Goal: Task Accomplishment & Management: Manage account settings

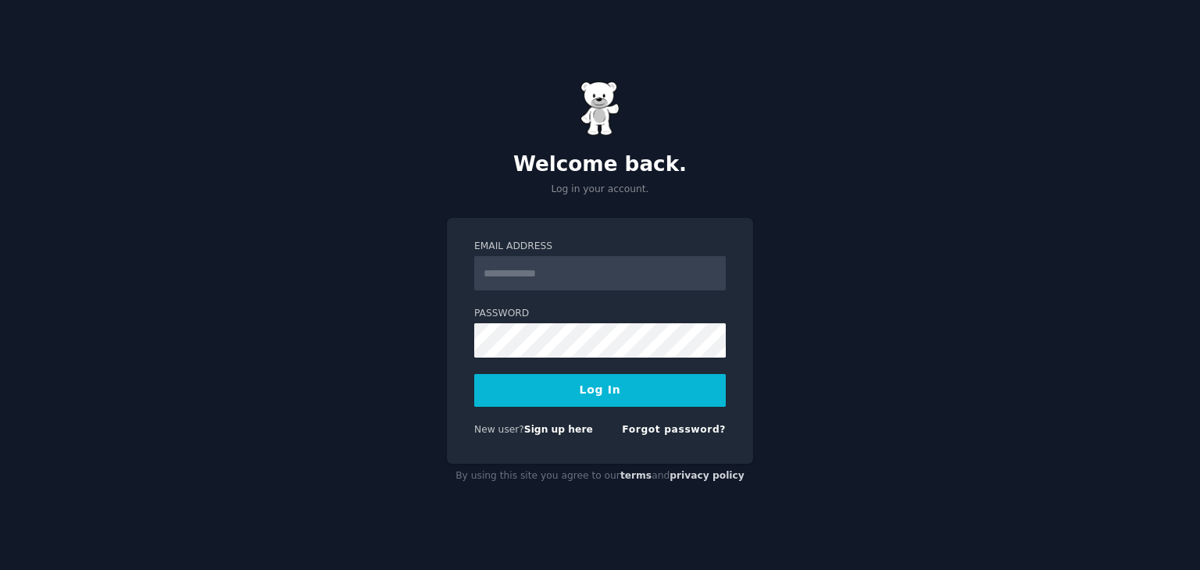
click at [569, 282] on input "Email Address" at bounding box center [600, 273] width 252 height 34
click at [542, 435] on link "Sign up here" at bounding box center [558, 429] width 69 height 11
click at [566, 260] on input "Email Address" at bounding box center [600, 273] width 252 height 34
type input "**********"
click at [604, 386] on button "Log In" at bounding box center [600, 390] width 252 height 33
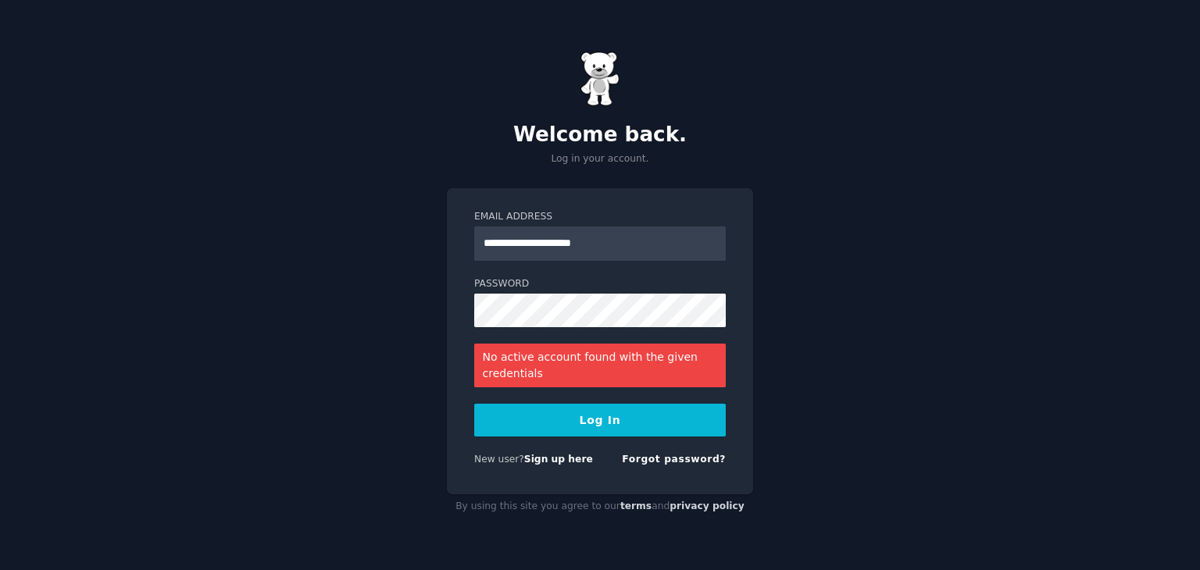
click at [620, 419] on button "Log In" at bounding box center [600, 420] width 252 height 33
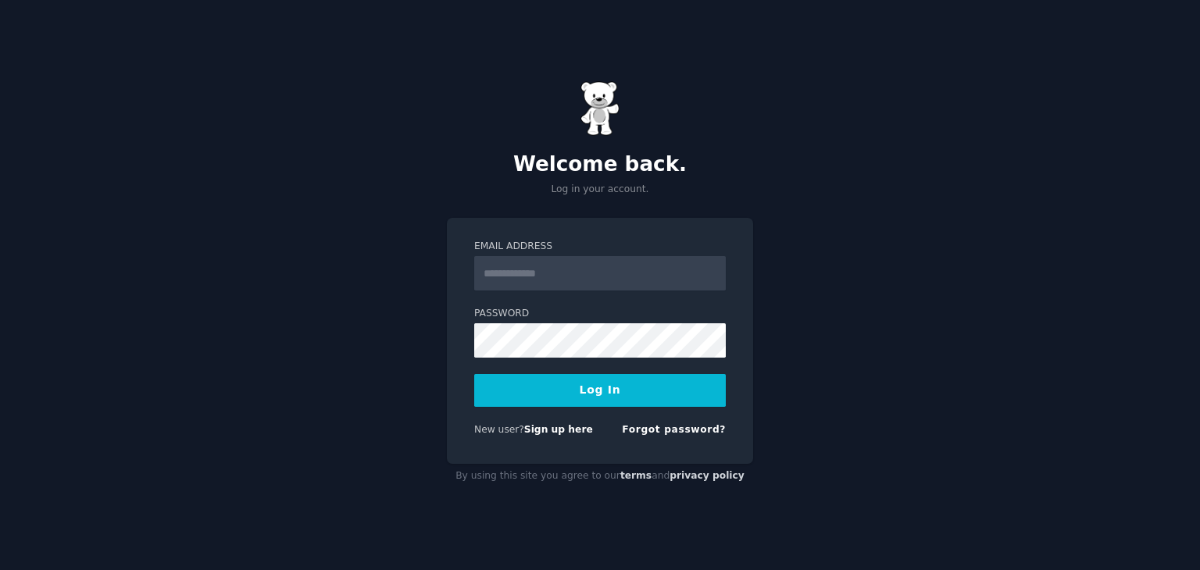
click at [514, 272] on input "Email Address" at bounding box center [600, 273] width 252 height 34
type input "*"
click at [534, 275] on input "**********" at bounding box center [600, 273] width 252 height 34
click at [642, 275] on input "**********" at bounding box center [600, 273] width 252 height 34
click at [551, 273] on input "**********" at bounding box center [600, 273] width 252 height 34
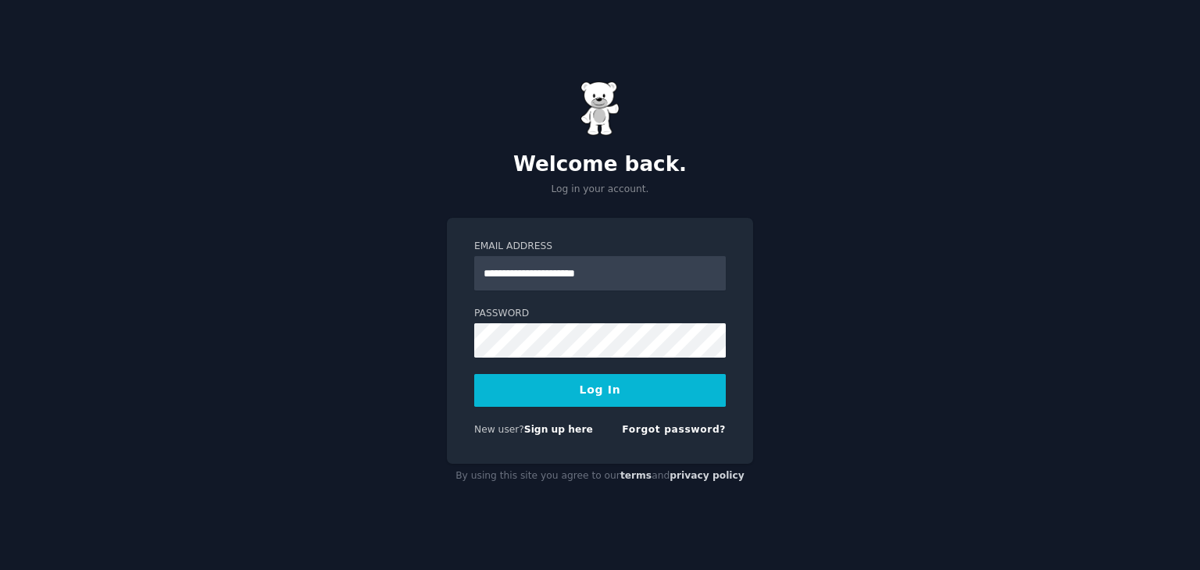
click at [627, 275] on input "**********" at bounding box center [600, 273] width 252 height 34
type input "**********"
click at [642, 391] on button "Log In" at bounding box center [600, 390] width 252 height 33
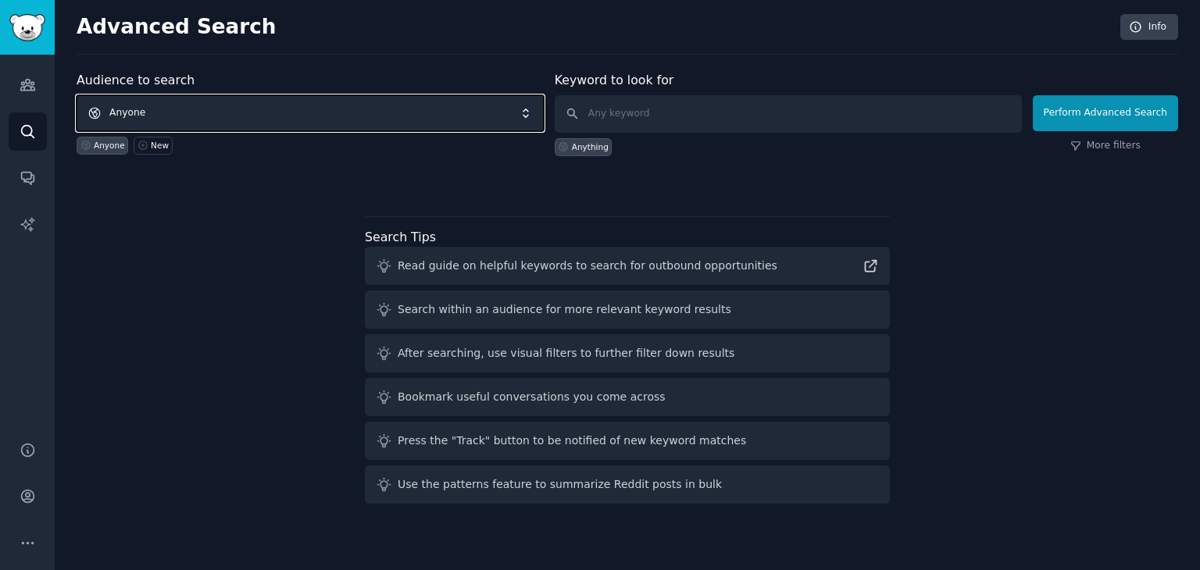
click at [300, 113] on span "Anyone" at bounding box center [310, 113] width 467 height 36
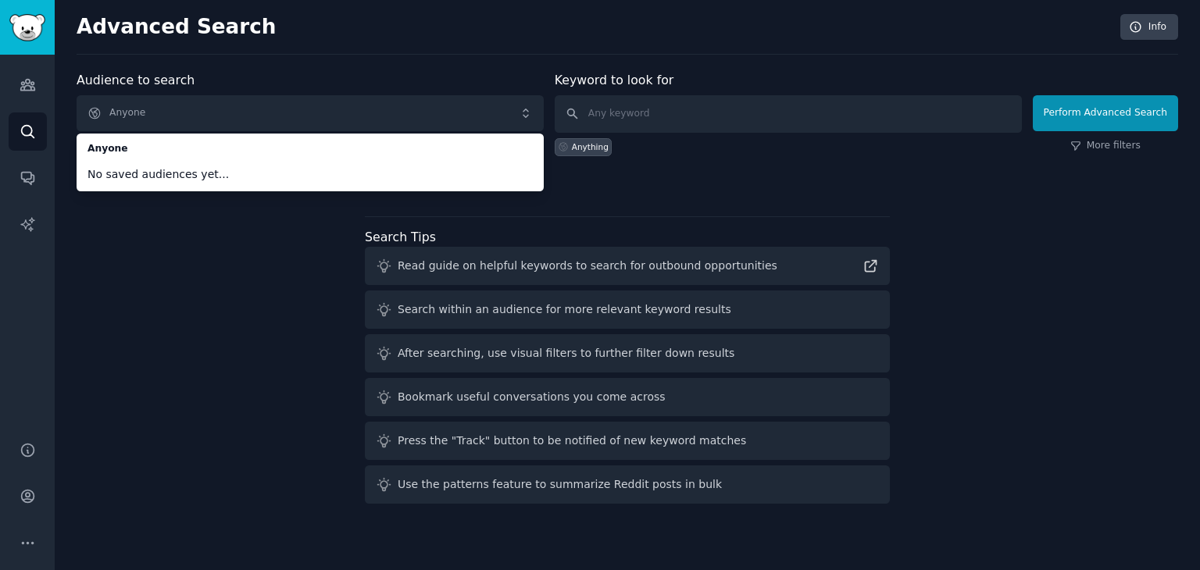
click at [235, 251] on div "Audience to search Anyone Anyone No saved audiences yet... Anyone New Keyword t…" at bounding box center [628, 290] width 1102 height 439
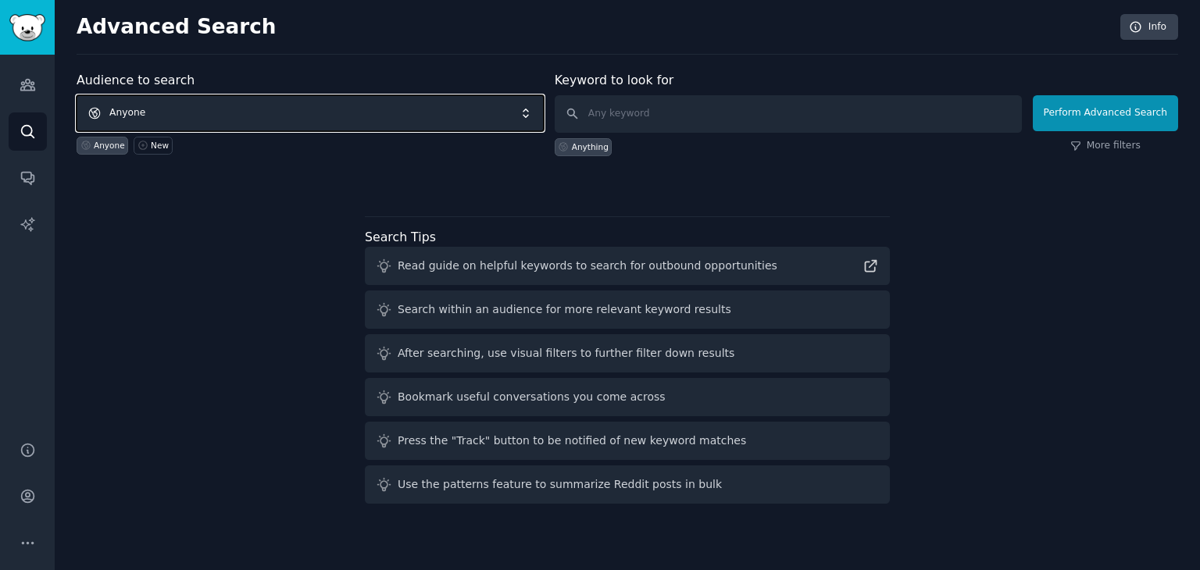
click at [530, 118] on span "Anyone" at bounding box center [310, 113] width 467 height 36
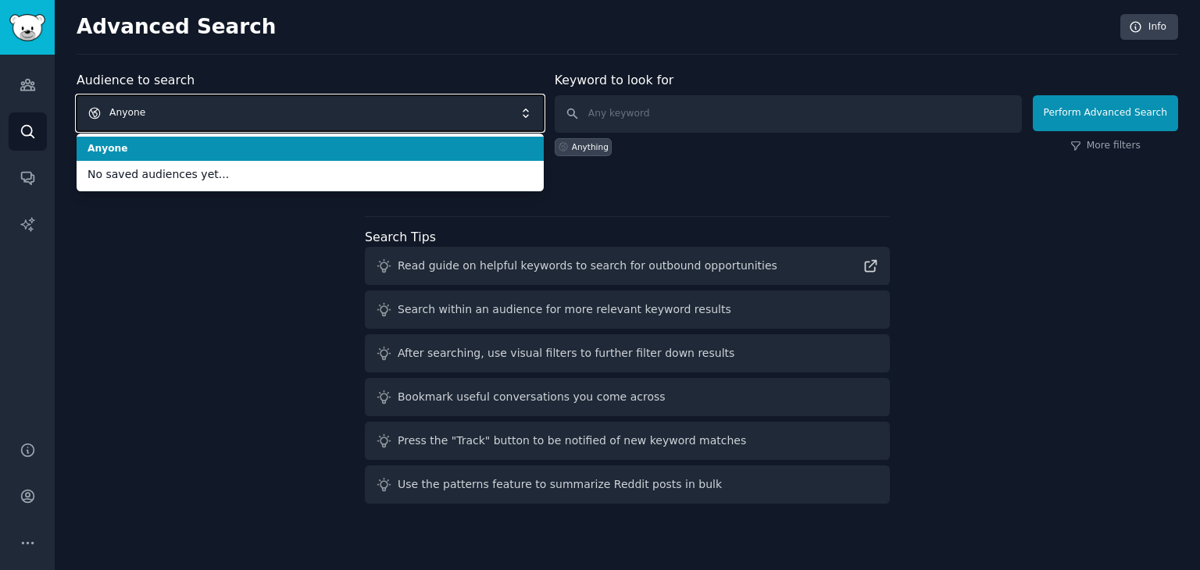
click at [424, 104] on span "Anyone" at bounding box center [310, 113] width 467 height 36
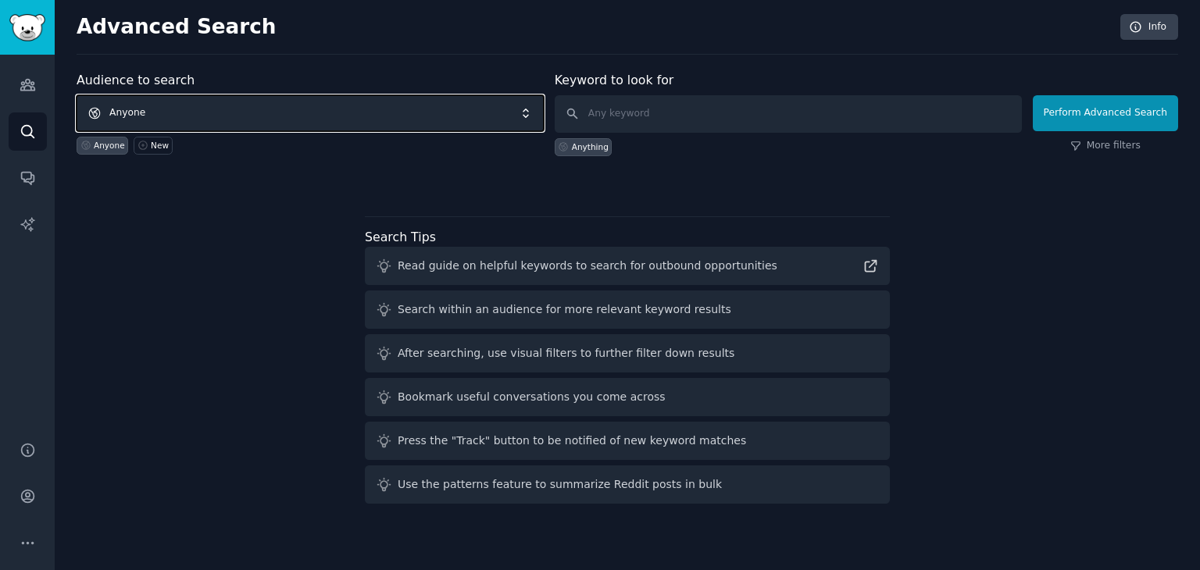
click at [434, 123] on span "Anyone" at bounding box center [310, 113] width 467 height 36
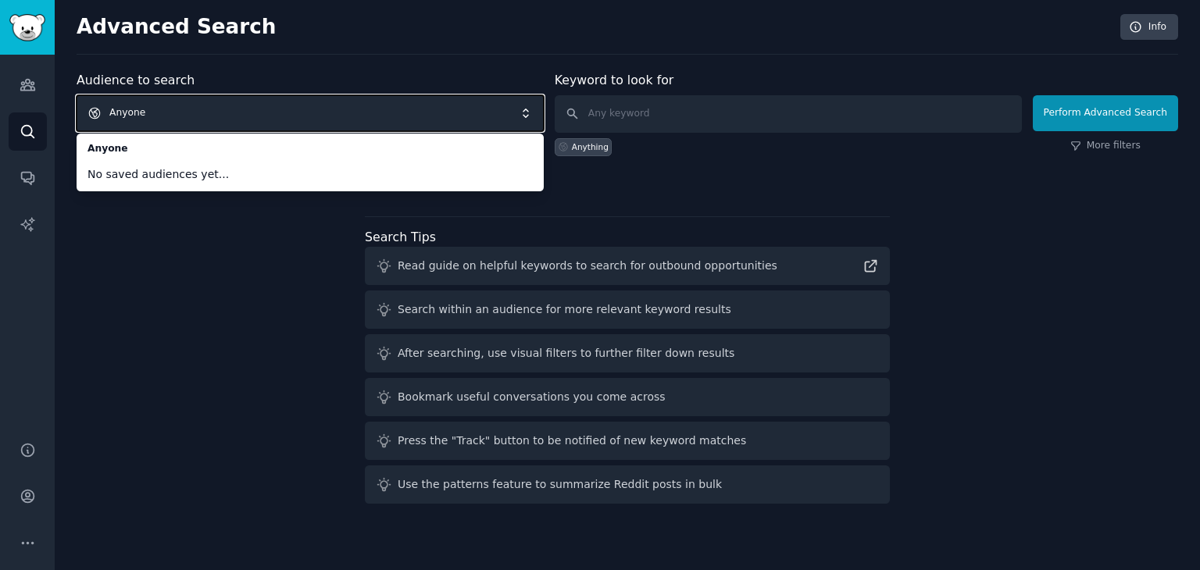
click at [269, 101] on span "Anyone" at bounding box center [310, 113] width 467 height 36
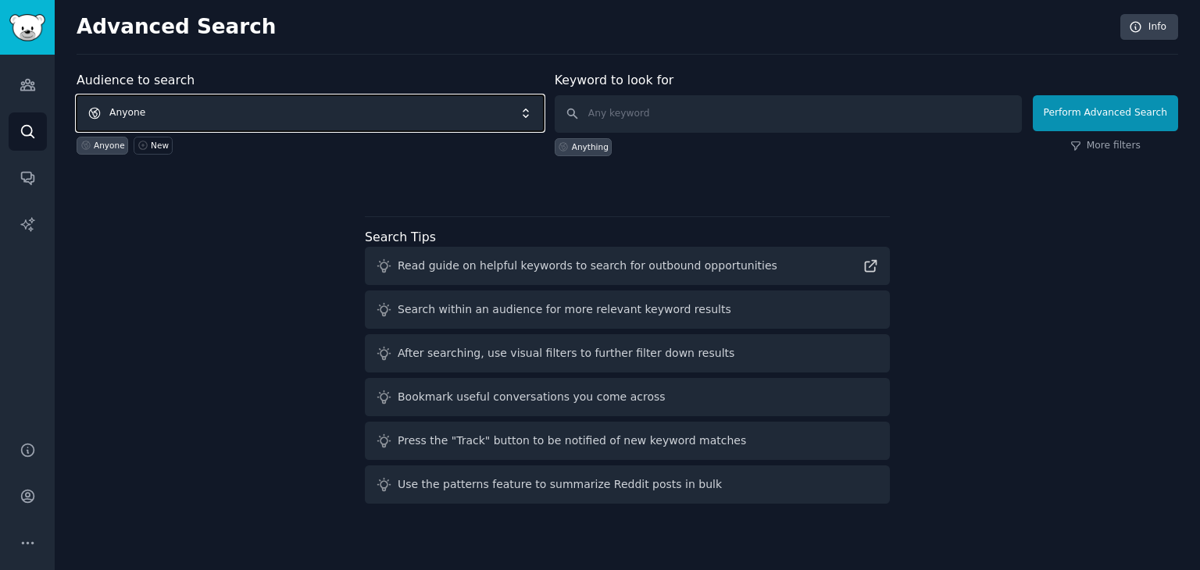
click at [294, 120] on span "Anyone" at bounding box center [310, 113] width 467 height 36
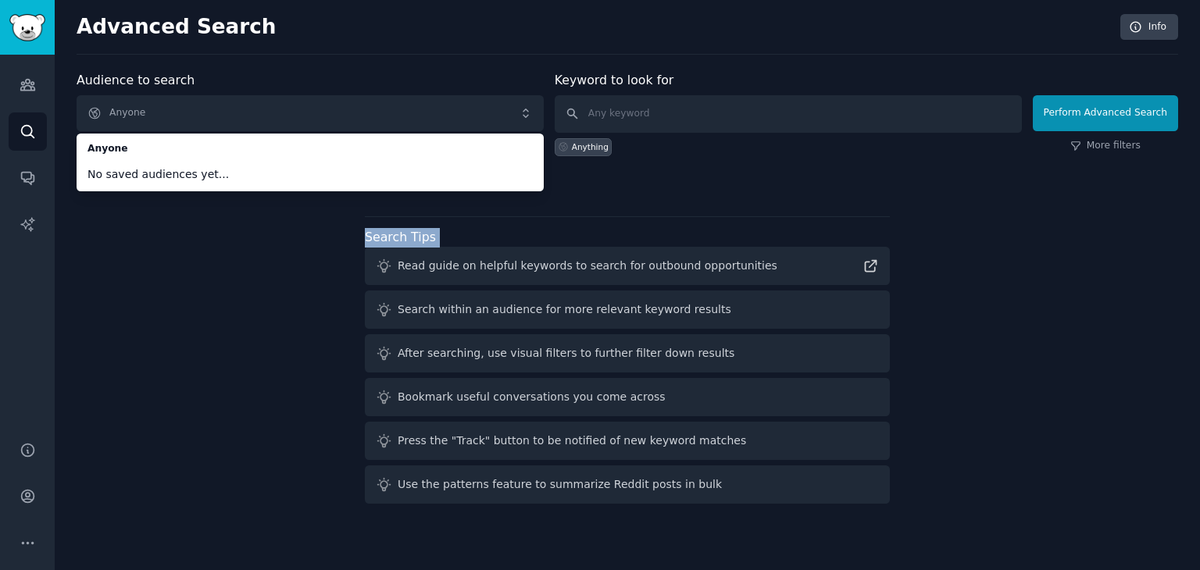
drag, startPoint x: 147, startPoint y: 270, endPoint x: 155, endPoint y: 244, distance: 26.9
click at [155, 244] on div "Audience to search Anyone Anyone No saved audiences yet... Anyone New Keyword t…" at bounding box center [628, 290] width 1102 height 439
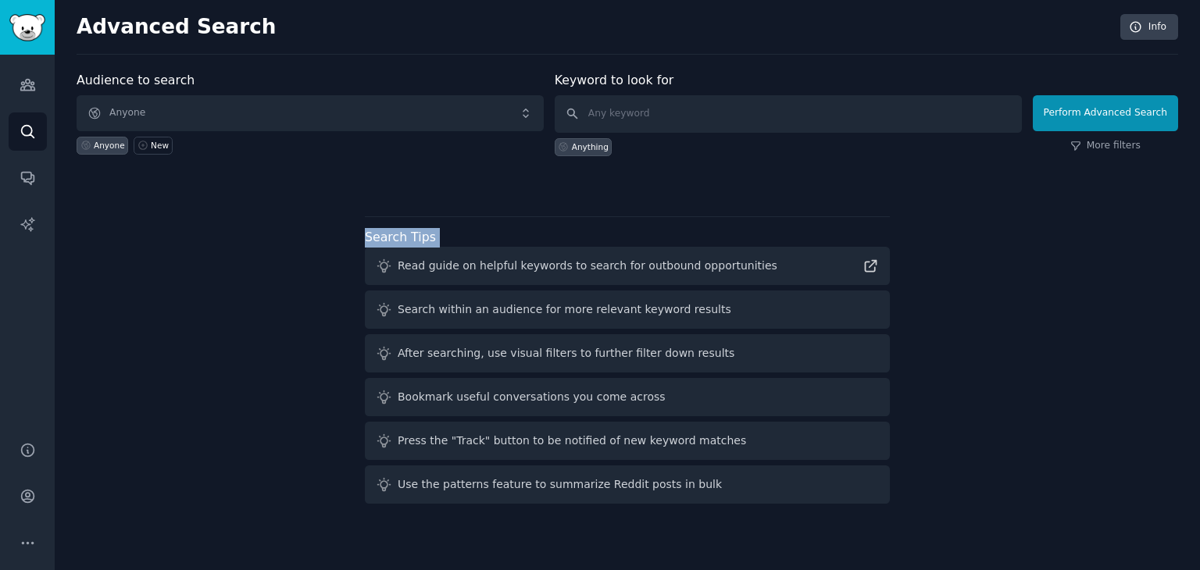
click at [155, 244] on div "Audience to search Anyone Anyone New Keyword to look for Anything Perform Advan…" at bounding box center [628, 290] width 1102 height 439
click at [151, 148] on div "New" at bounding box center [160, 145] width 18 height 11
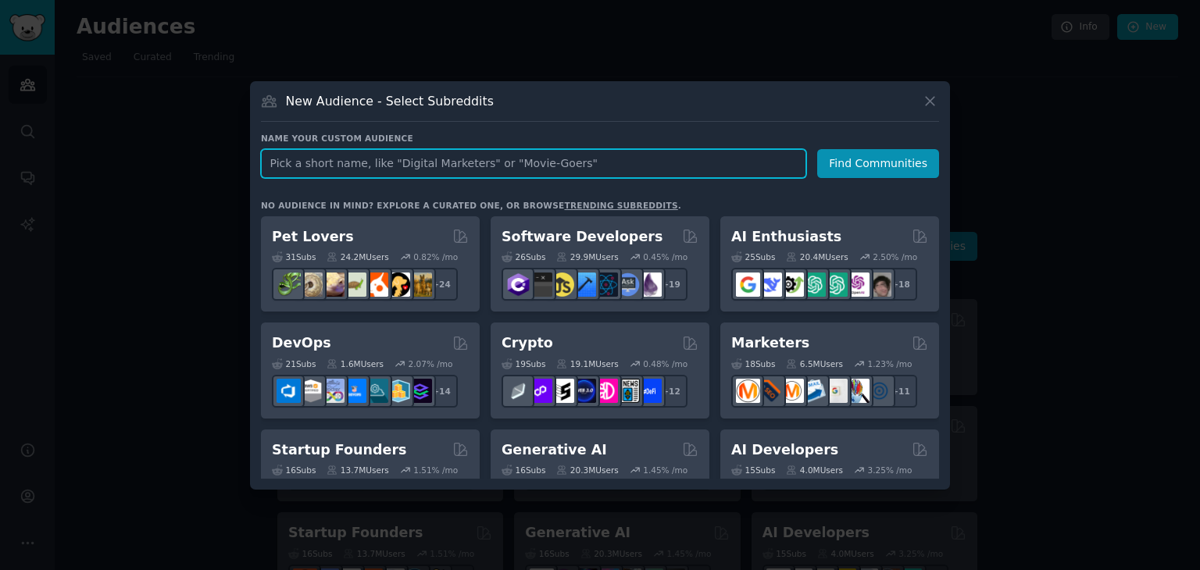
click at [423, 170] on input "text" at bounding box center [533, 163] width 545 height 29
click at [333, 166] on input "text" at bounding box center [533, 163] width 545 height 29
type input "u"
type input "D"
type input "btech"
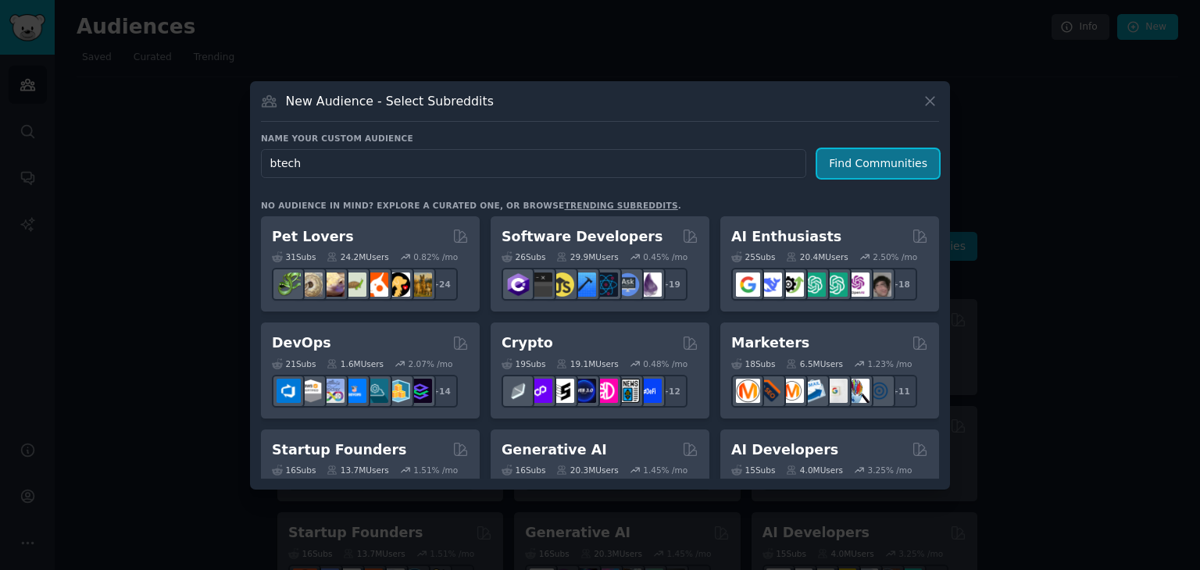
click at [903, 149] on button "Find Communities" at bounding box center [878, 163] width 122 height 29
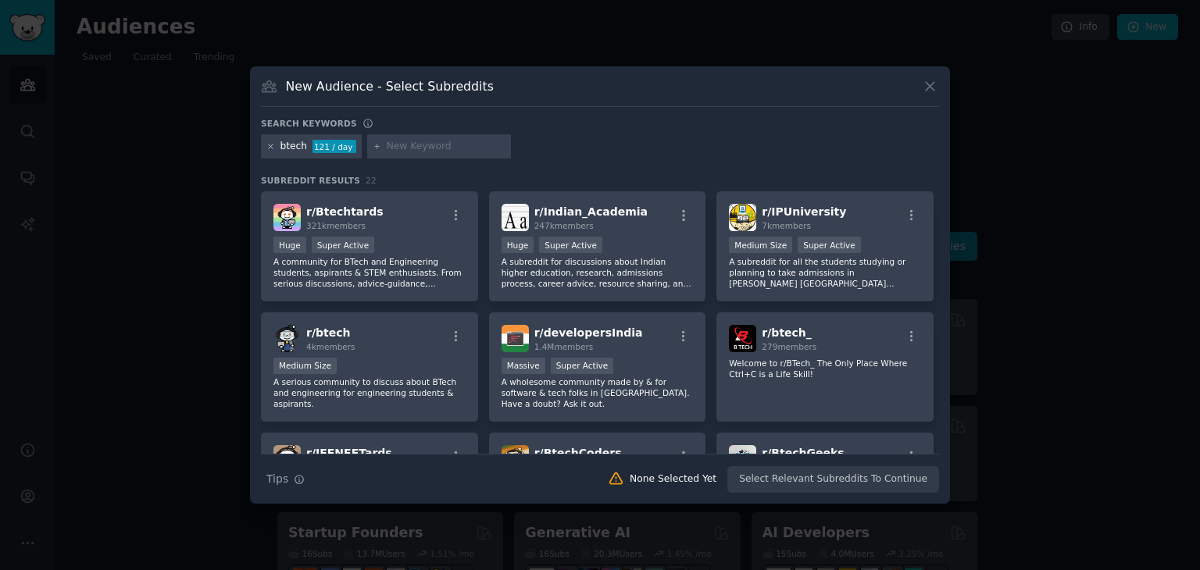
click at [269, 146] on icon at bounding box center [270, 146] width 9 height 9
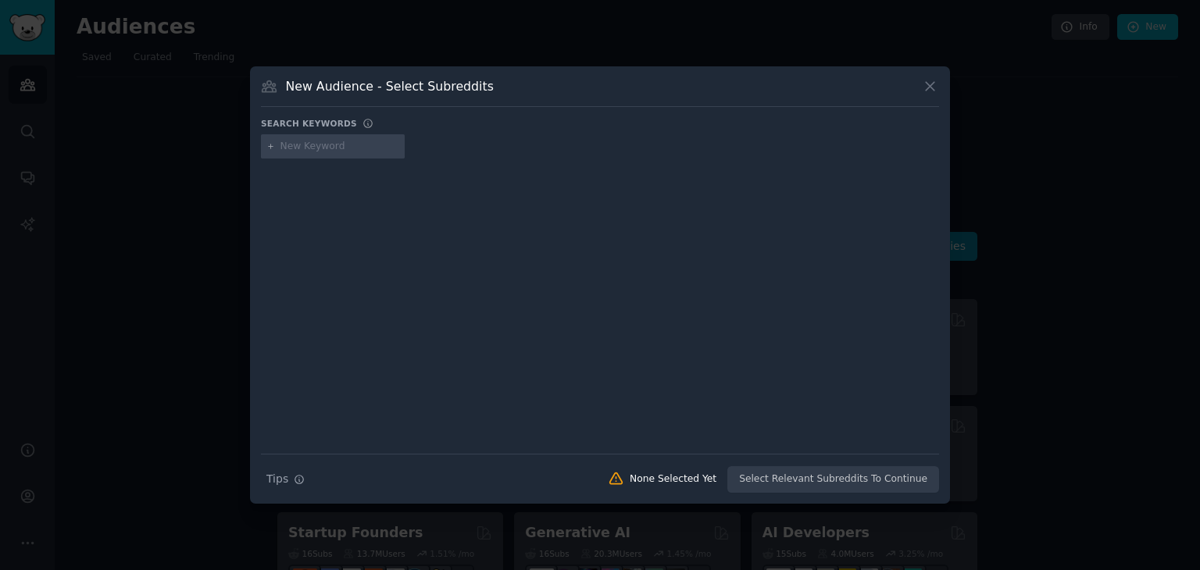
click at [304, 143] on input "text" at bounding box center [340, 147] width 119 height 14
type input "ug"
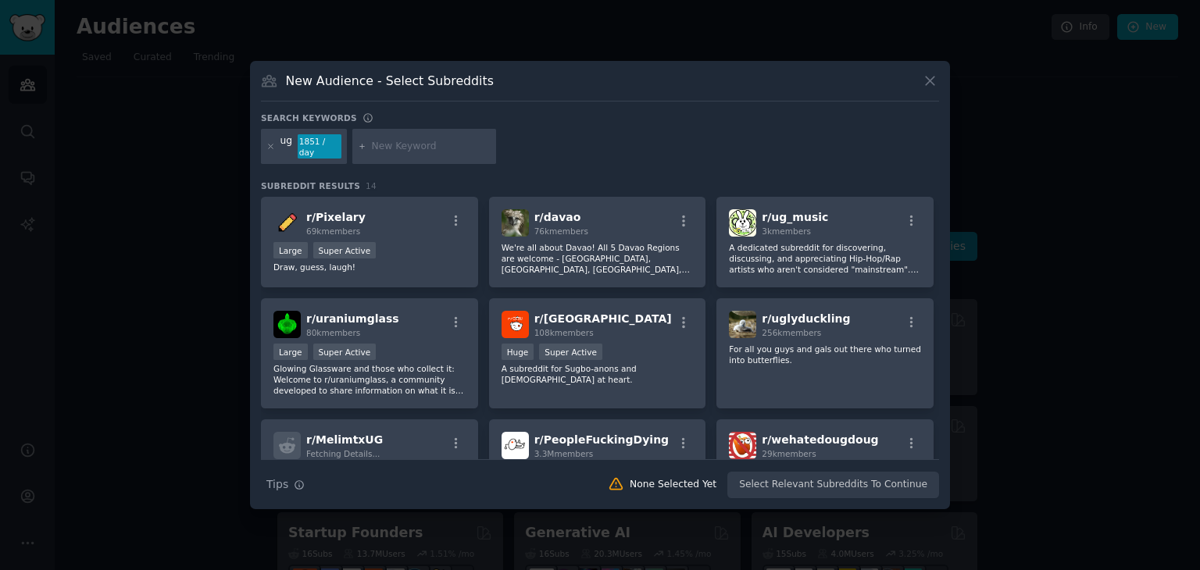
click at [919, 91] on div "New Audience - Select Subreddits" at bounding box center [600, 87] width 678 height 30
click at [932, 85] on icon at bounding box center [930, 81] width 16 height 16
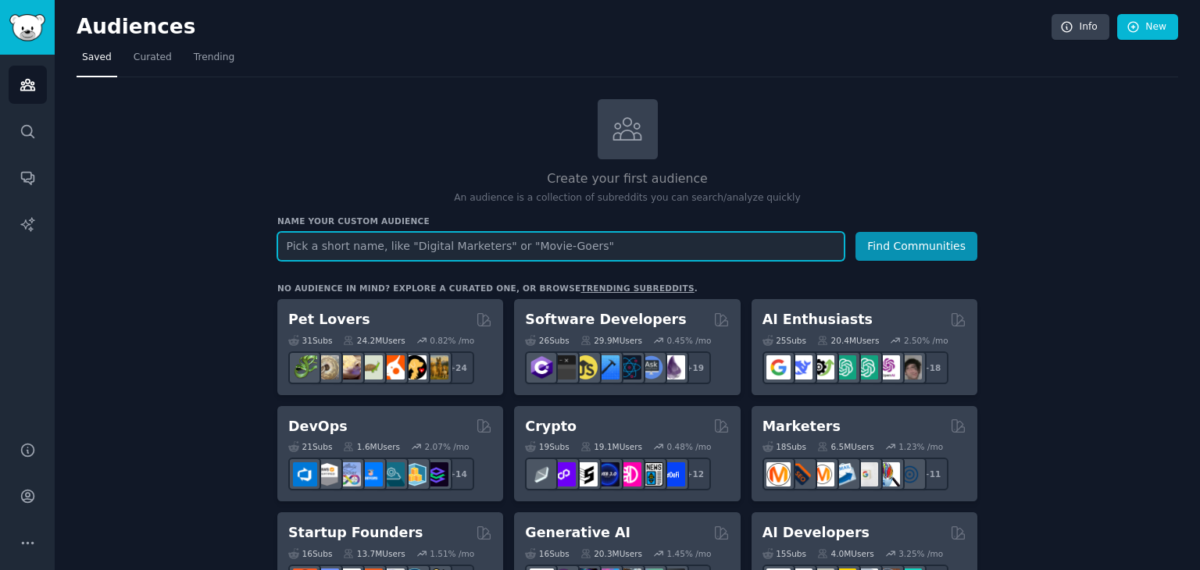
click at [470, 259] on input "text" at bounding box center [560, 246] width 567 height 29
type input "degree"
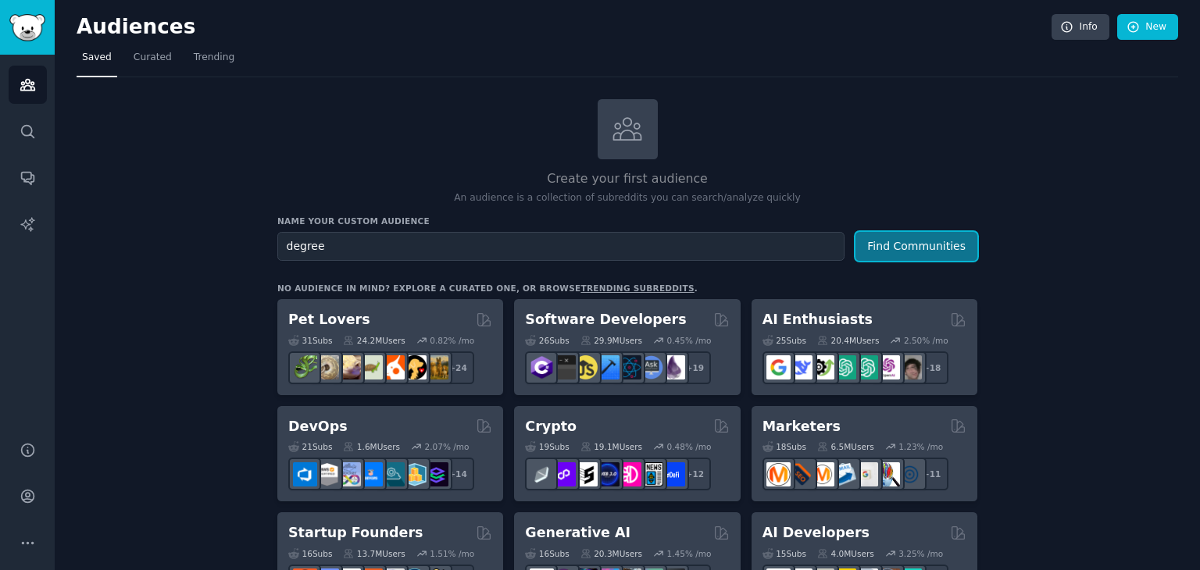
click at [908, 245] on button "Find Communities" at bounding box center [917, 246] width 122 height 29
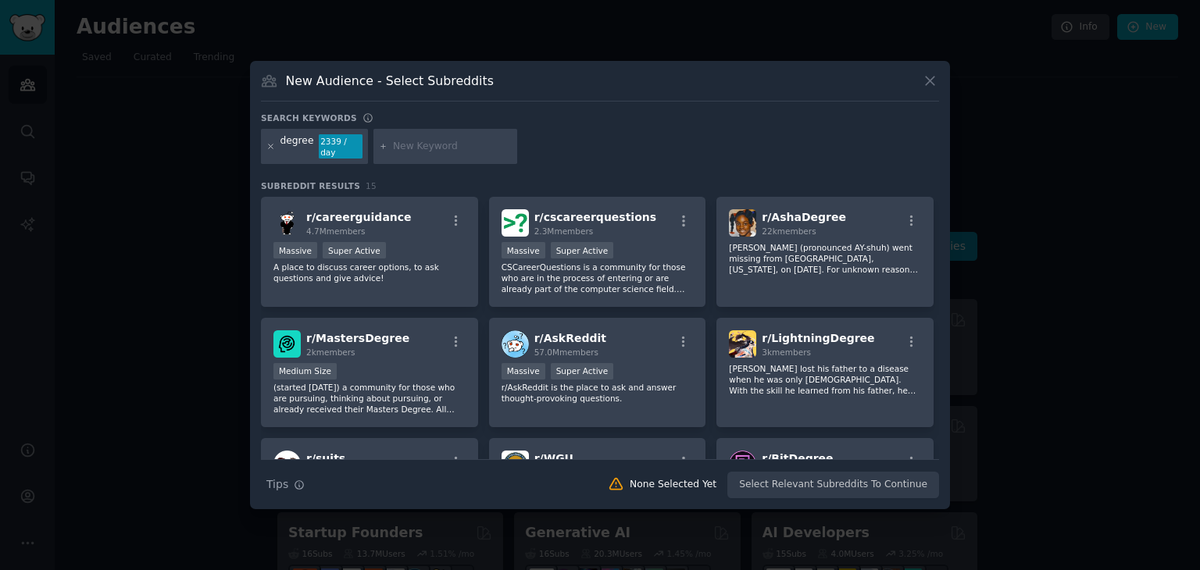
click at [270, 146] on icon at bounding box center [271, 147] width 4 height 4
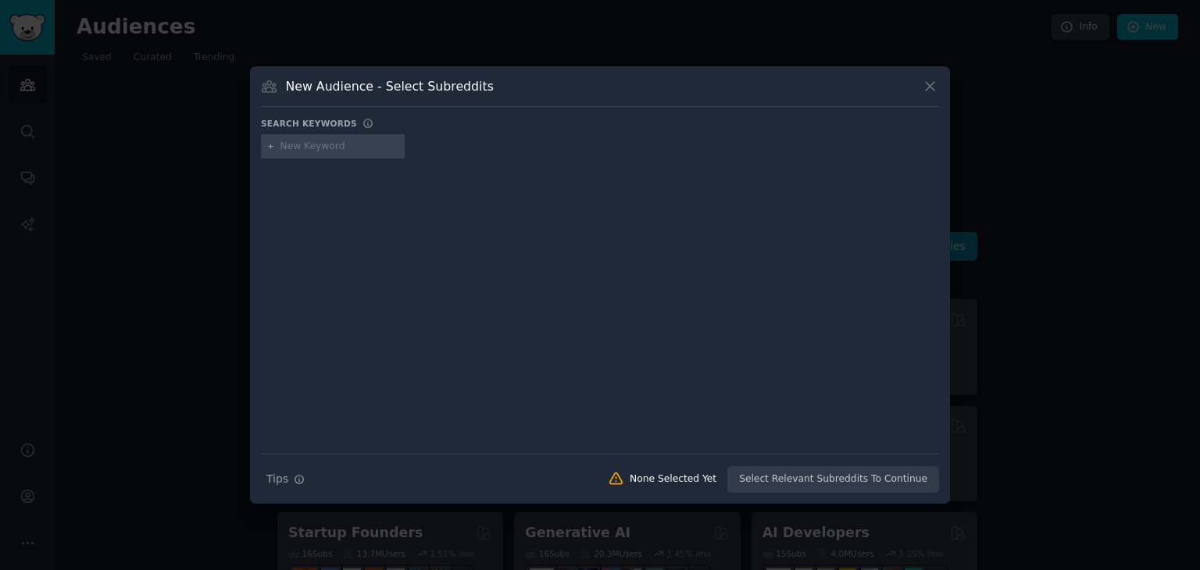
click at [306, 149] on input "text" at bounding box center [340, 147] width 119 height 14
type input "under graduate"
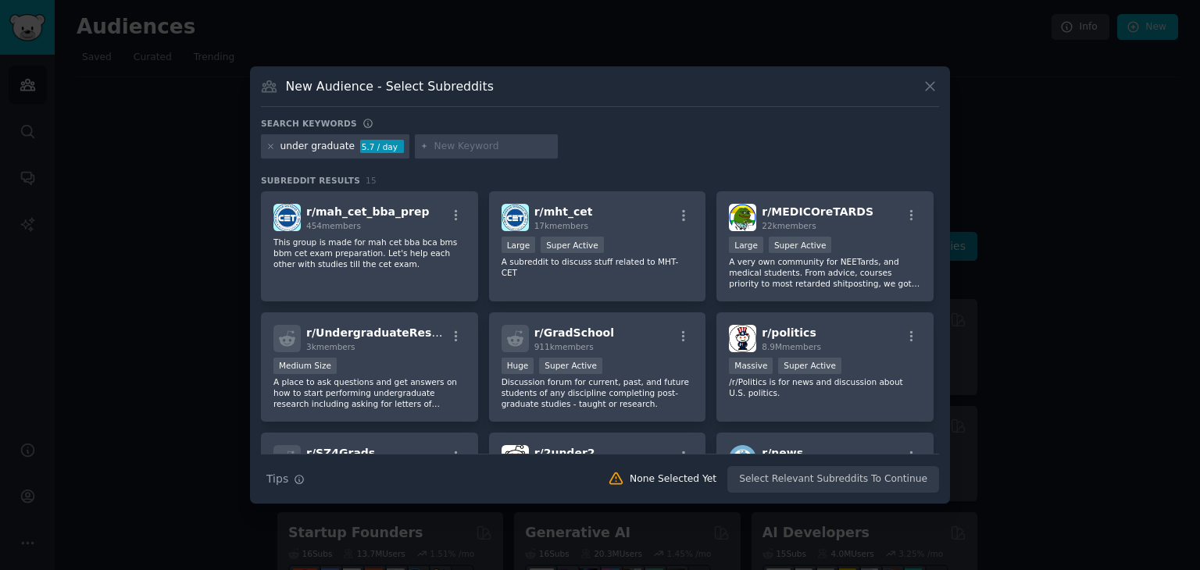
click at [513, 145] on input "text" at bounding box center [493, 147] width 119 height 14
click at [269, 148] on icon at bounding box center [271, 147] width 4 height 4
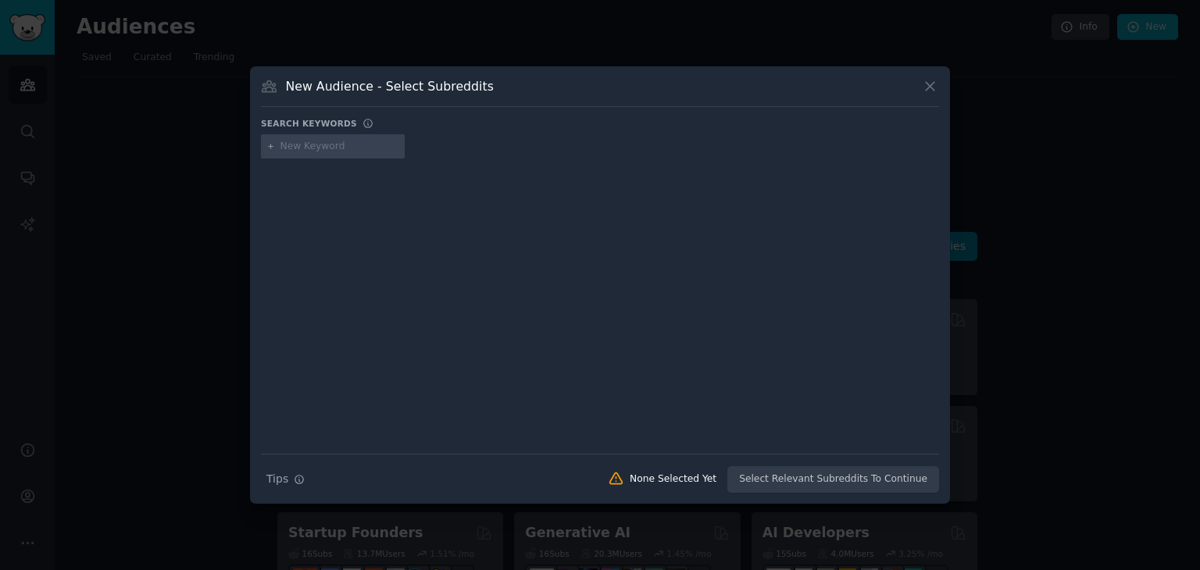
click at [314, 145] on input "text" at bounding box center [340, 147] width 119 height 14
type input "course"
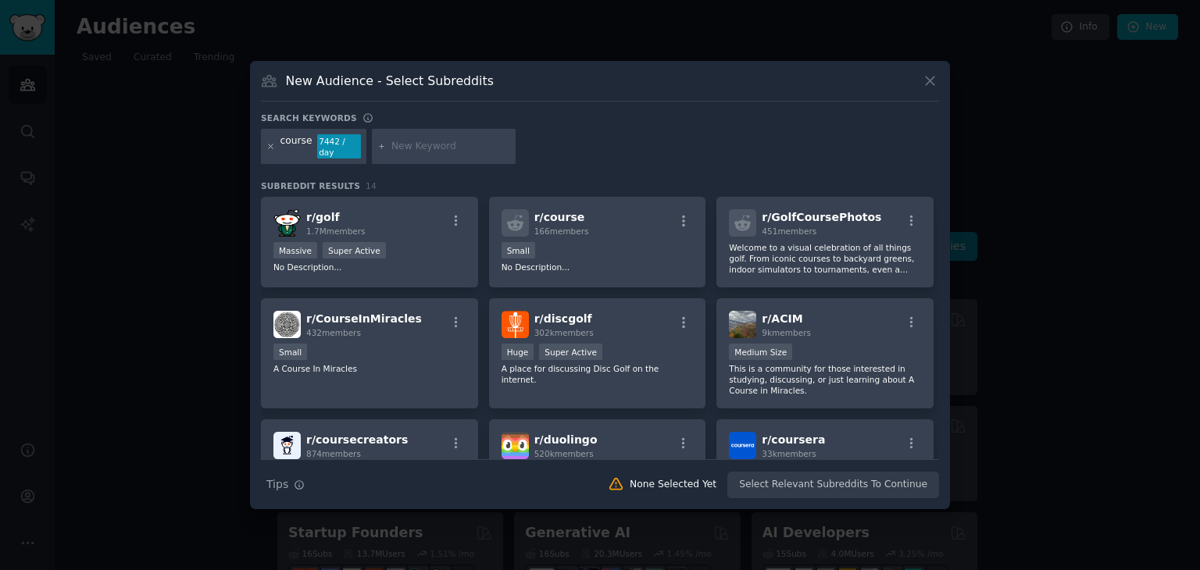
click at [269, 148] on icon at bounding box center [270, 146] width 9 height 9
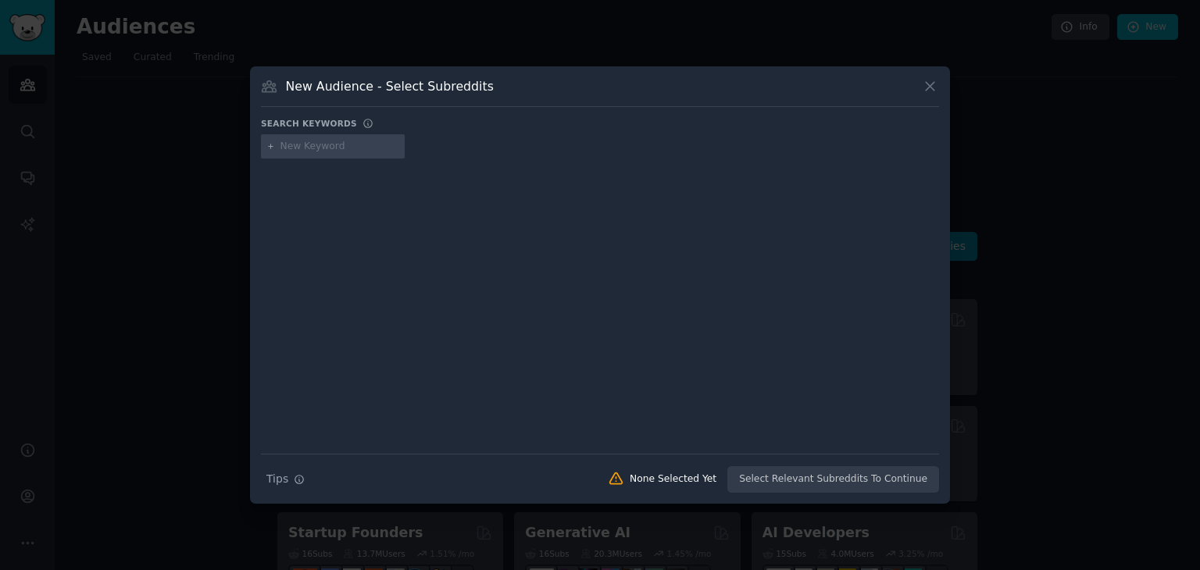
click at [295, 151] on input "text" at bounding box center [340, 147] width 119 height 14
type input "s"
type input "engineering"
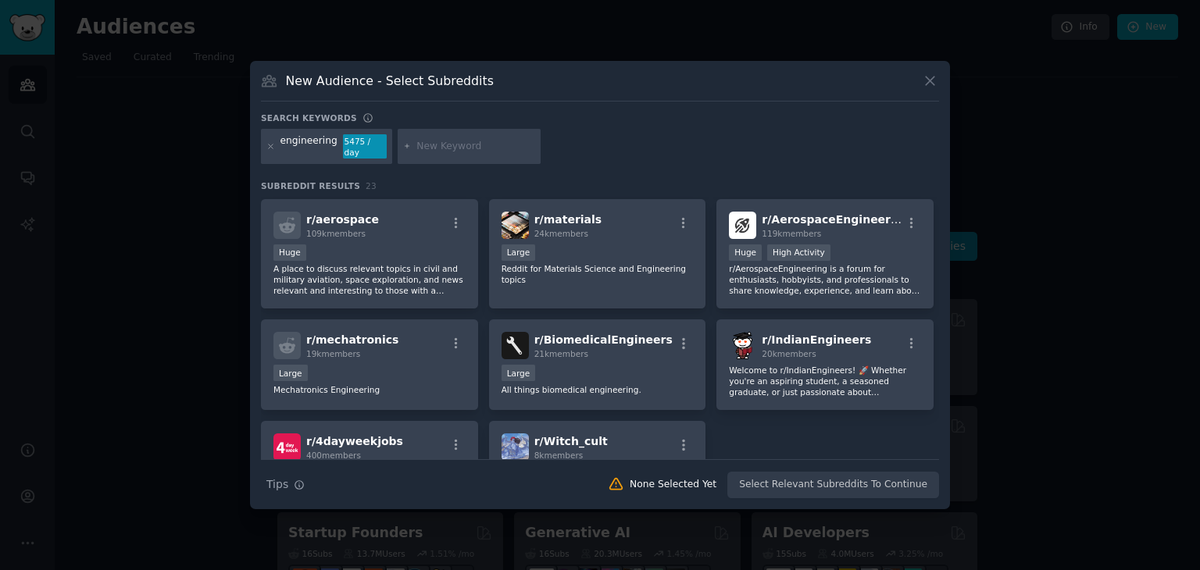
scroll to position [681, 0]
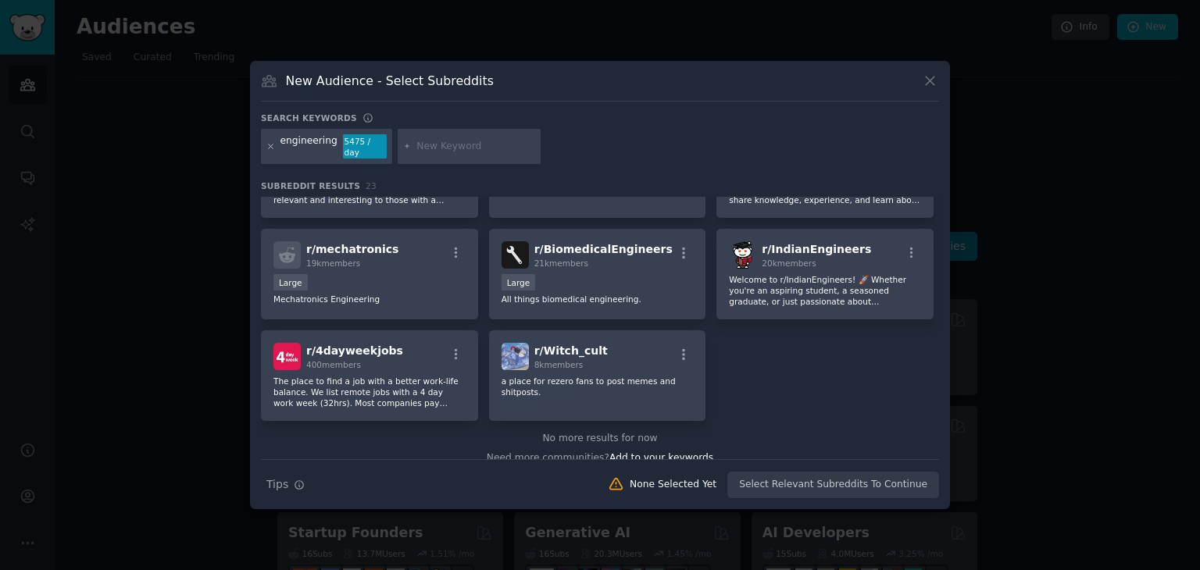
click at [273, 146] on icon at bounding box center [270, 146] width 9 height 9
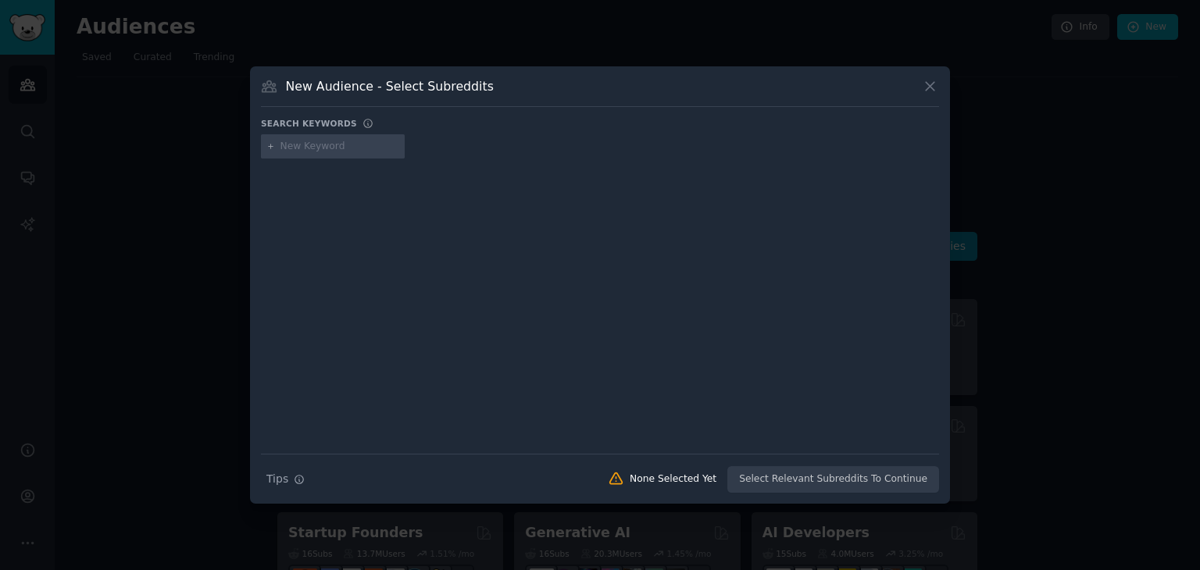
click at [309, 142] on input "text" at bounding box center [340, 147] width 119 height 14
type input "banglore instituions"
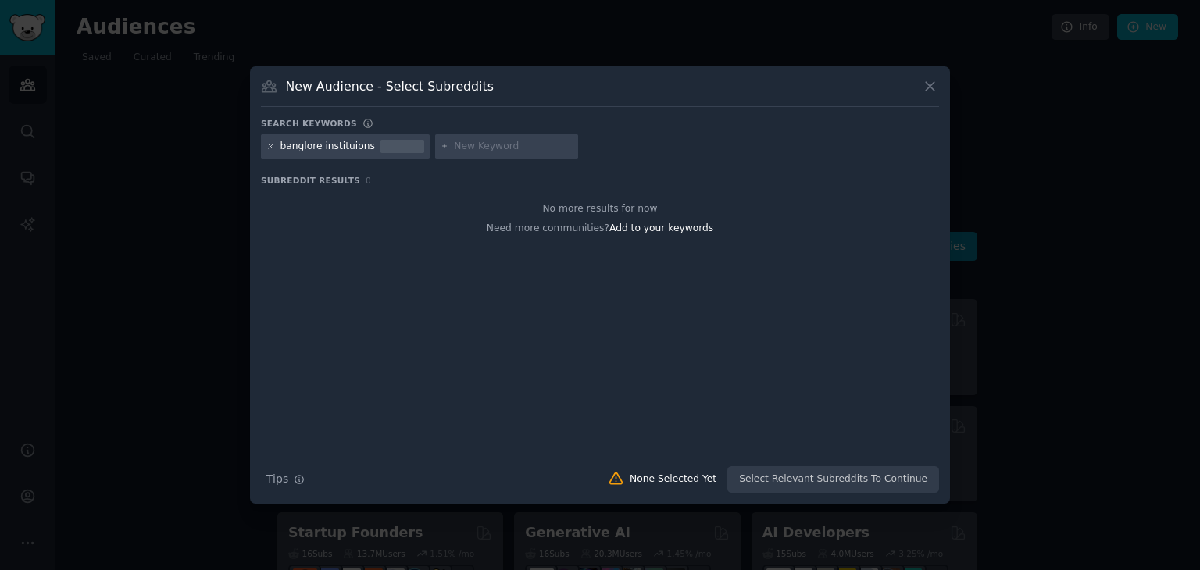
click at [268, 143] on icon at bounding box center [270, 146] width 9 height 9
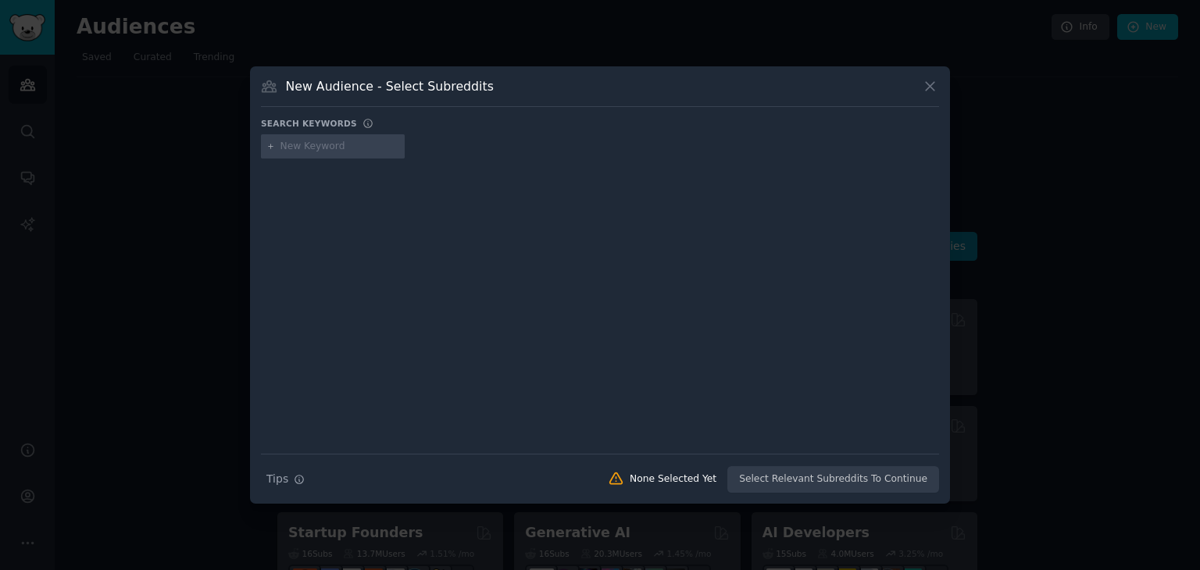
click at [295, 145] on input "text" at bounding box center [340, 147] width 119 height 14
type input "indian institutions"
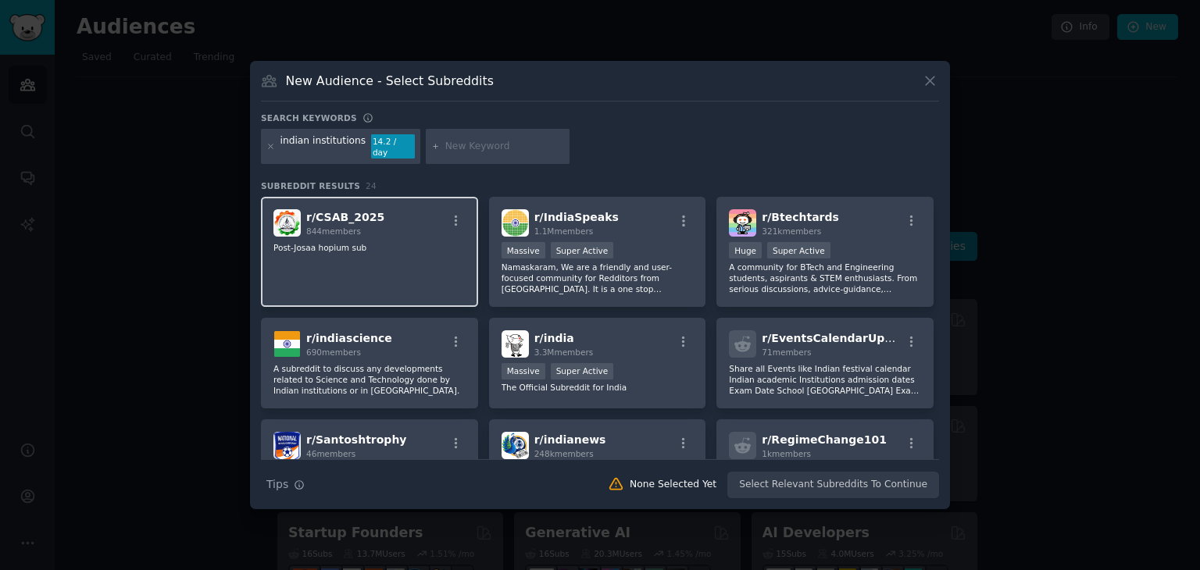
click at [439, 226] on div "r/ CSAB_2025 844 members" at bounding box center [369, 222] width 192 height 27
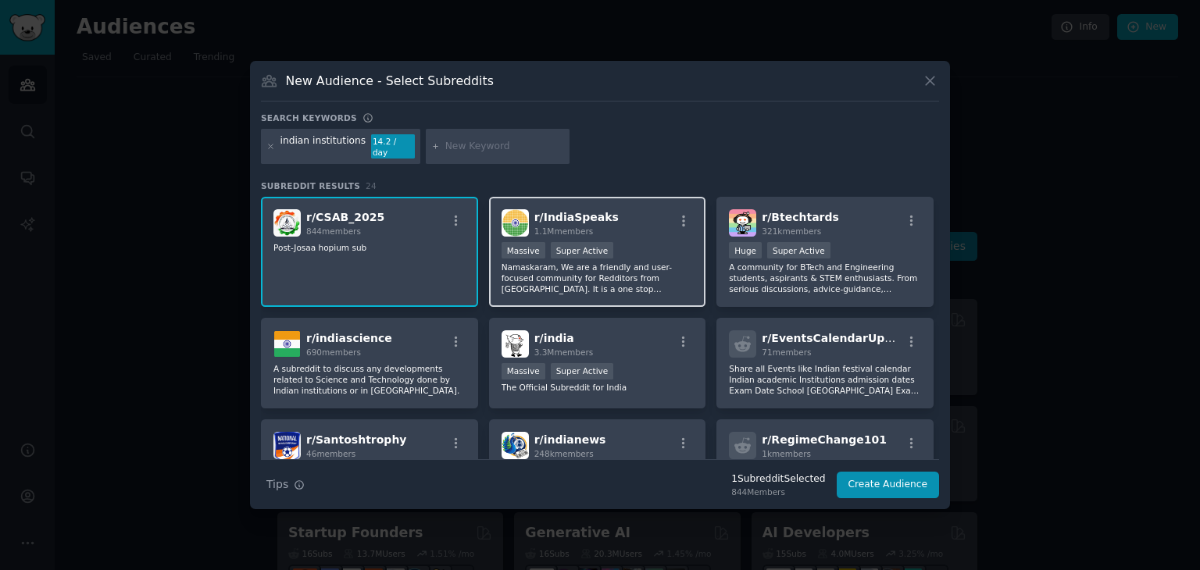
click at [581, 267] on p "Namaskaram, We are a friendly and user-focused community for Redditors from Ind…" at bounding box center [598, 278] width 192 height 33
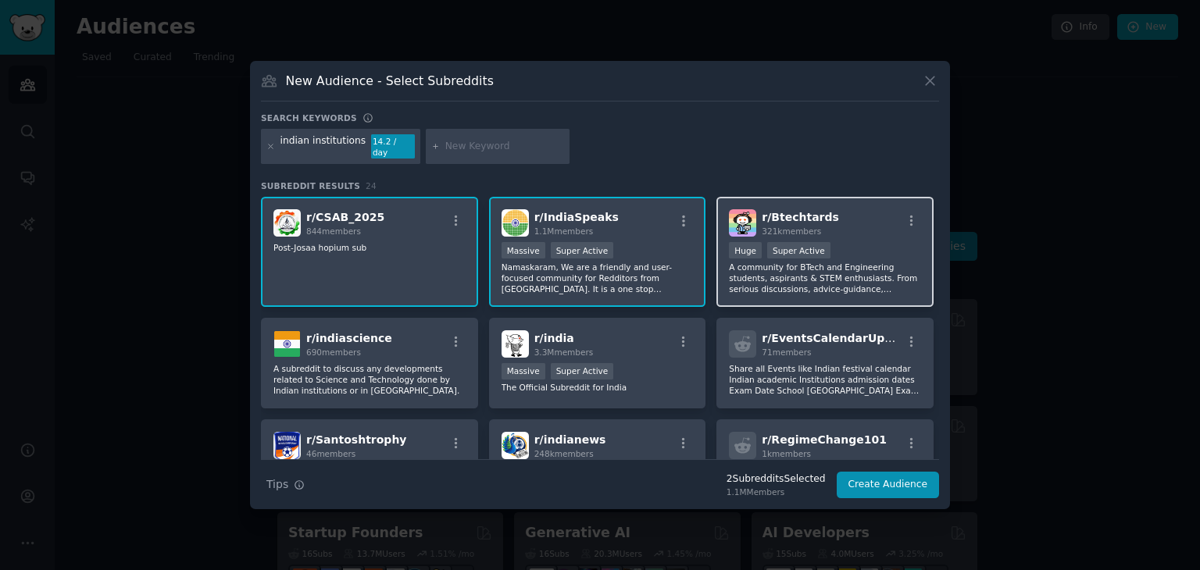
click at [800, 281] on p "A community for BTech and Engineering students, aspirants & STEM enthusiasts. F…" at bounding box center [825, 278] width 192 height 33
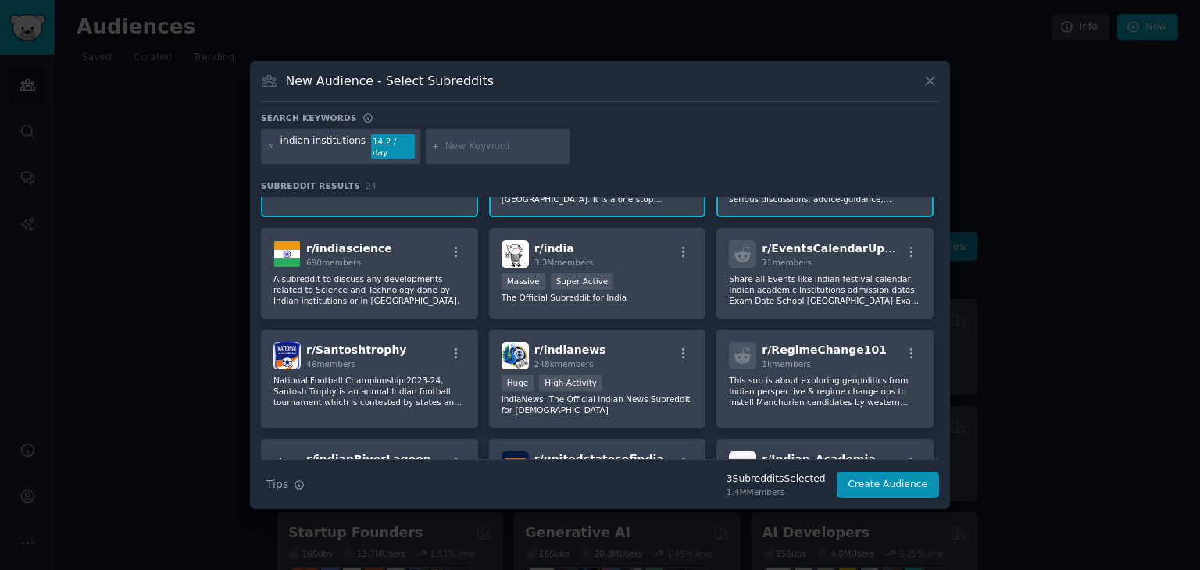
scroll to position [91, 0]
click at [359, 295] on p "A subreddit to discuss any developments related to Science and Technology done …" at bounding box center [369, 289] width 192 height 33
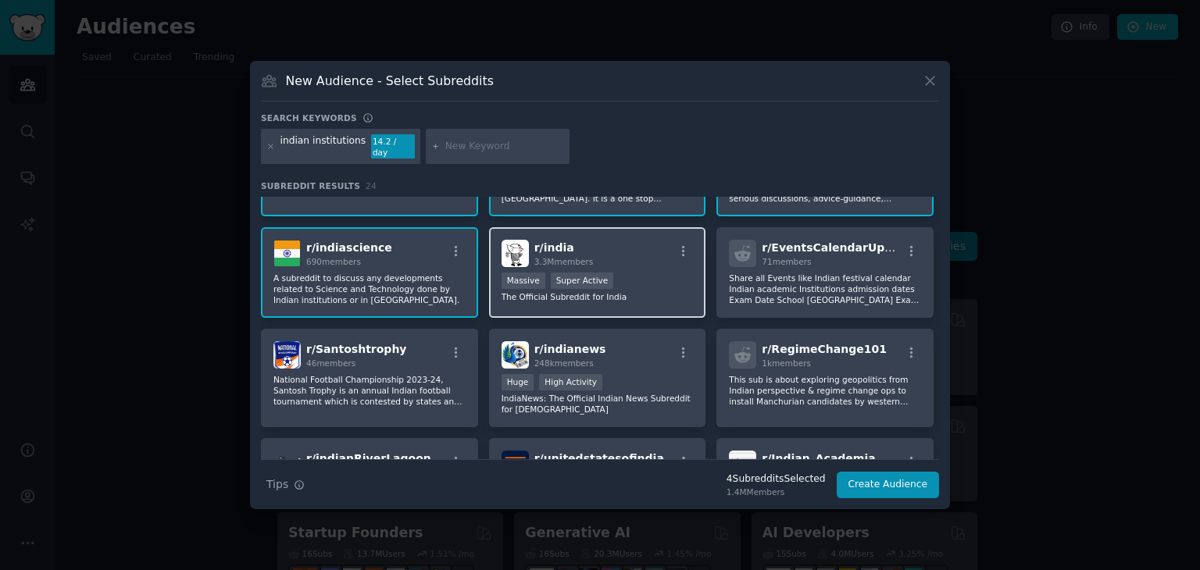
click at [578, 260] on div "r/ india 3.3M members Massive Super Active The Official Subreddit for India" at bounding box center [597, 272] width 217 height 91
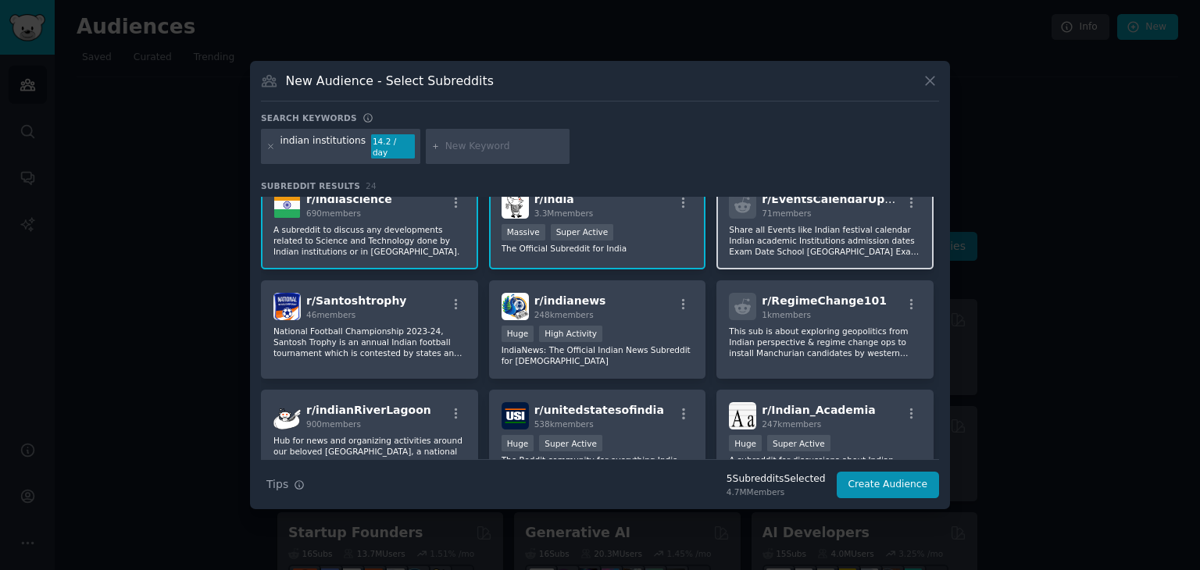
scroll to position [120, 0]
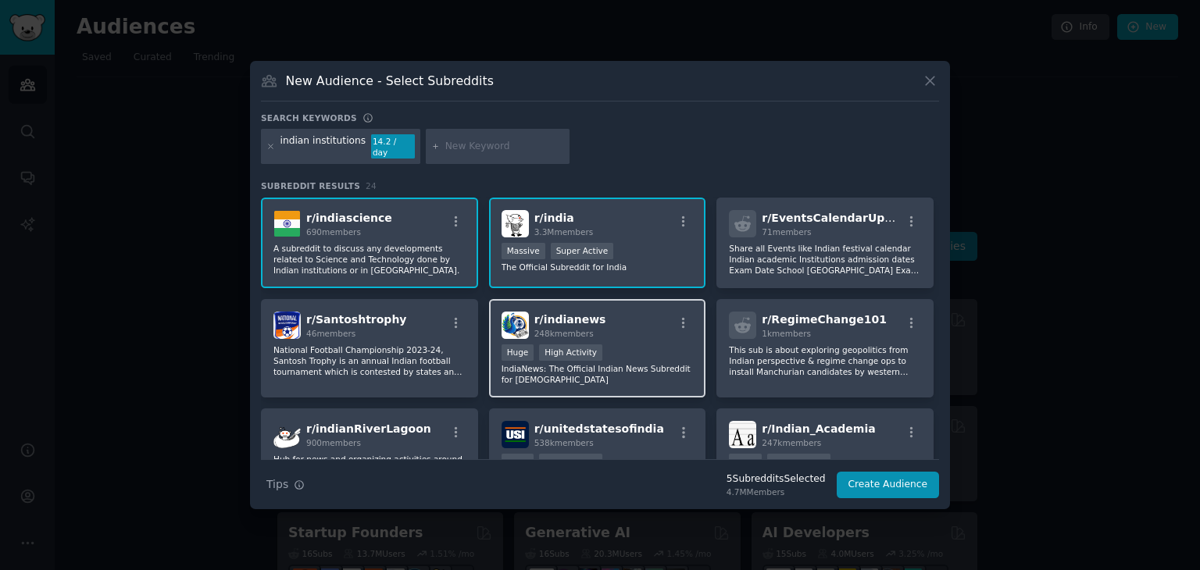
click at [626, 334] on div "r/ indianews 248k members Huge High Activity IndiaNews: The Official Indian New…" at bounding box center [597, 348] width 217 height 99
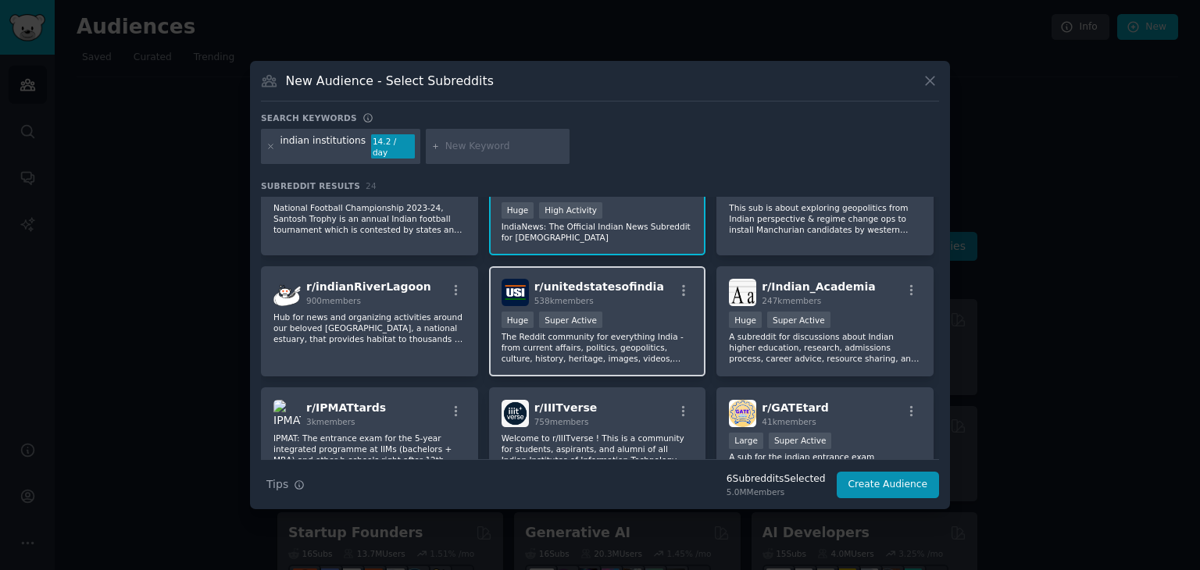
scroll to position [263, 0]
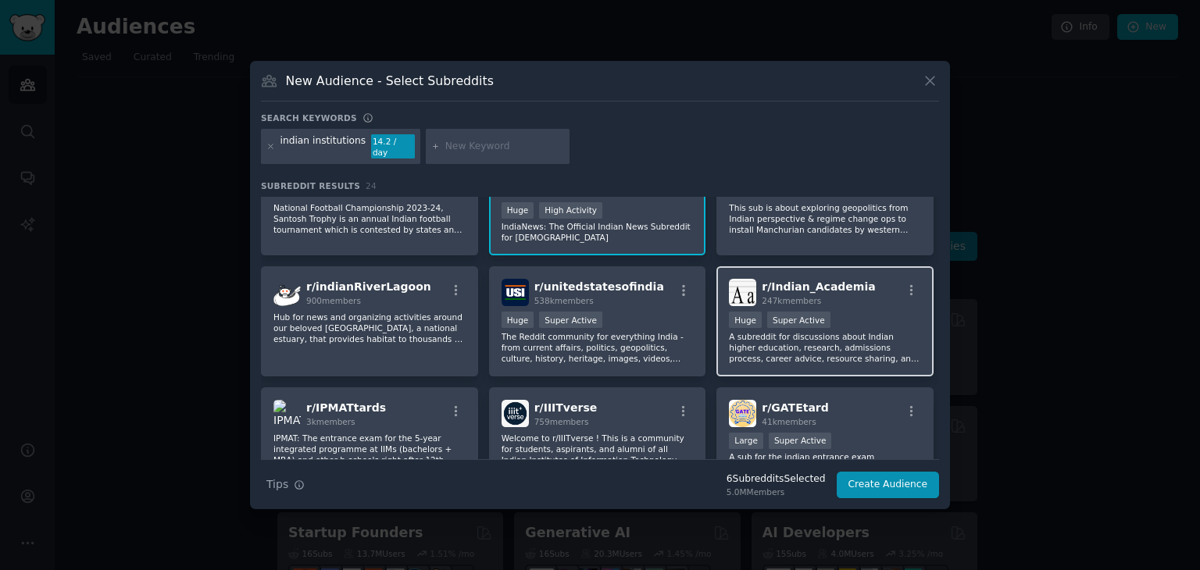
click at [836, 295] on div "247k members" at bounding box center [818, 300] width 113 height 11
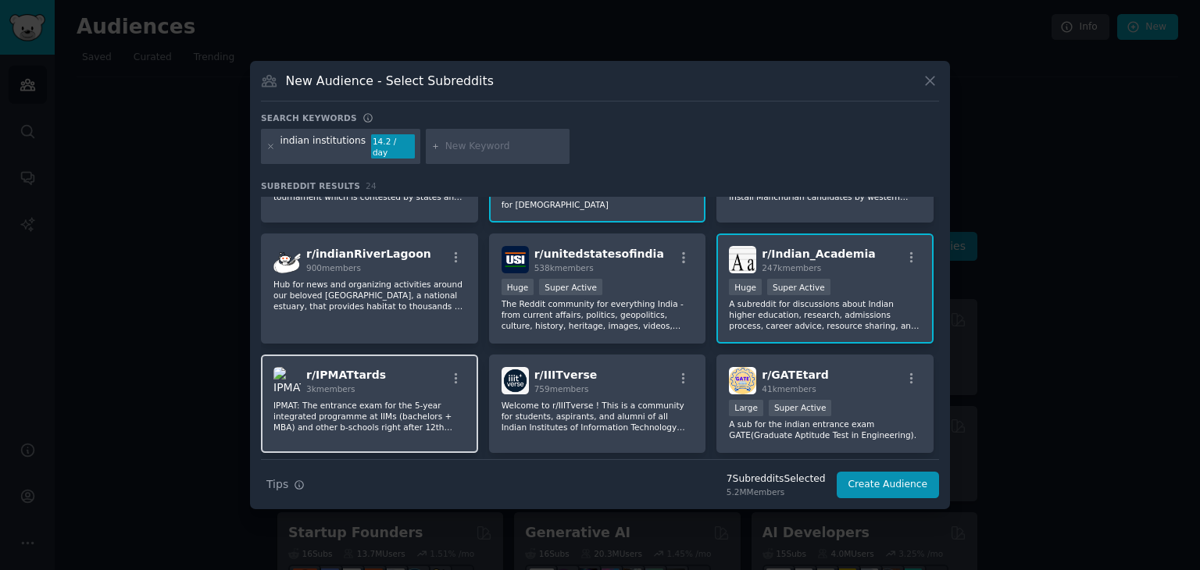
scroll to position [355, 0]
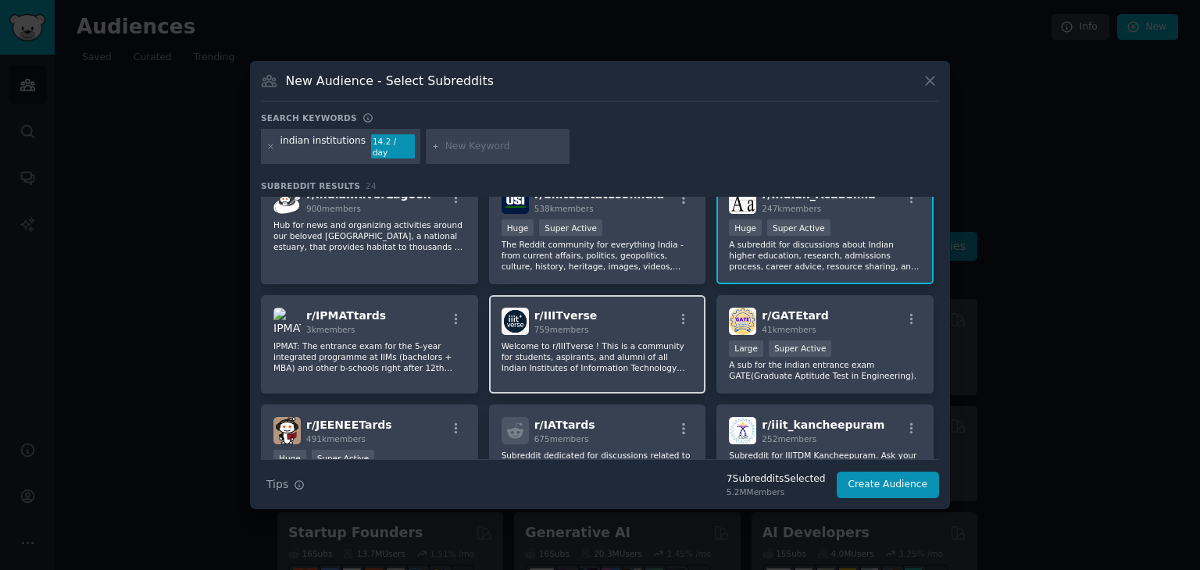
click at [550, 325] on span "759 members" at bounding box center [561, 329] width 55 height 9
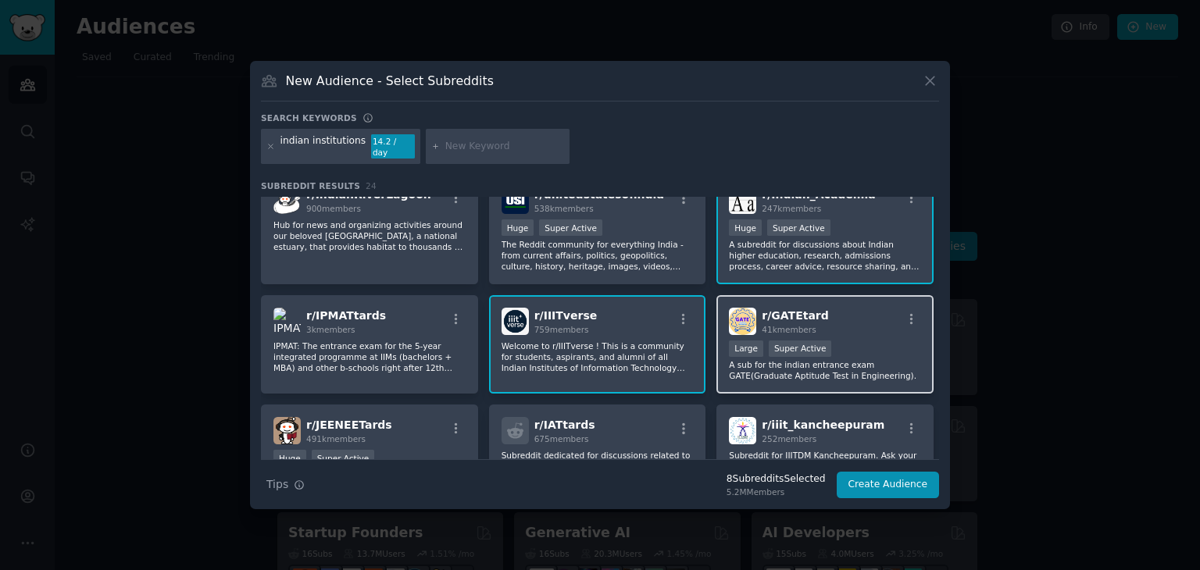
click at [828, 329] on div "r/ GATEtard 41k members Large Super Active A sub for the indian entrance exam G…" at bounding box center [825, 344] width 217 height 99
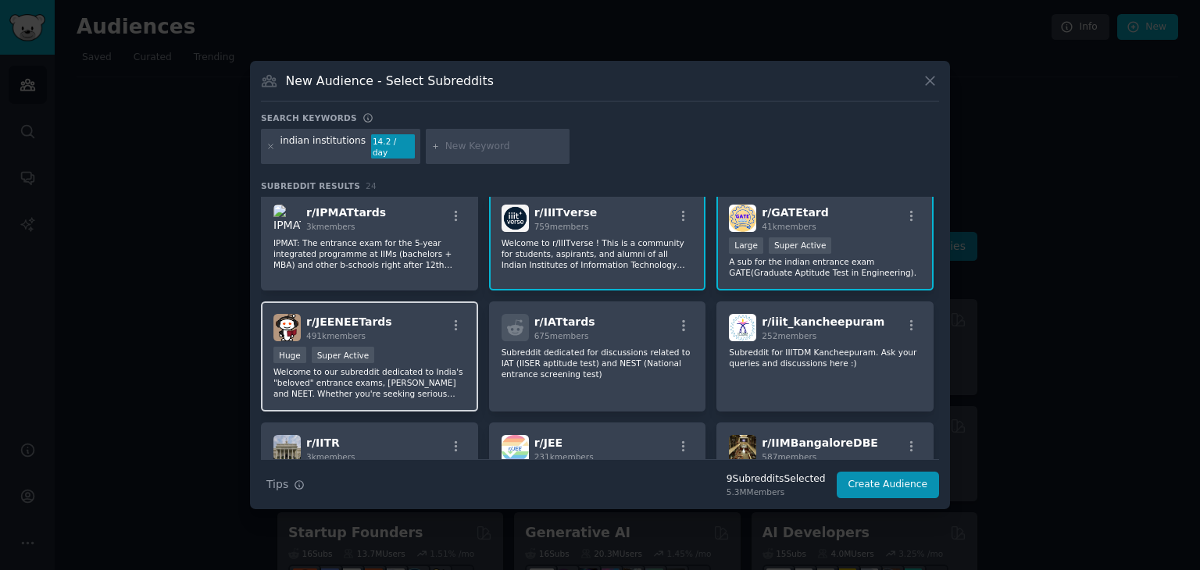
click at [434, 347] on div "Huge Super Active" at bounding box center [369, 357] width 192 height 20
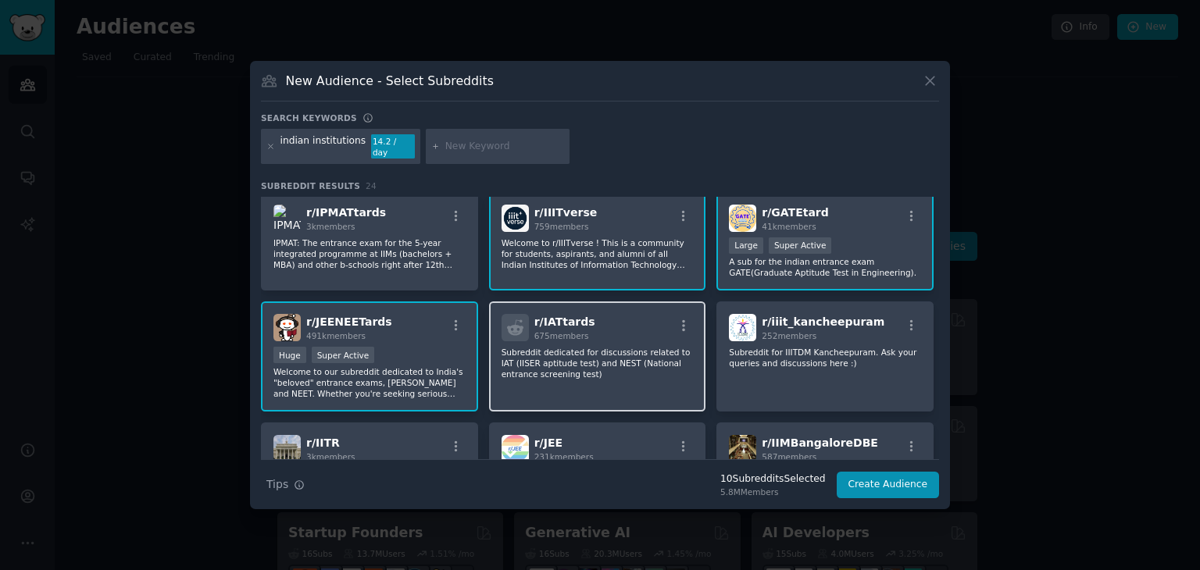
click at [598, 347] on p "Subreddit dedicated for discussions related to IAT (IISER aptitude test) and NE…" at bounding box center [598, 363] width 192 height 33
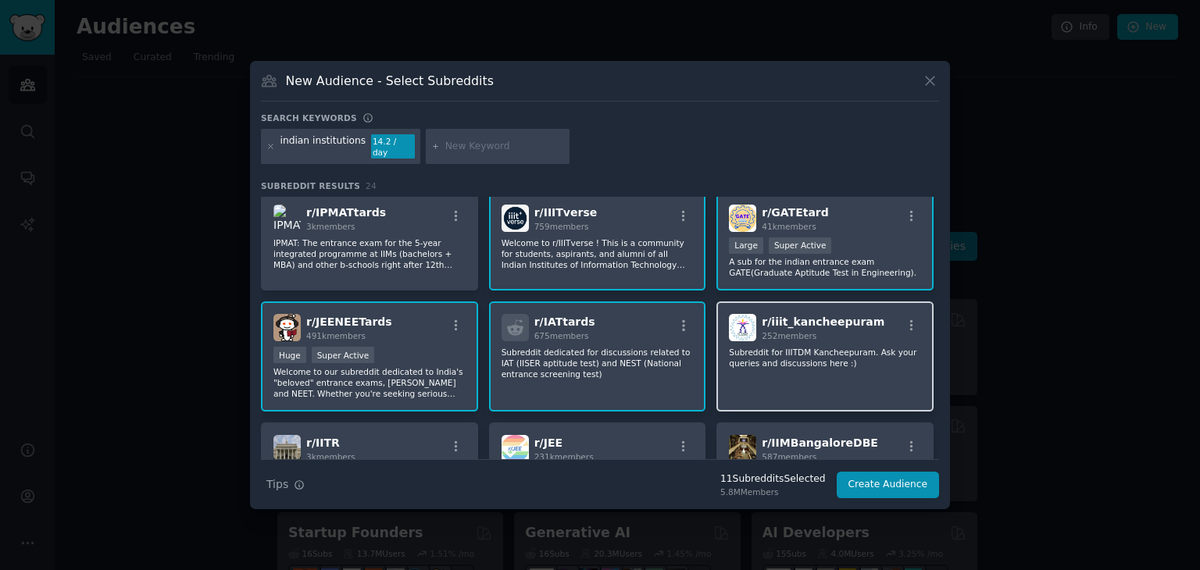
click at [821, 347] on p "Subreddit for IIITDM Kancheepuram. Ask your queries and discussions here :)" at bounding box center [825, 358] width 192 height 22
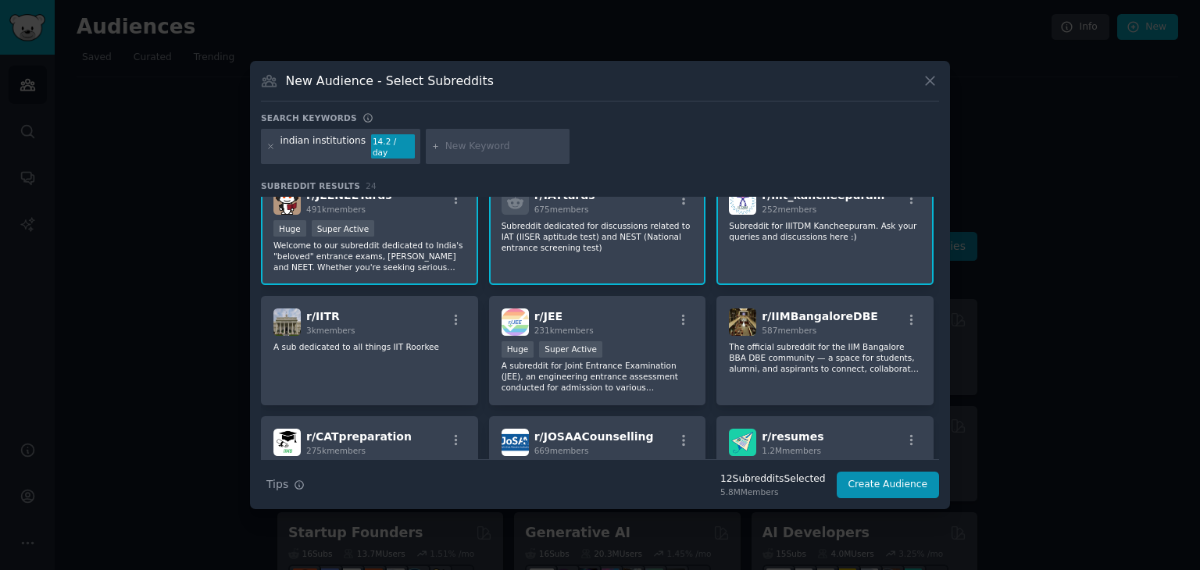
scroll to position [597, 0]
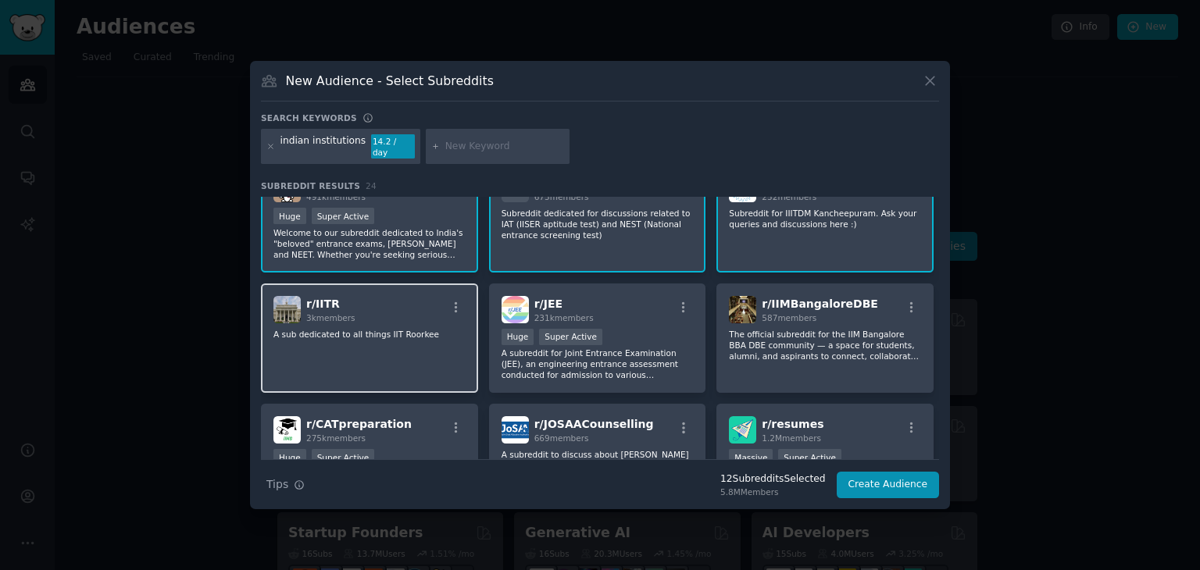
click at [431, 336] on div "r/ IITR 3k members A sub dedicated to all things IIT Roorkee" at bounding box center [369, 339] width 217 height 110
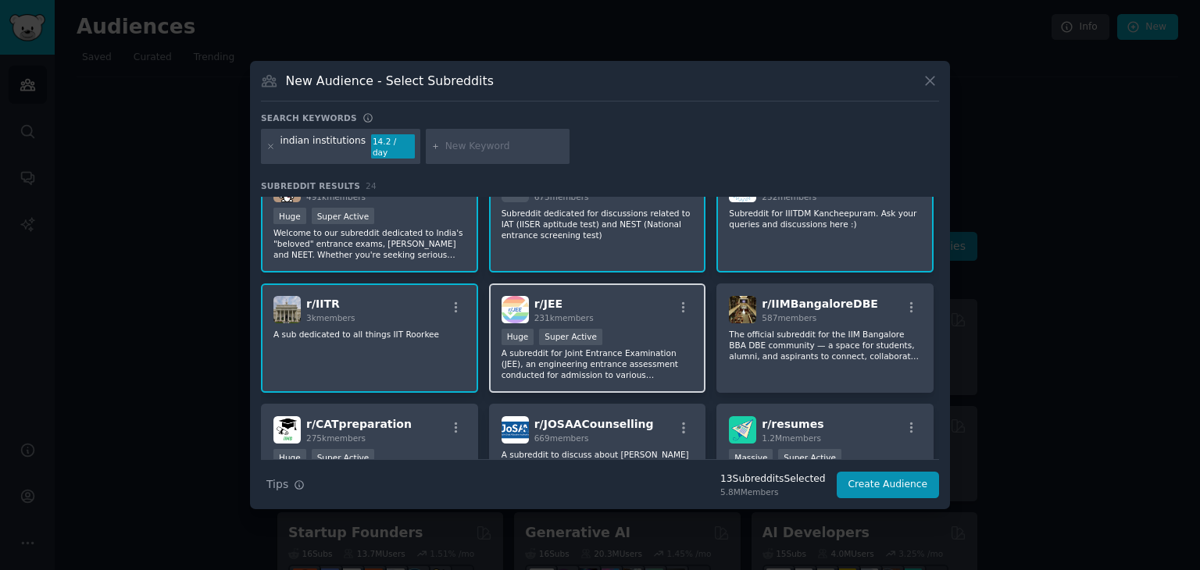
click at [609, 329] on div "Huge Super Active" at bounding box center [598, 339] width 192 height 20
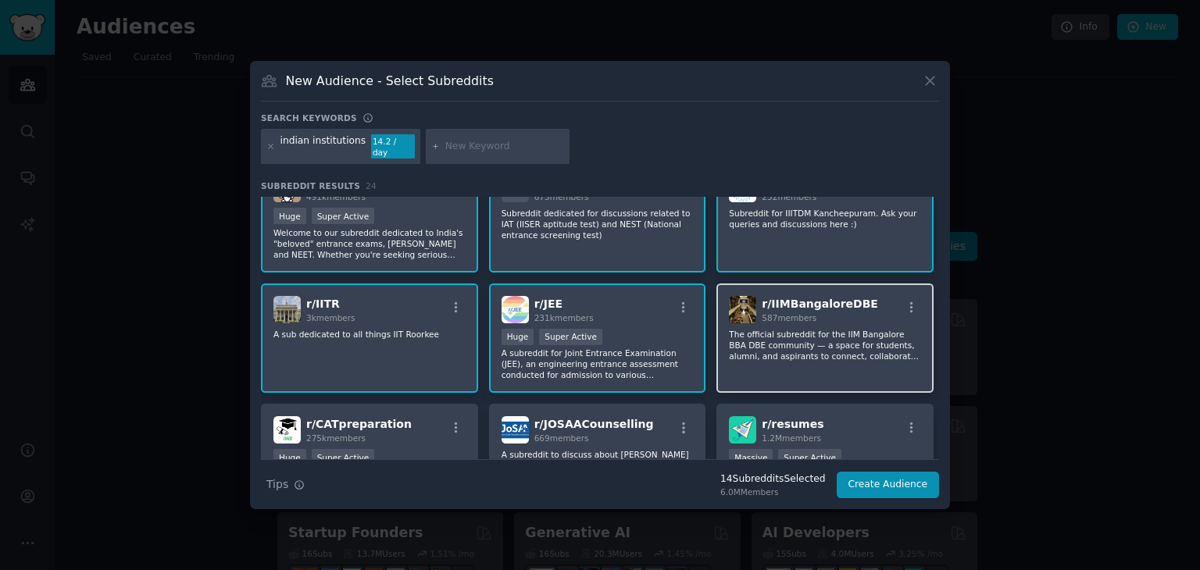
click at [822, 329] on p "The official subreddit for the IIM Bangalore BBA DBE community — a space for st…" at bounding box center [825, 345] width 192 height 33
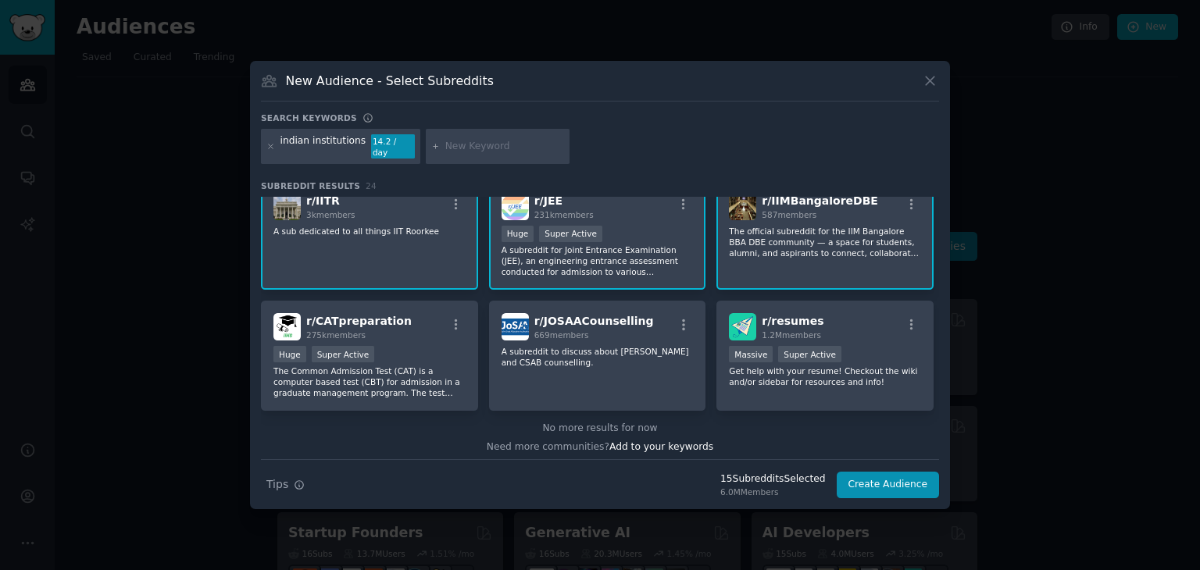
scroll to position [700, 0]
click at [330, 366] on p "The Common Admission Test (CAT) is a computer based test (CBT) for admission in…" at bounding box center [369, 382] width 192 height 33
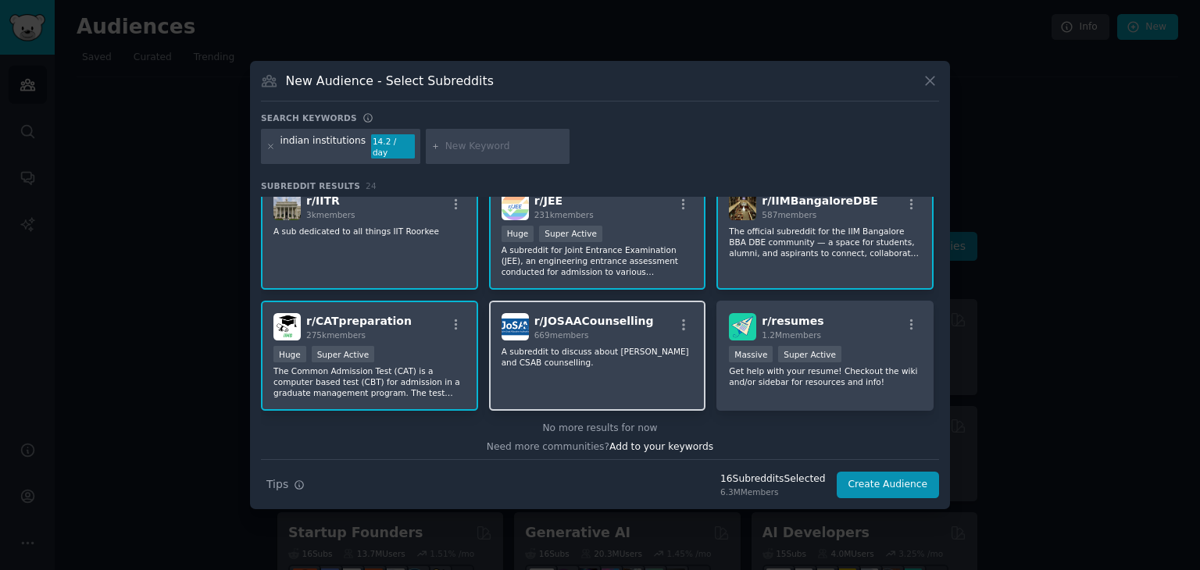
click at [662, 328] on div "r/ JOSAACounselling 669 members" at bounding box center [598, 326] width 192 height 27
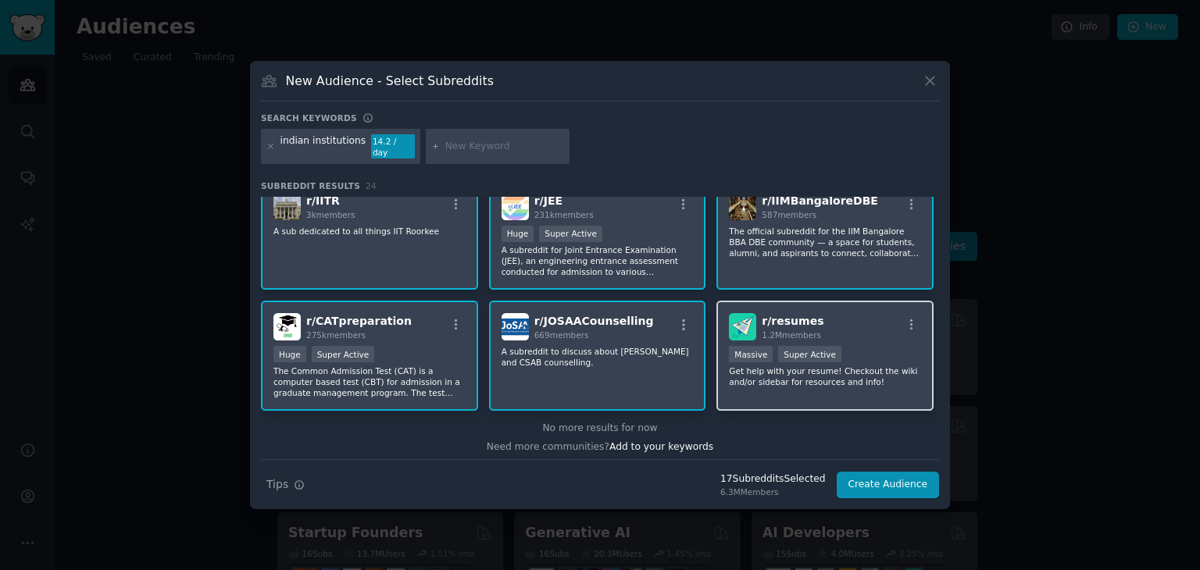
click at [870, 329] on div "r/ resumes 1.2M members" at bounding box center [825, 326] width 192 height 27
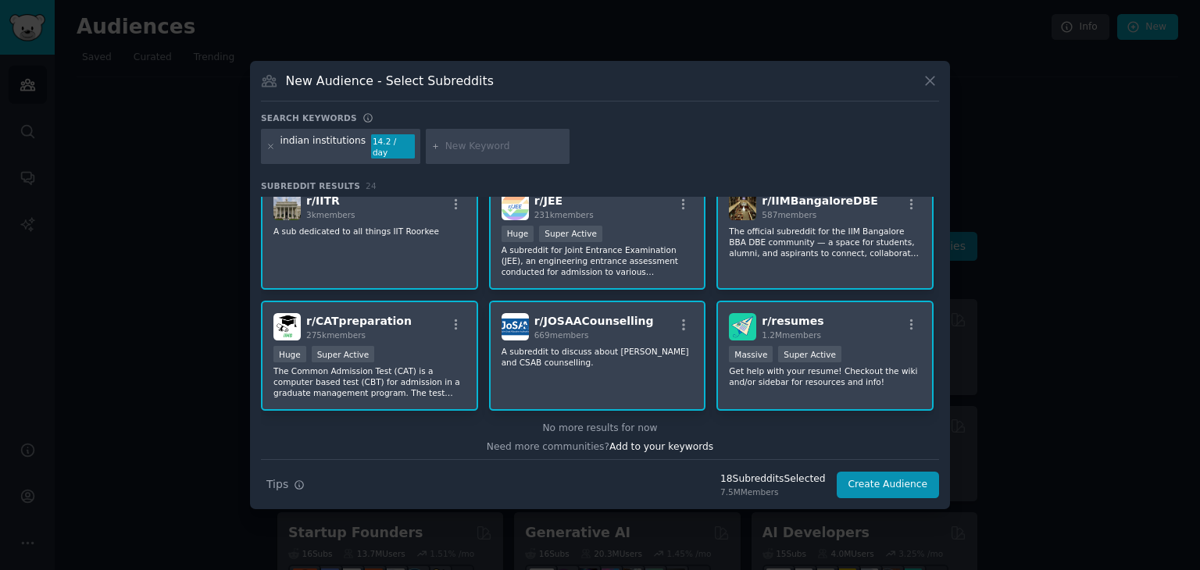
click at [445, 143] on input "text" at bounding box center [504, 147] width 119 height 14
type input "indian university"
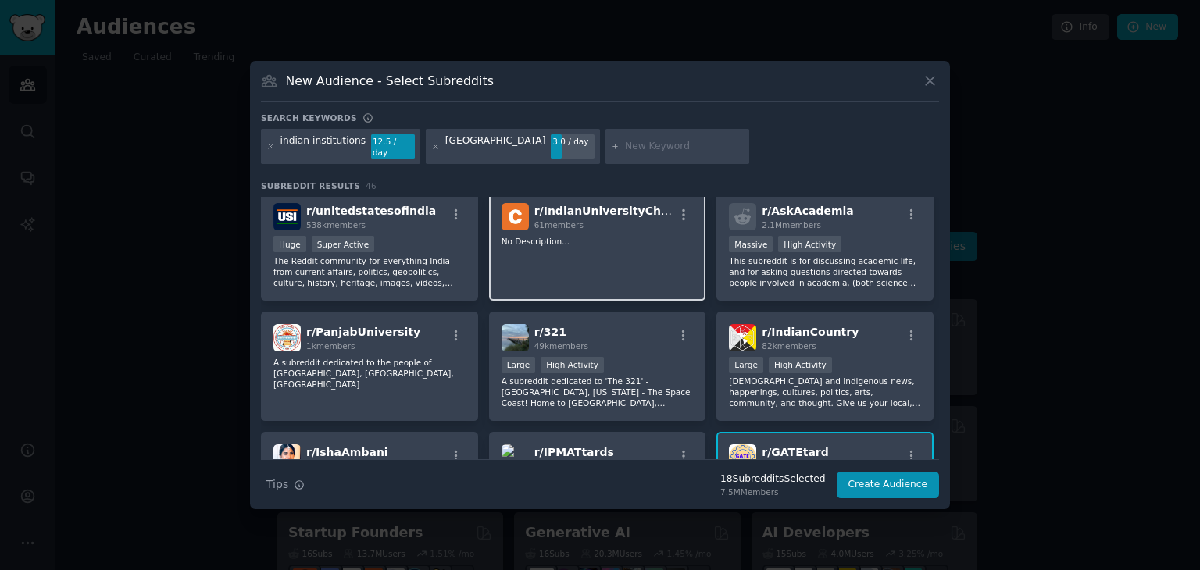
scroll to position [478, 0]
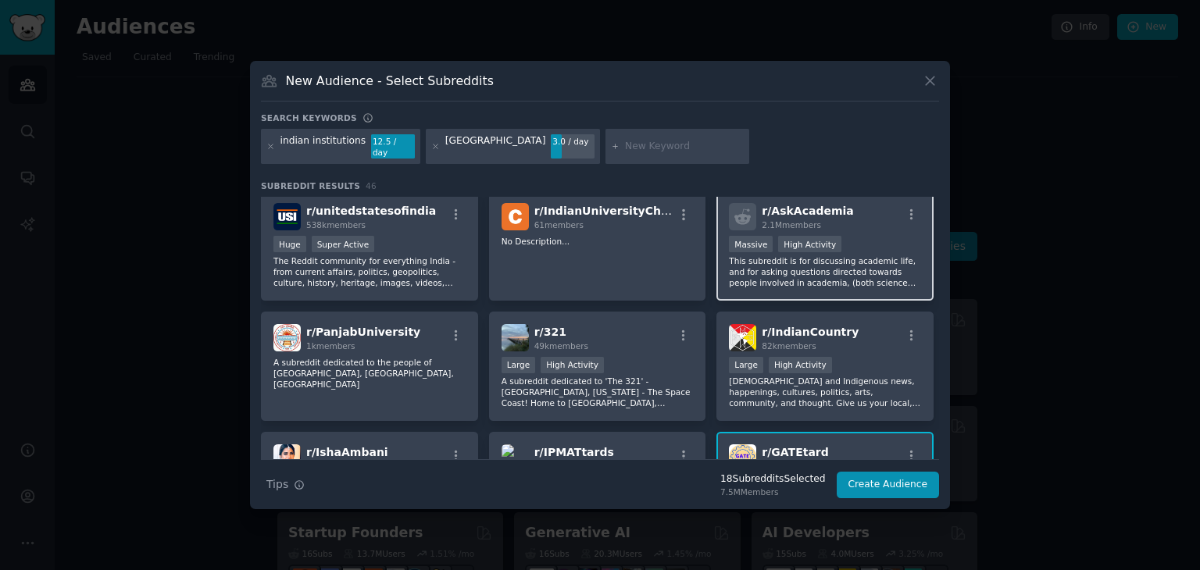
click at [766, 266] on p "This subreddit is for discussing academic life, and for asking questions direct…" at bounding box center [825, 272] width 192 height 33
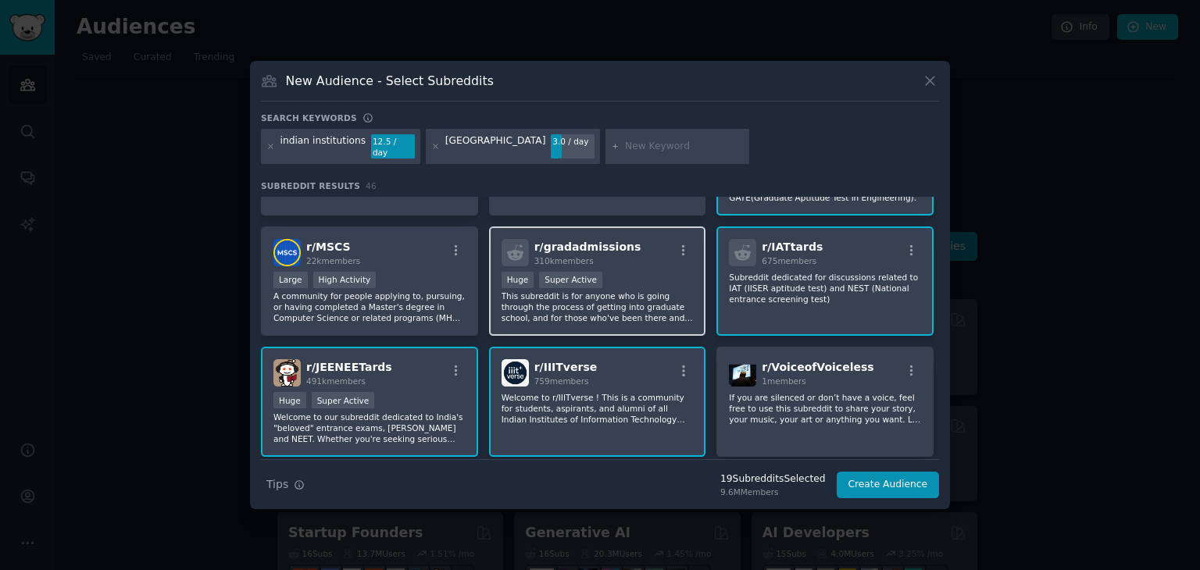
scroll to position [803, 0]
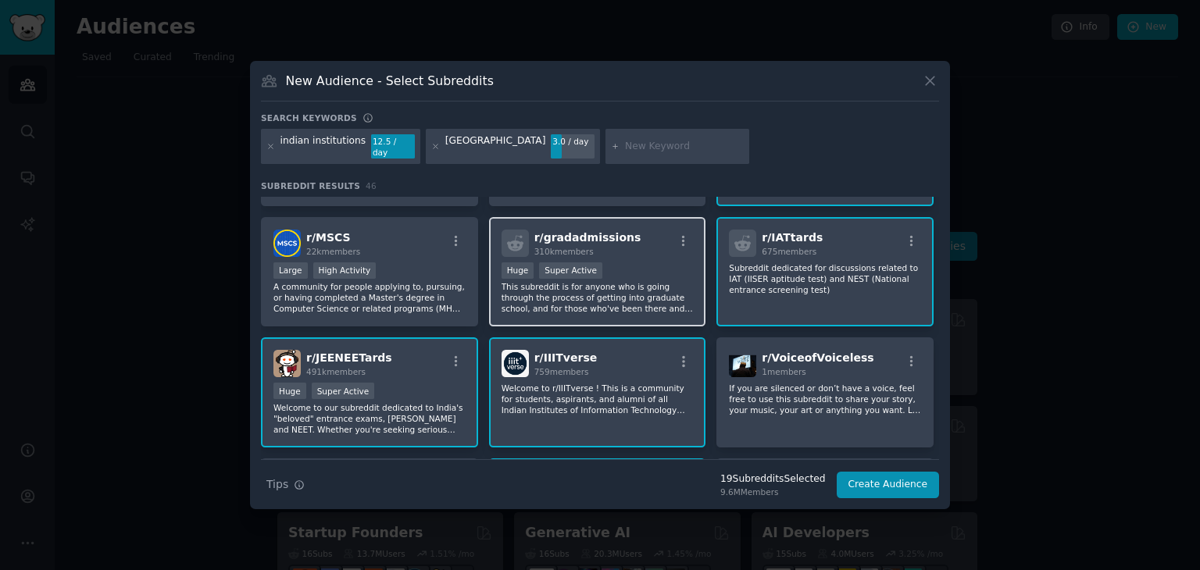
click at [656, 238] on div "r/ gradadmissions 310k members" at bounding box center [598, 243] width 192 height 27
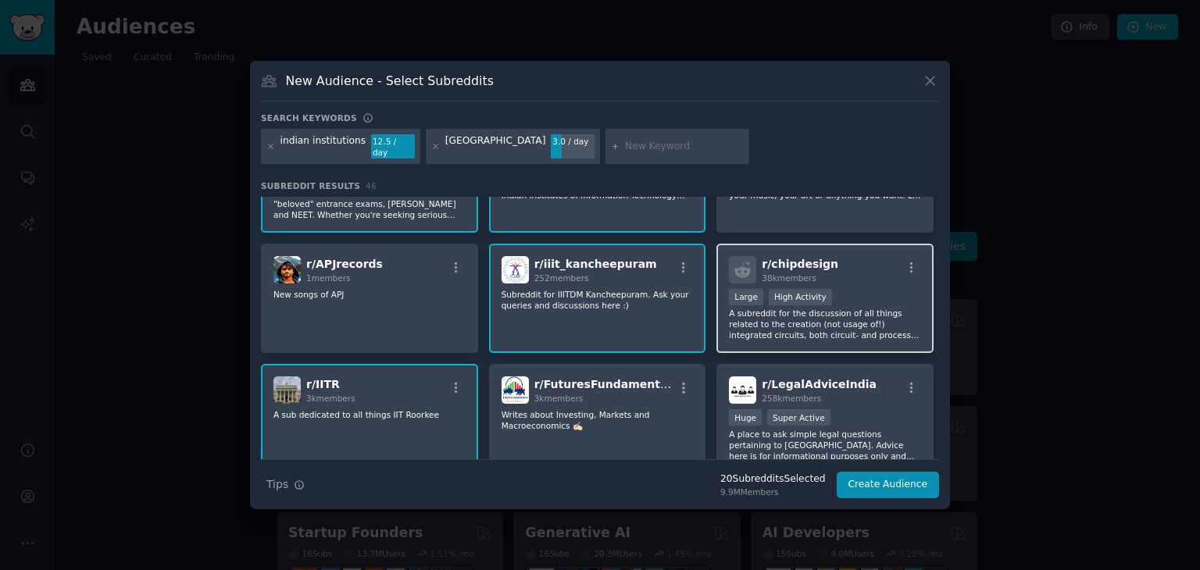
scroll to position [1087, 0]
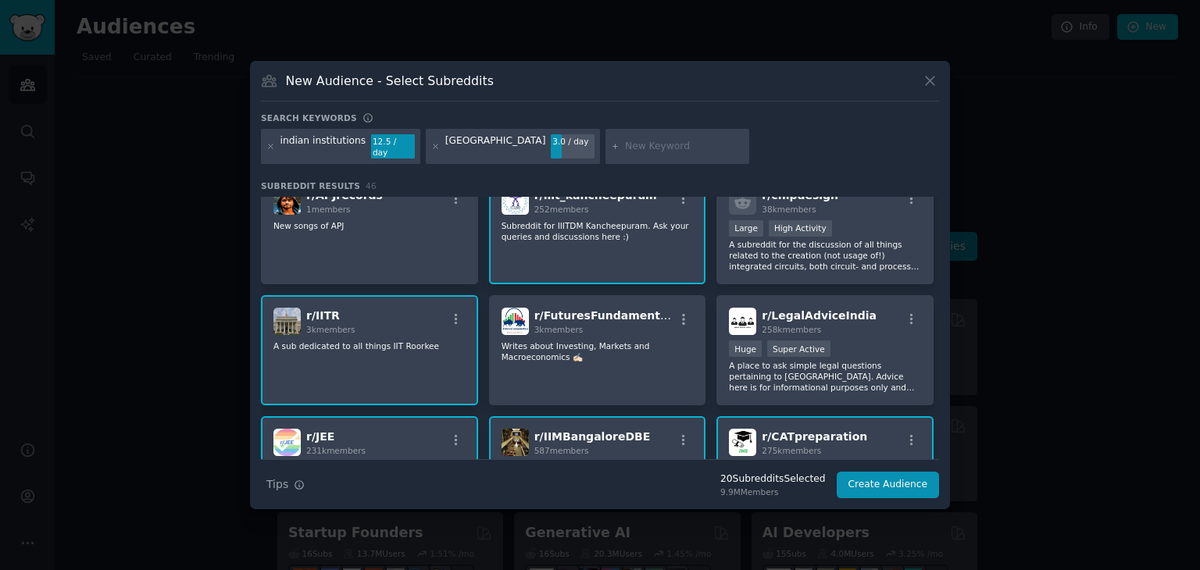
click at [289, 341] on p "A sub dedicated to all things IIT Roorkee" at bounding box center [369, 346] width 192 height 11
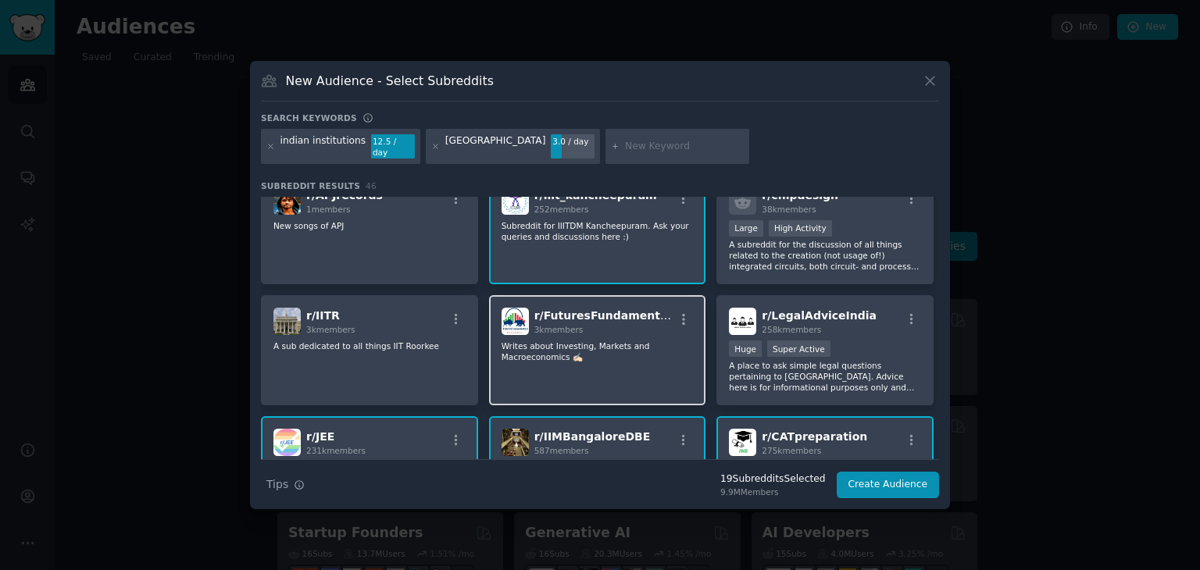
scroll to position [1137, 0]
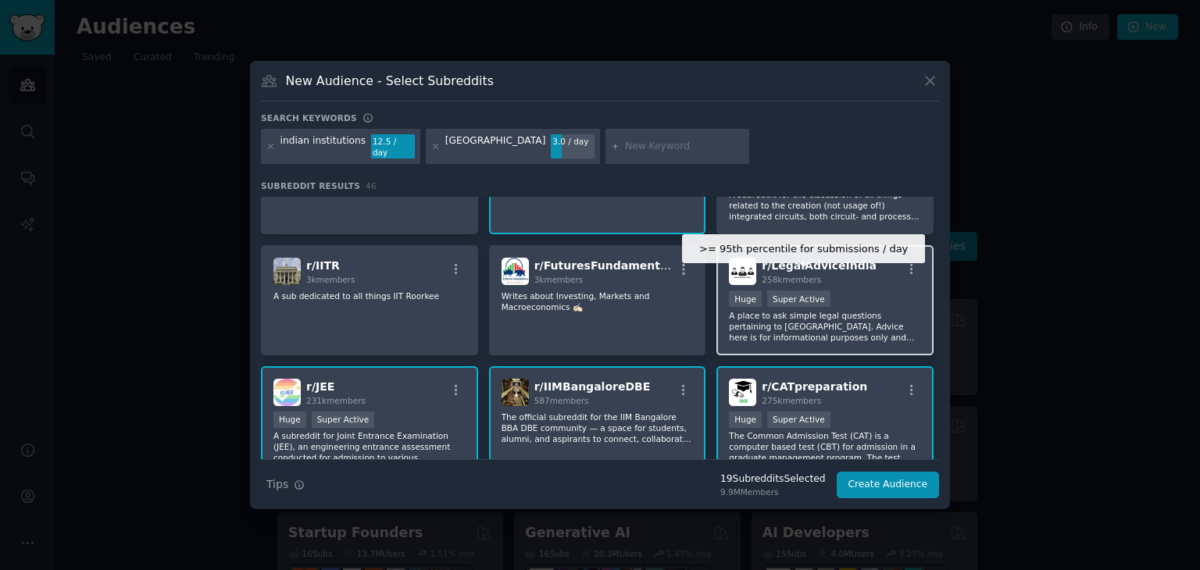
click at [817, 291] on div "Super Active" at bounding box center [798, 299] width 63 height 16
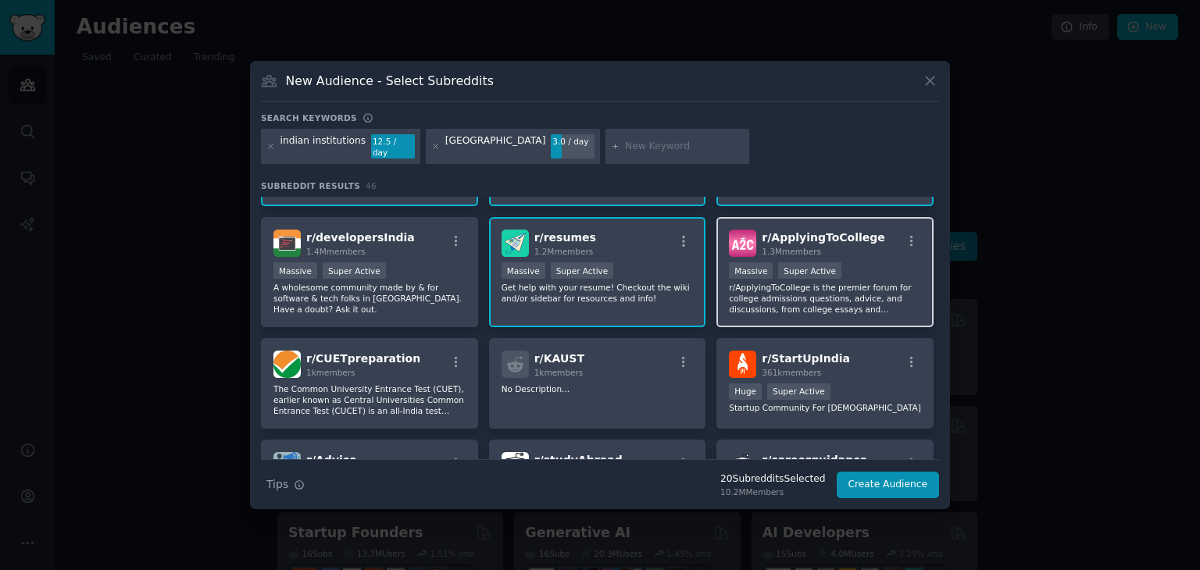
scroll to position [1406, 0]
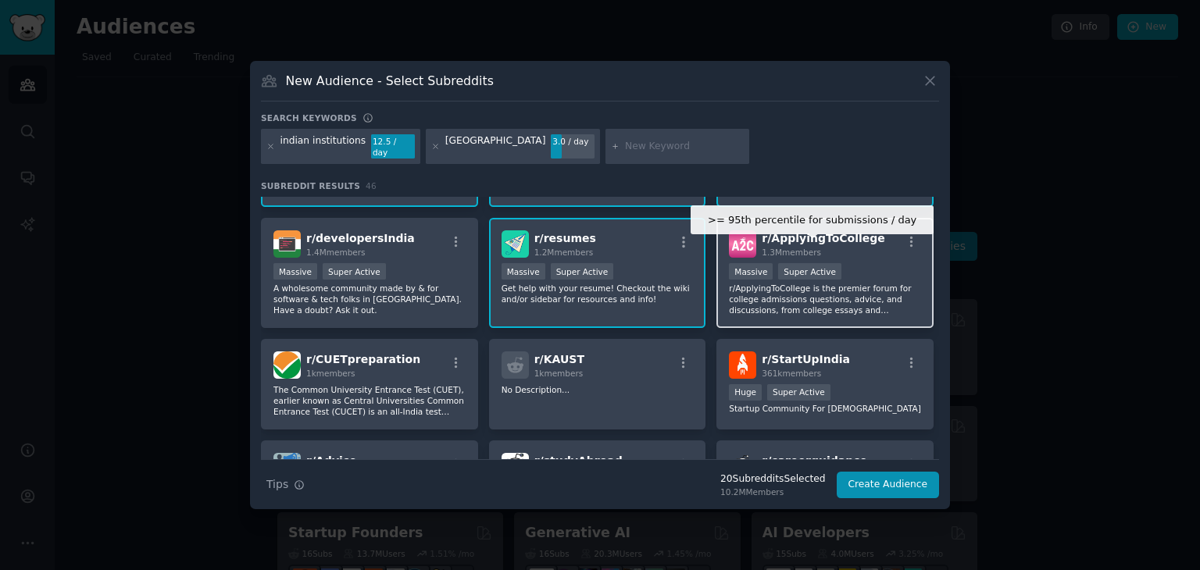
click at [820, 263] on div "Super Active" at bounding box center [809, 271] width 63 height 16
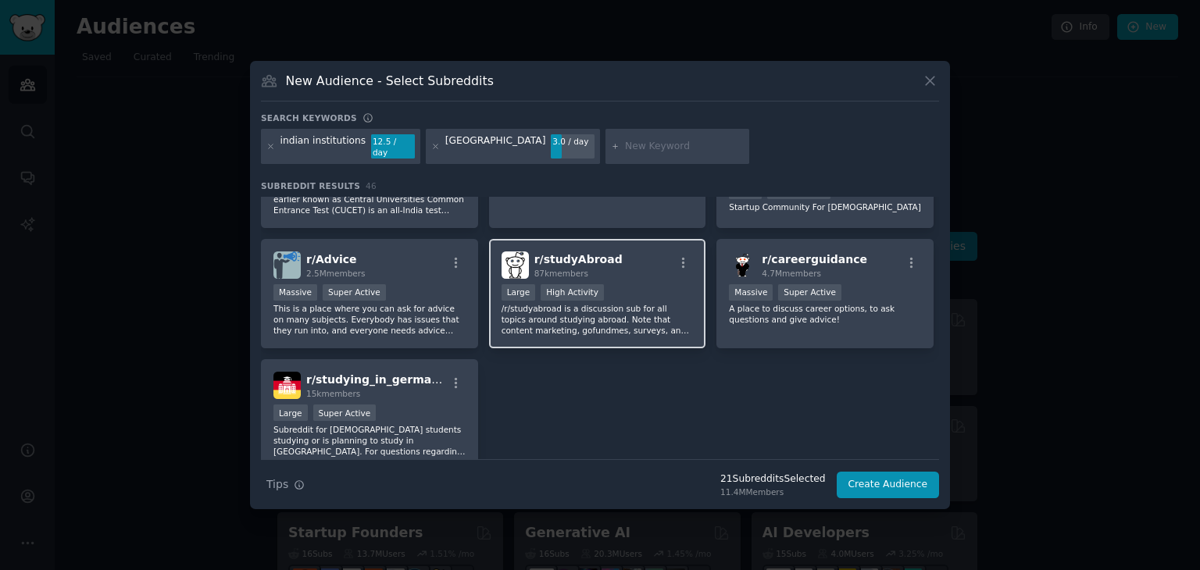
scroll to position [1616, 0]
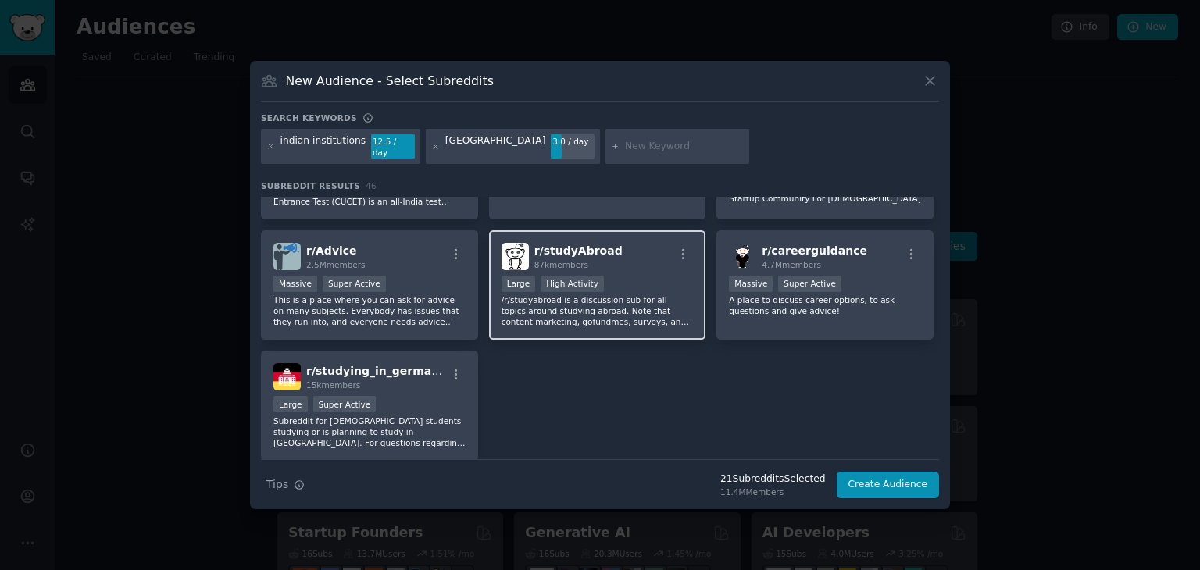
click at [594, 295] on p "/r/studyabroad is a discussion sub for all topics around studying abroad. Note …" at bounding box center [598, 311] width 192 height 33
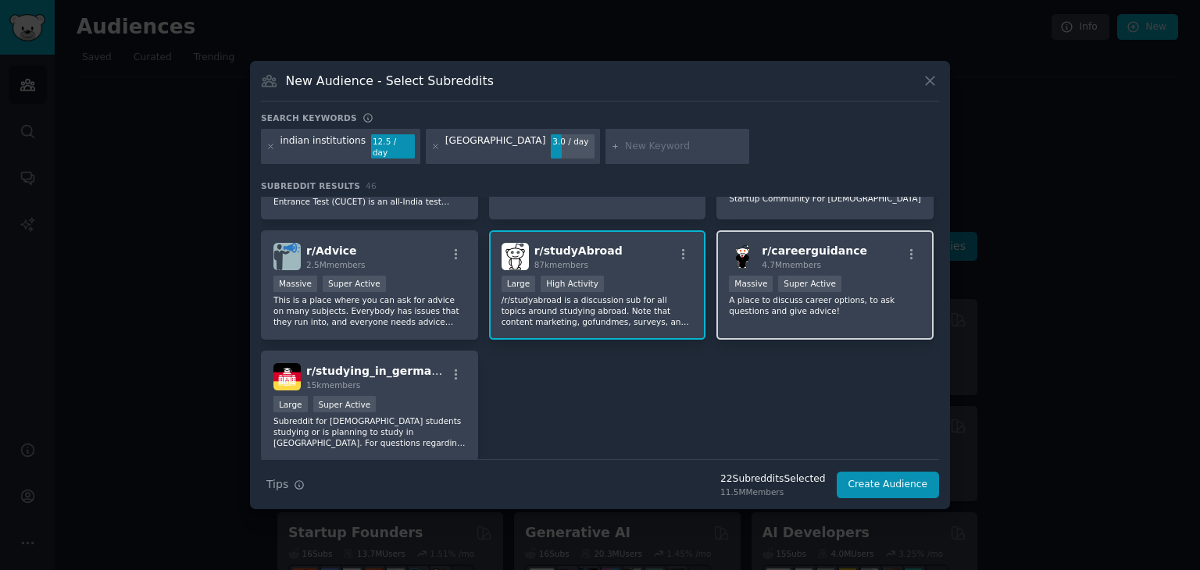
click at [828, 276] on div ">= 95th percentile for submissions / day Massive Super Active" at bounding box center [825, 286] width 192 height 20
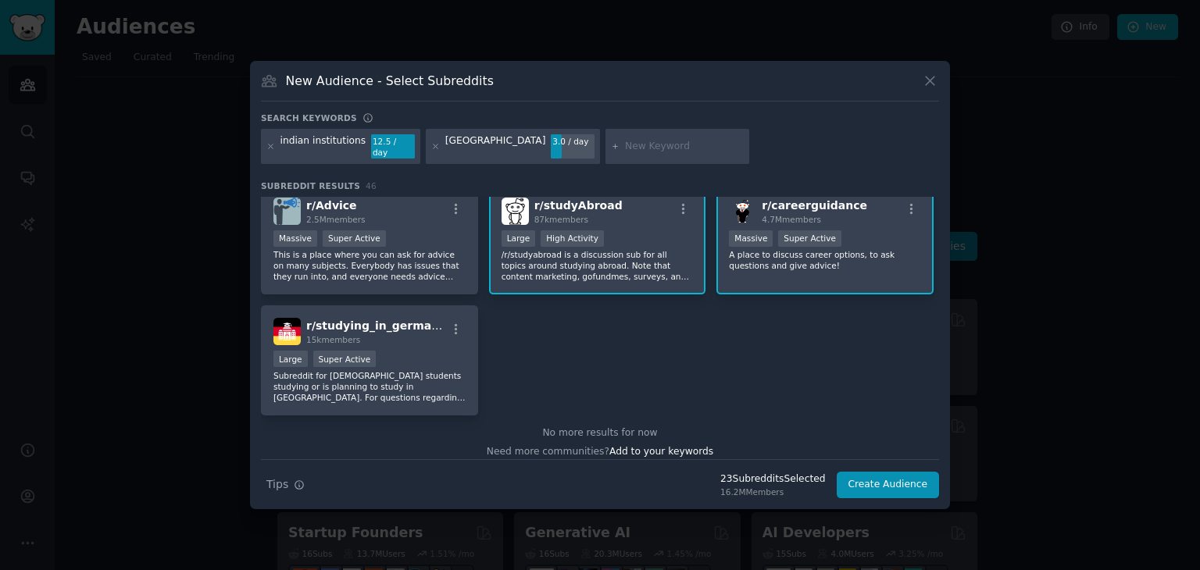
click at [625, 140] on input "text" at bounding box center [684, 147] width 119 height 14
type input "e"
type input "bengaluru"
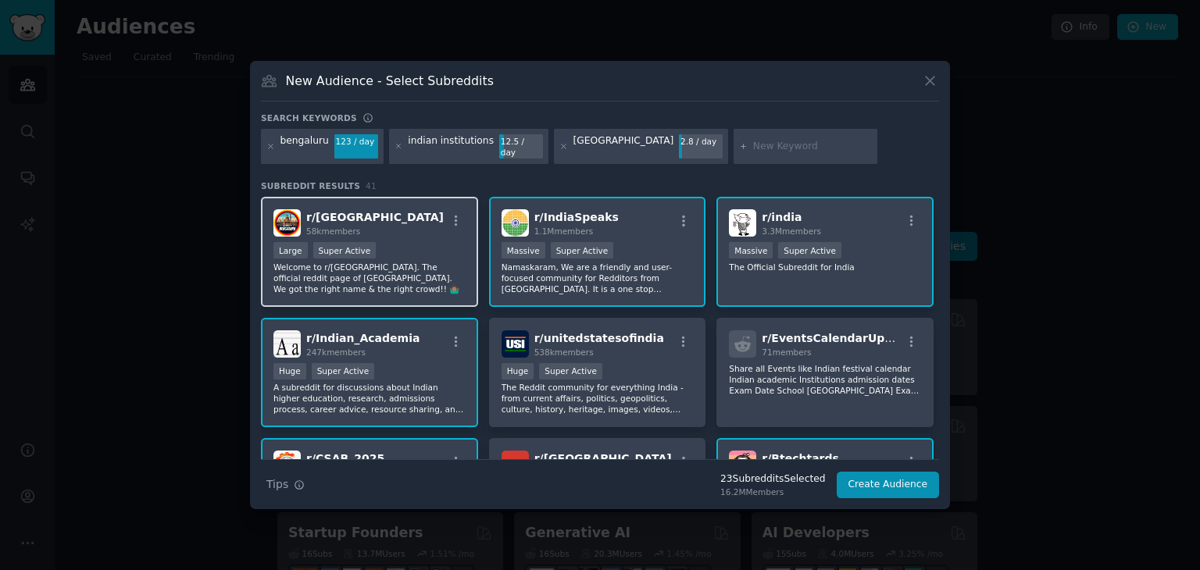
click at [434, 276] on p "Welcome to r/Bengaluru. The official reddit page of Bengaluru City. We got the …" at bounding box center [369, 278] width 192 height 33
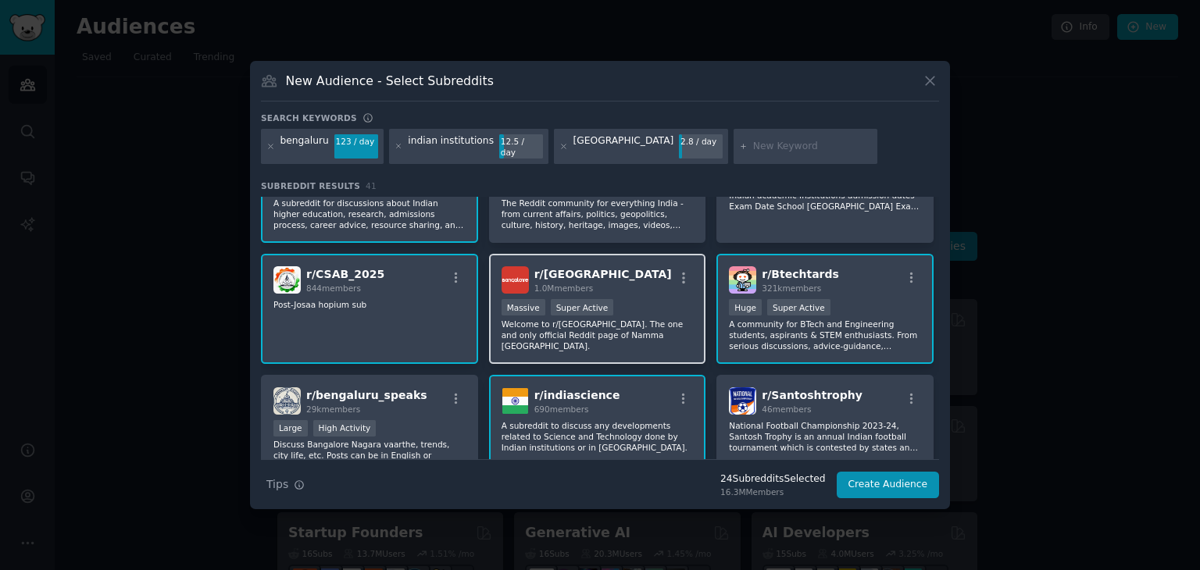
scroll to position [271, 0]
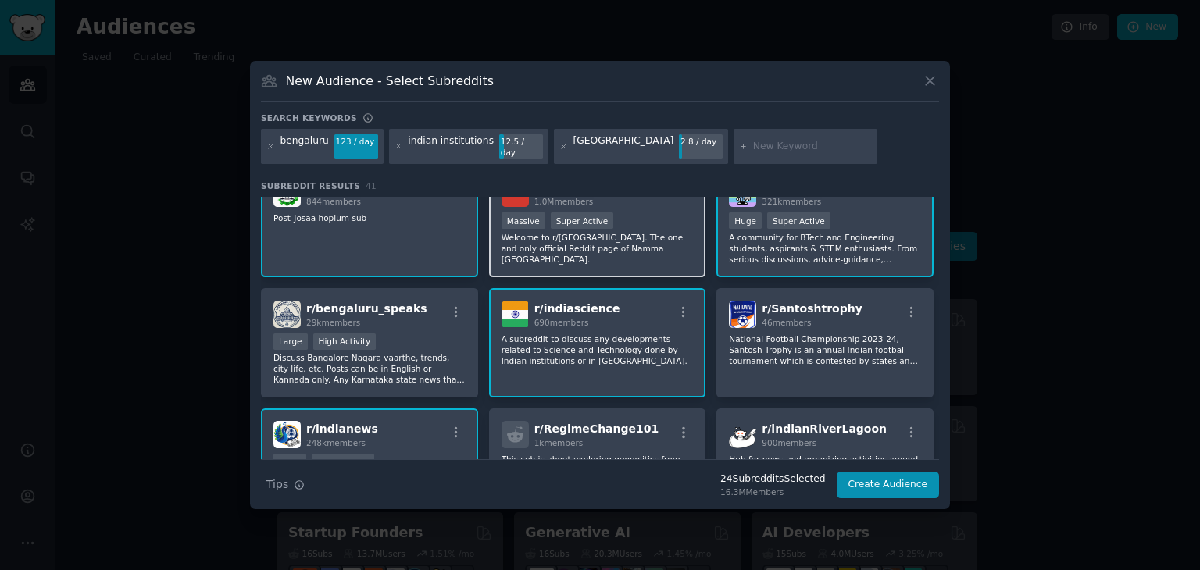
click at [616, 232] on p "Welcome to r/bangalore. The one and only official Reddit page of Namma Bengalur…" at bounding box center [598, 248] width 192 height 33
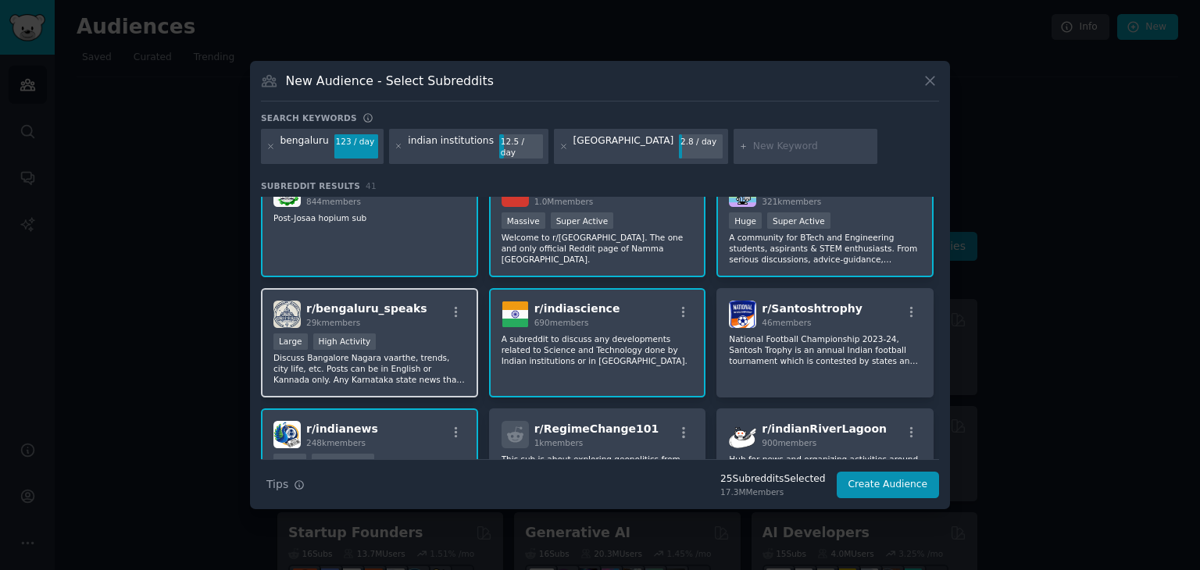
click at [387, 334] on div ">= 80th percentile for submissions / day Large High Activity" at bounding box center [369, 344] width 192 height 20
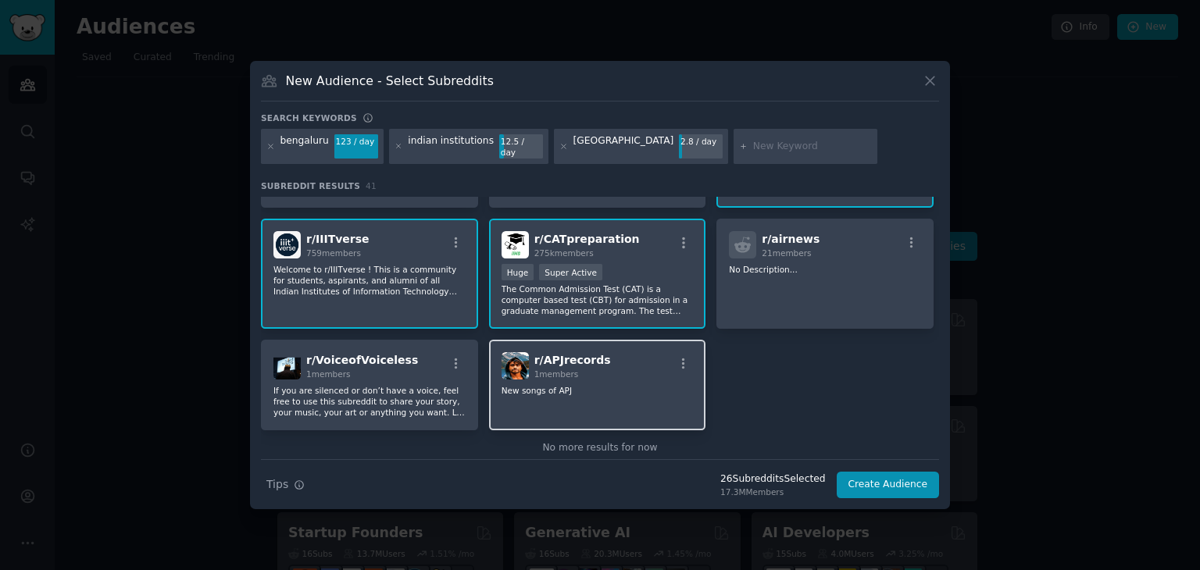
scroll to position [1432, 0]
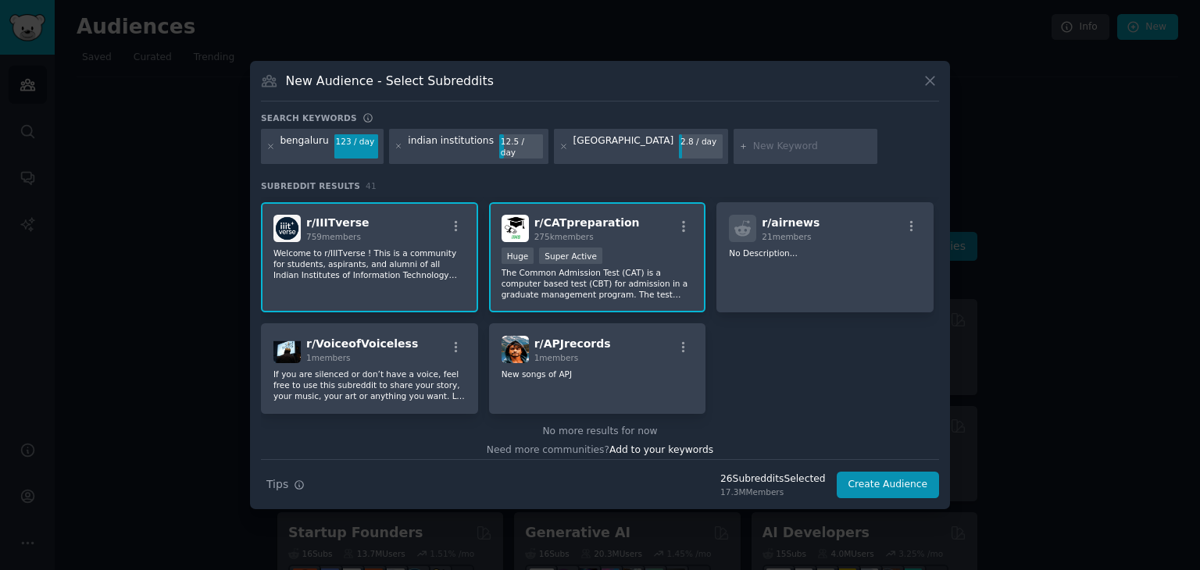
click at [753, 143] on input "text" at bounding box center [812, 147] width 119 height 14
type input "bengaluru engineeering college"
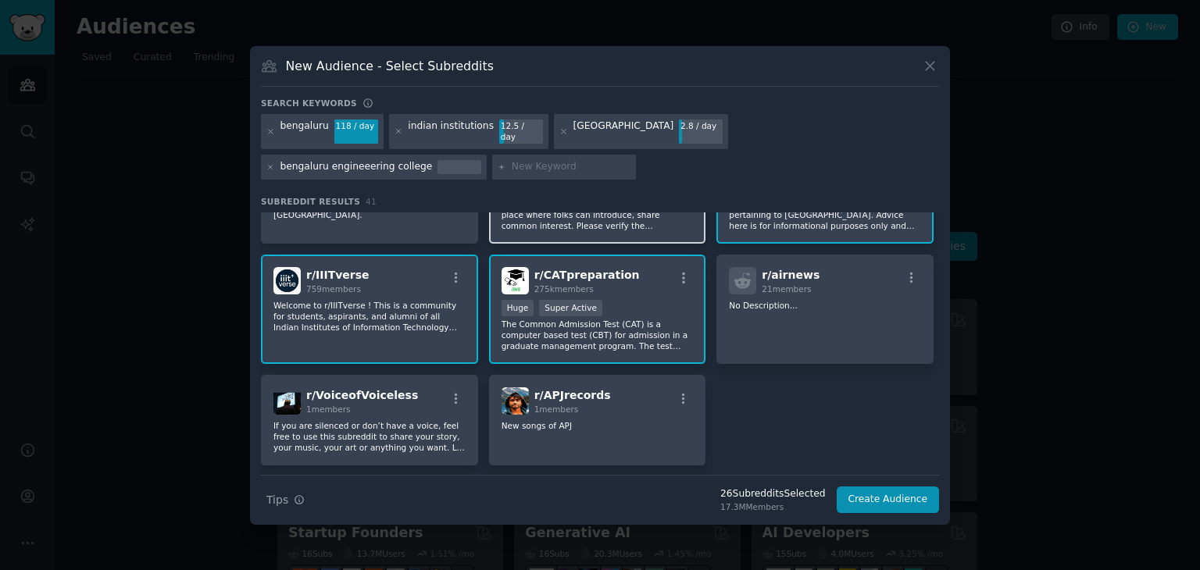
scroll to position [1421, 0]
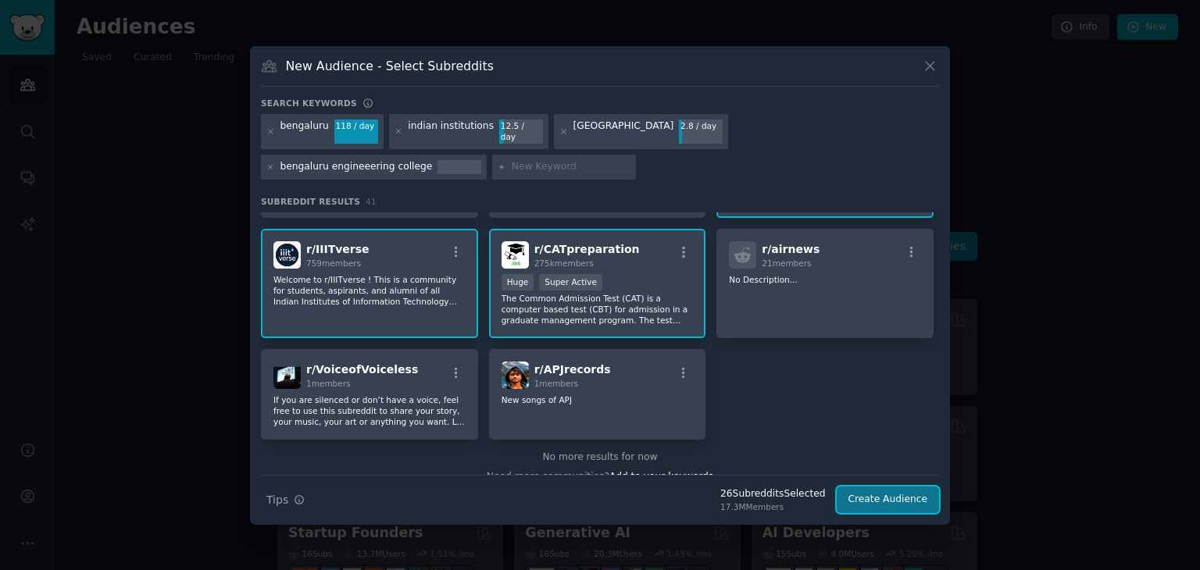
click at [888, 492] on button "Create Audience" at bounding box center [888, 500] width 103 height 27
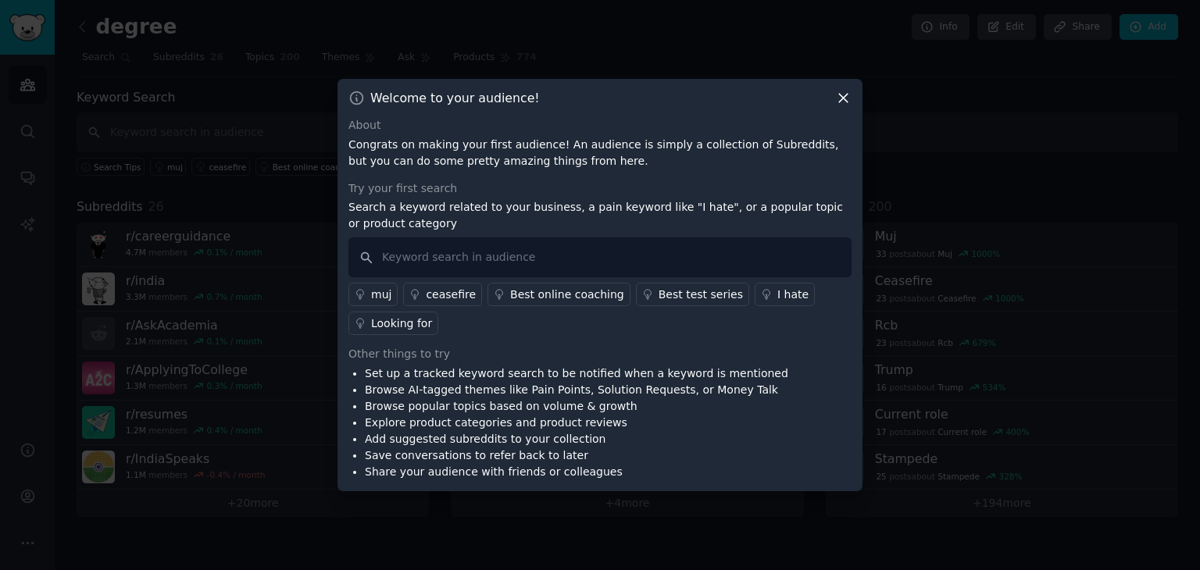
click at [845, 105] on icon at bounding box center [843, 98] width 16 height 16
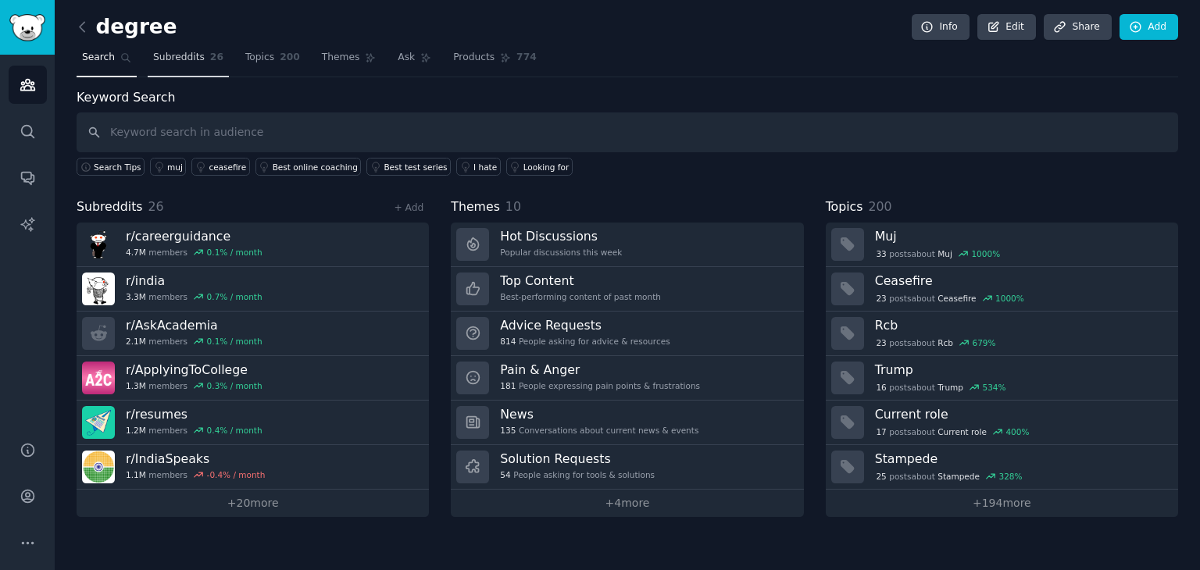
click at [179, 56] on span "Subreddits" at bounding box center [179, 58] width 52 height 14
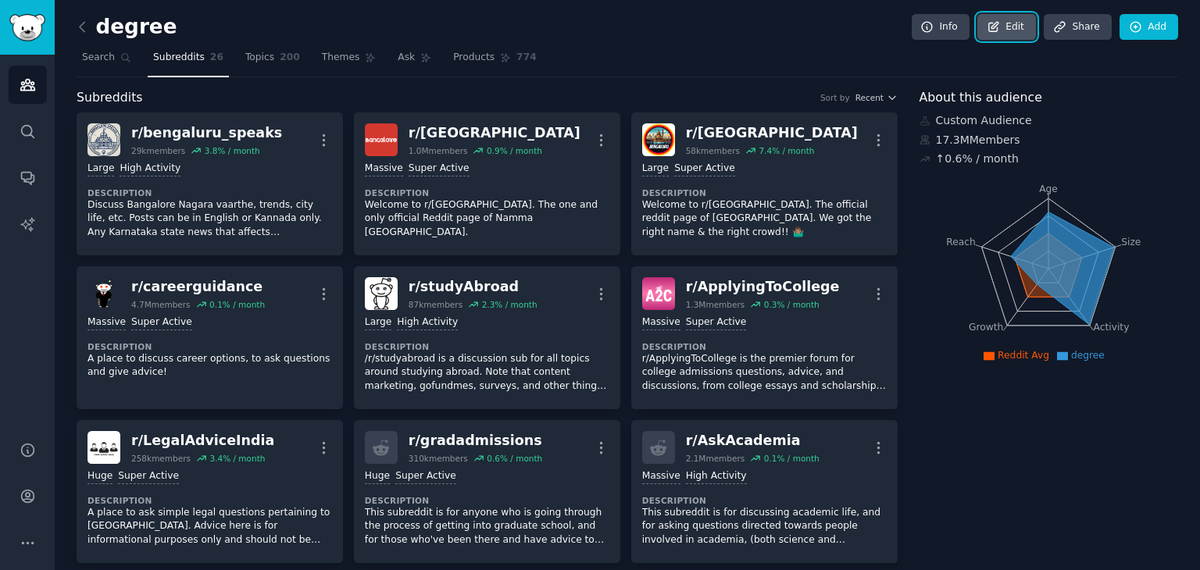
click at [1006, 32] on link "Edit" at bounding box center [1007, 27] width 59 height 27
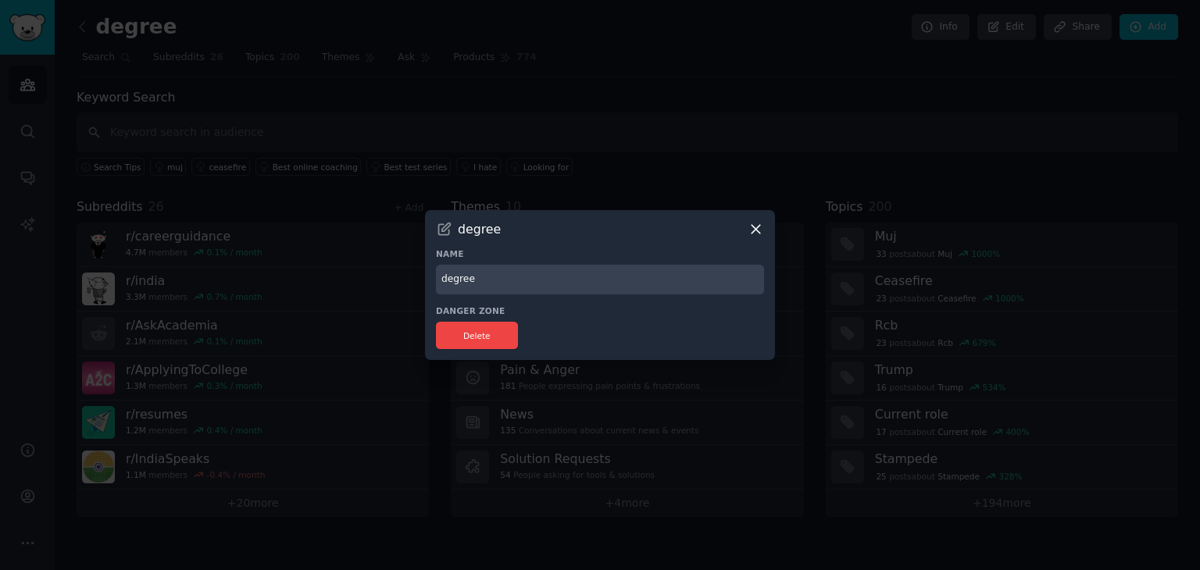
click at [759, 223] on icon at bounding box center [756, 229] width 16 height 16
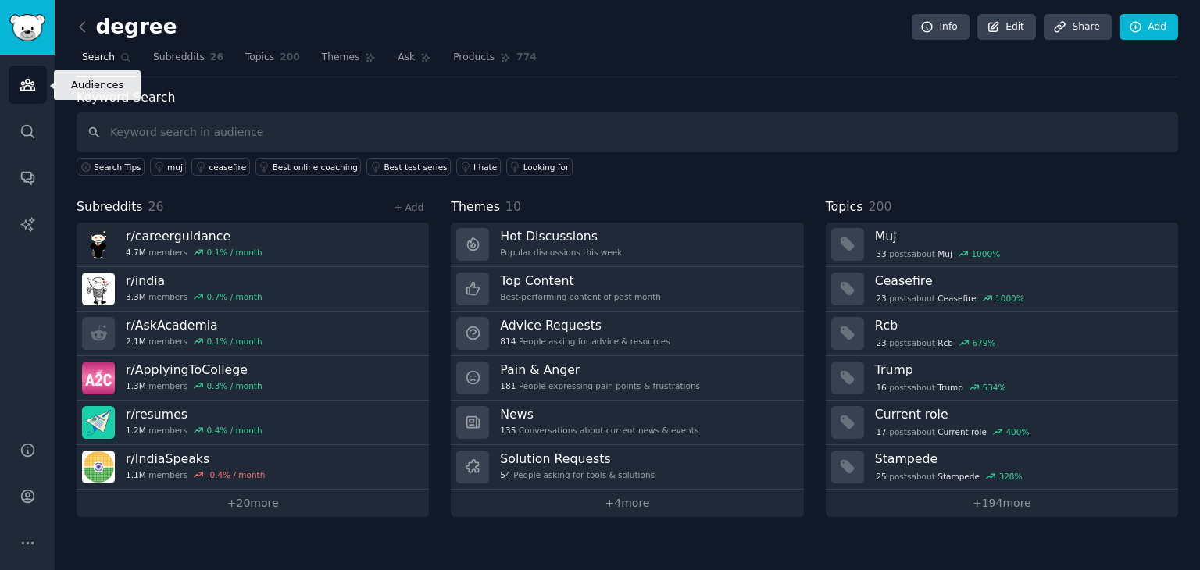
click at [27, 83] on icon "Sidebar" at bounding box center [27, 85] width 14 height 11
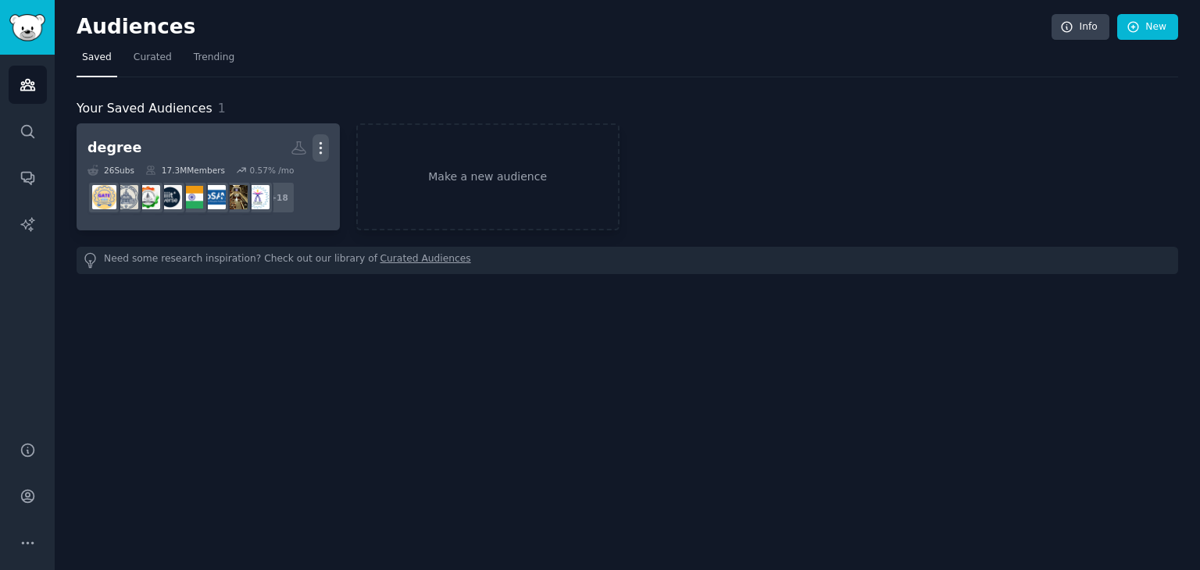
click at [314, 143] on icon "button" at bounding box center [321, 148] width 16 height 16
click at [264, 154] on p "View" at bounding box center [273, 153] width 26 height 16
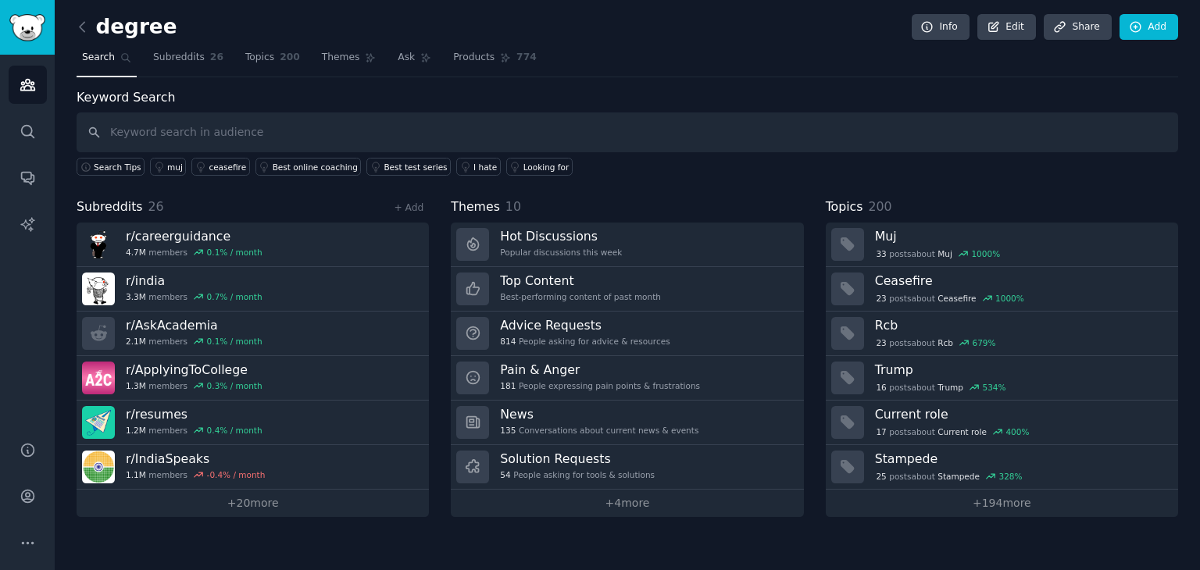
click at [138, 134] on input "text" at bounding box center [628, 133] width 1102 height 40
type input "s"
click at [1150, 28] on link "Add" at bounding box center [1149, 27] width 59 height 27
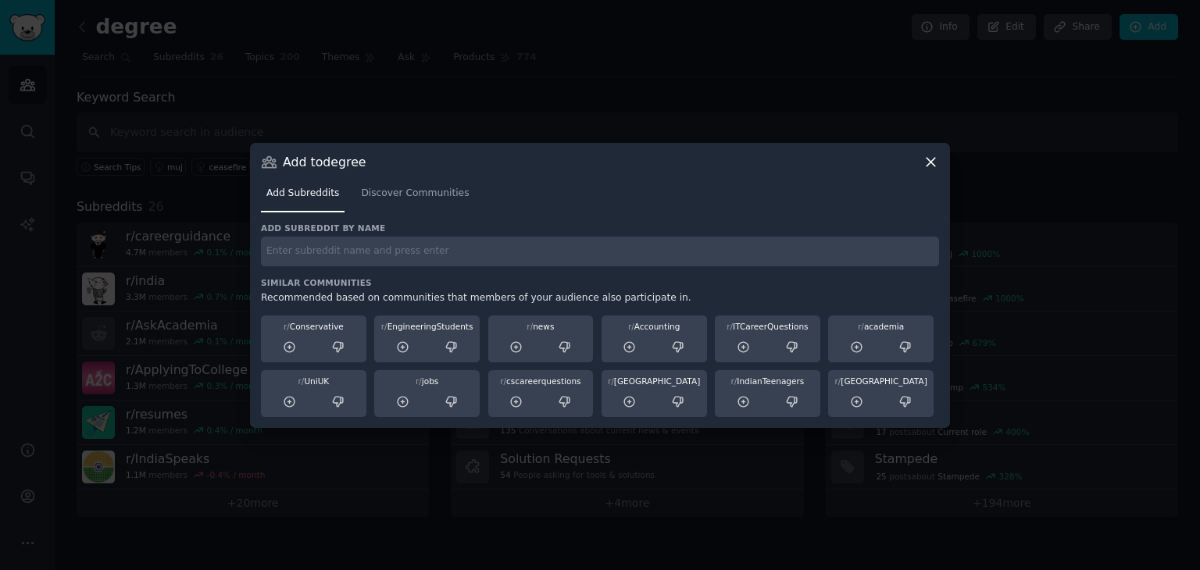
click at [322, 248] on input "text" at bounding box center [600, 252] width 678 height 30
paste input "r/bitspilani"
type input "r/bitspilani"
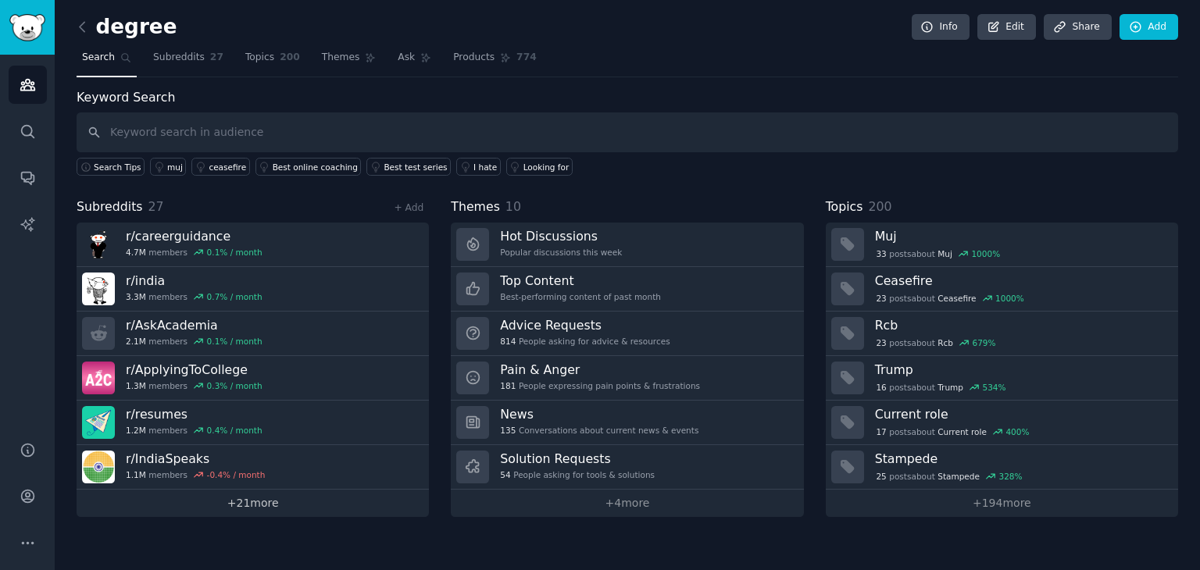
click at [250, 501] on link "+ 21 more" at bounding box center [253, 503] width 352 height 27
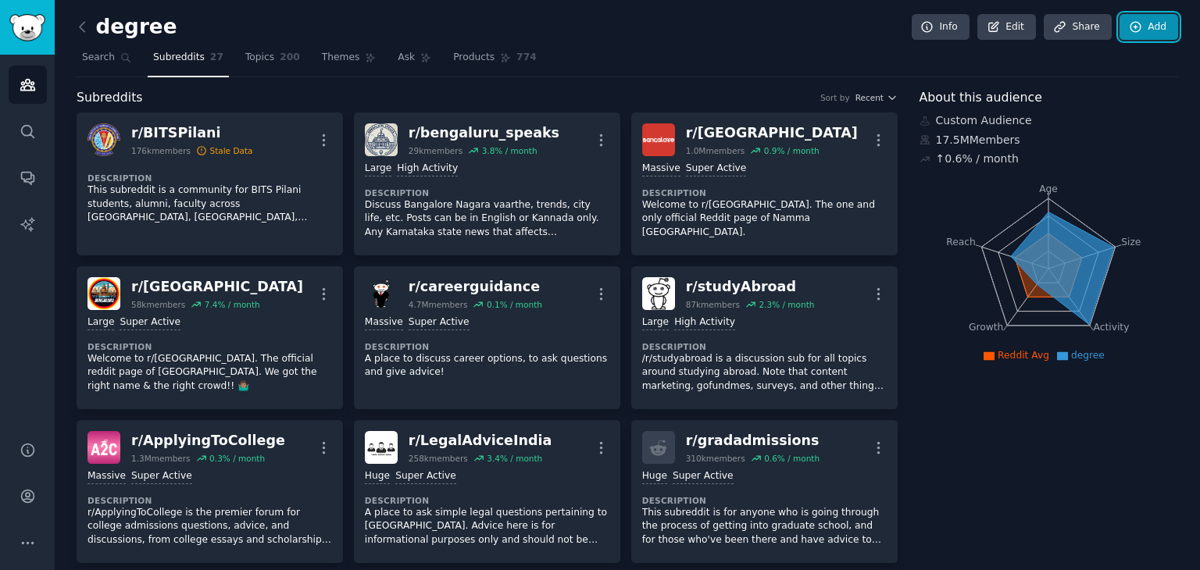
click at [1135, 27] on icon at bounding box center [1136, 27] width 14 height 14
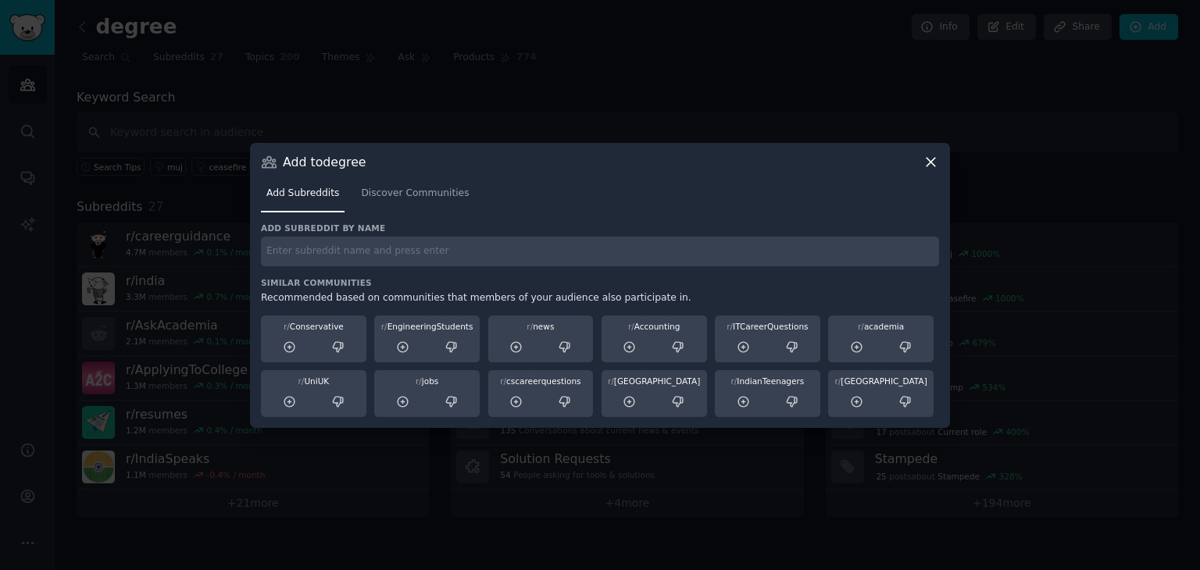
click at [455, 241] on input "text" at bounding box center [600, 252] width 678 height 30
paste input "r/iiit"
type input "r/iiit"
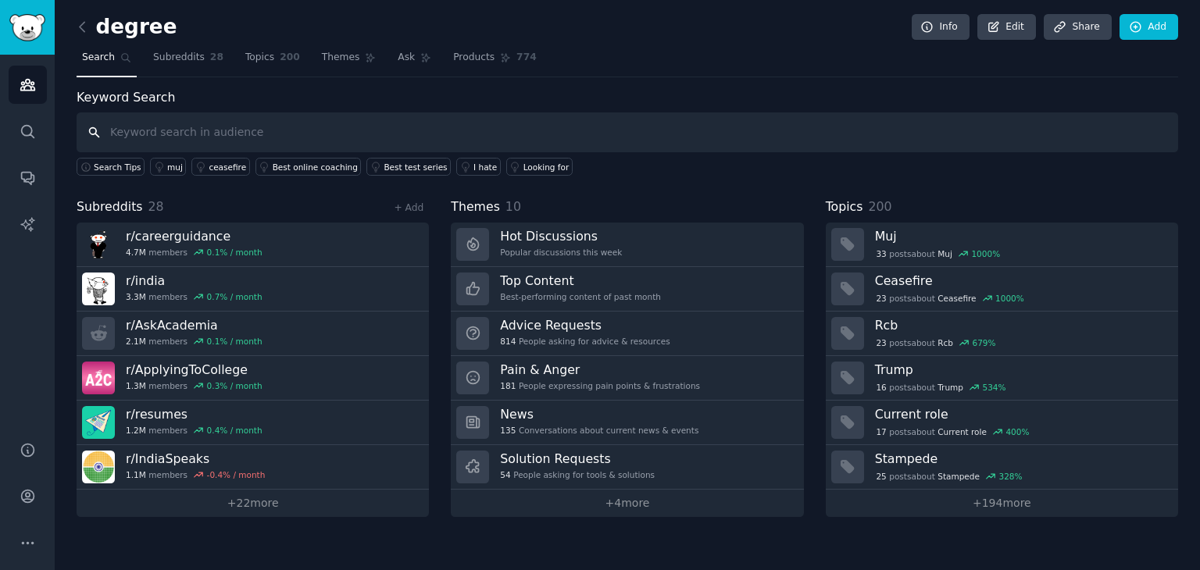
click at [228, 120] on input "text" at bounding box center [628, 133] width 1102 height 40
click at [1146, 17] on link "Add" at bounding box center [1149, 27] width 59 height 27
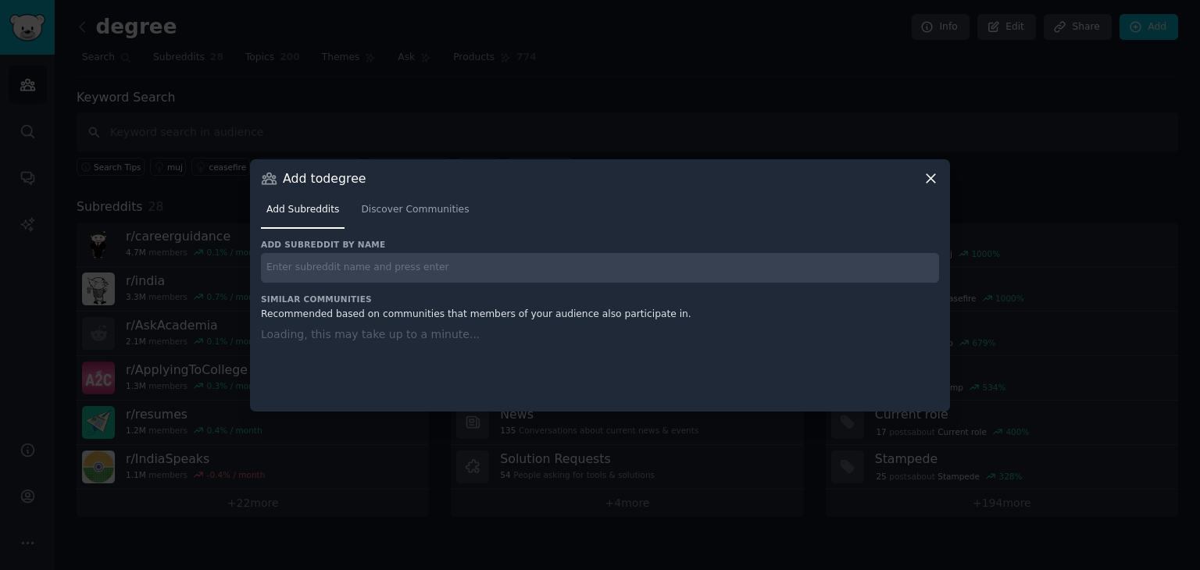
click at [467, 266] on input "text" at bounding box center [600, 268] width 678 height 30
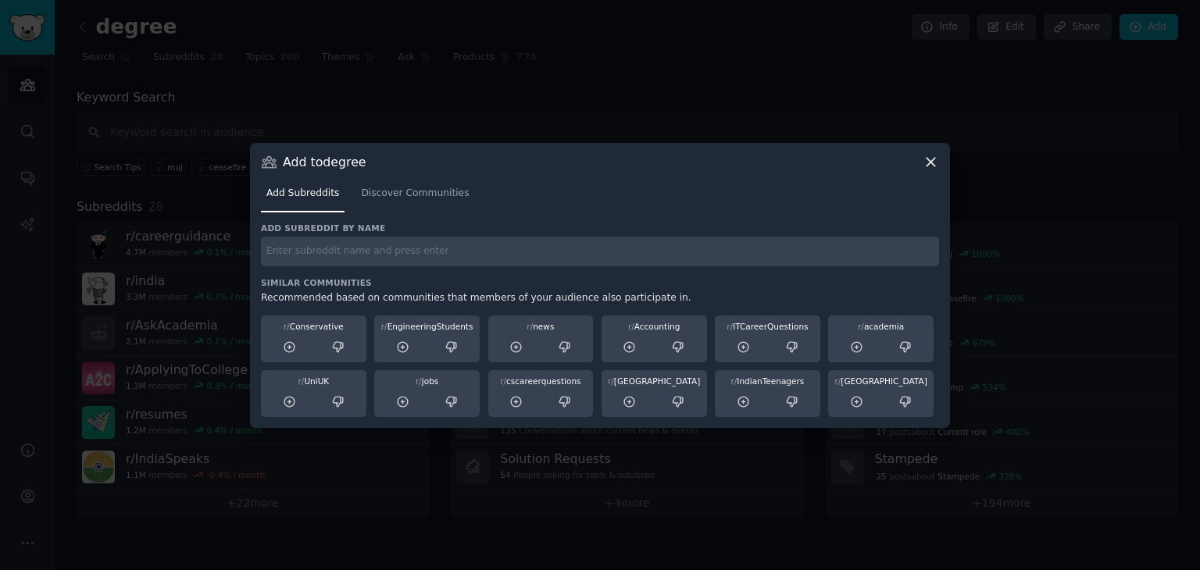
paste input "r/NSUT_Delhi"
type input "r/NSUT_Delhi"
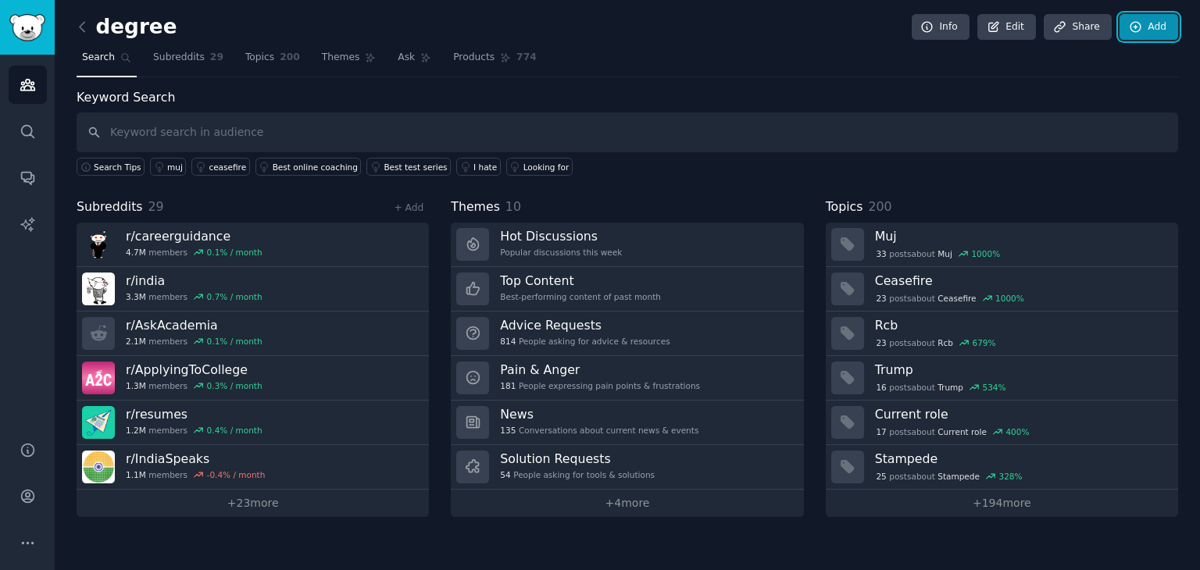
click at [1146, 27] on link "Add" at bounding box center [1149, 27] width 59 height 27
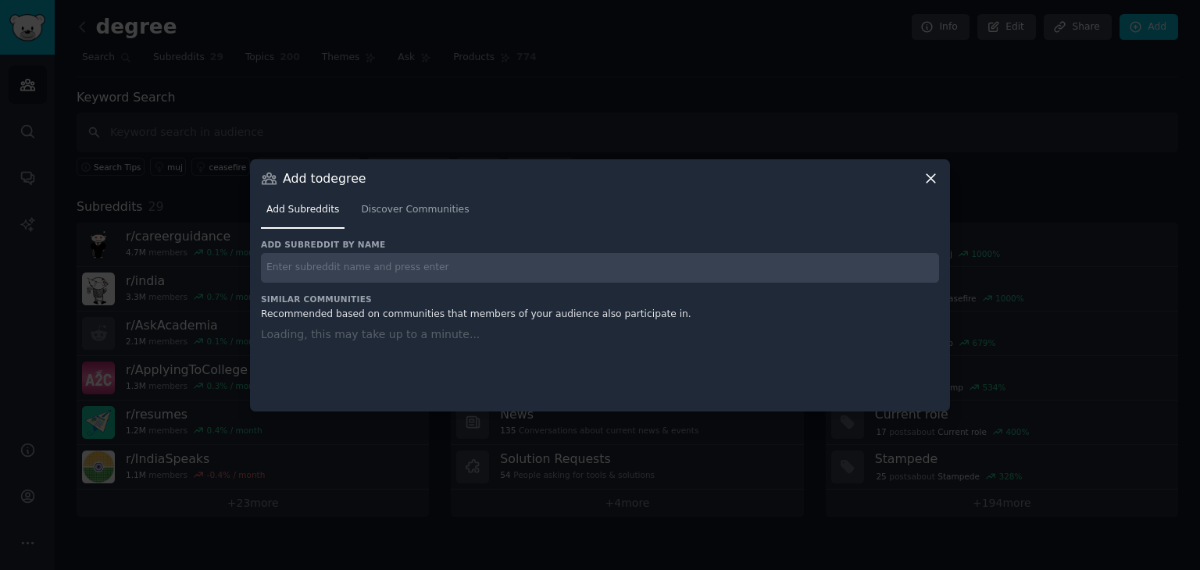
click at [594, 262] on input "text" at bounding box center [600, 268] width 678 height 30
paste input "r/Manipal"
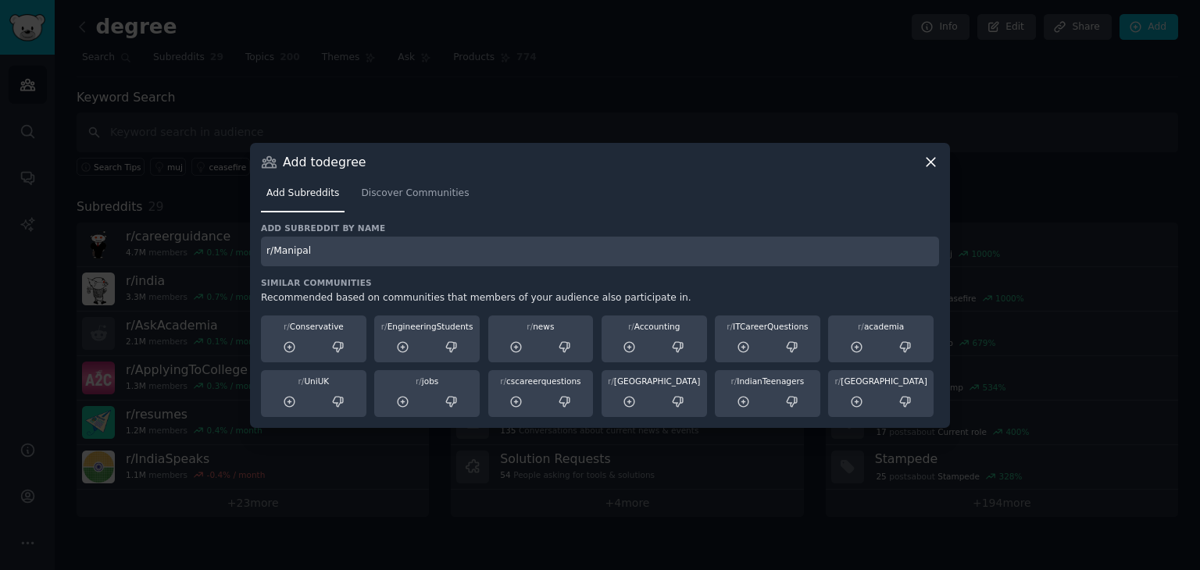
type input "r/Manipal"
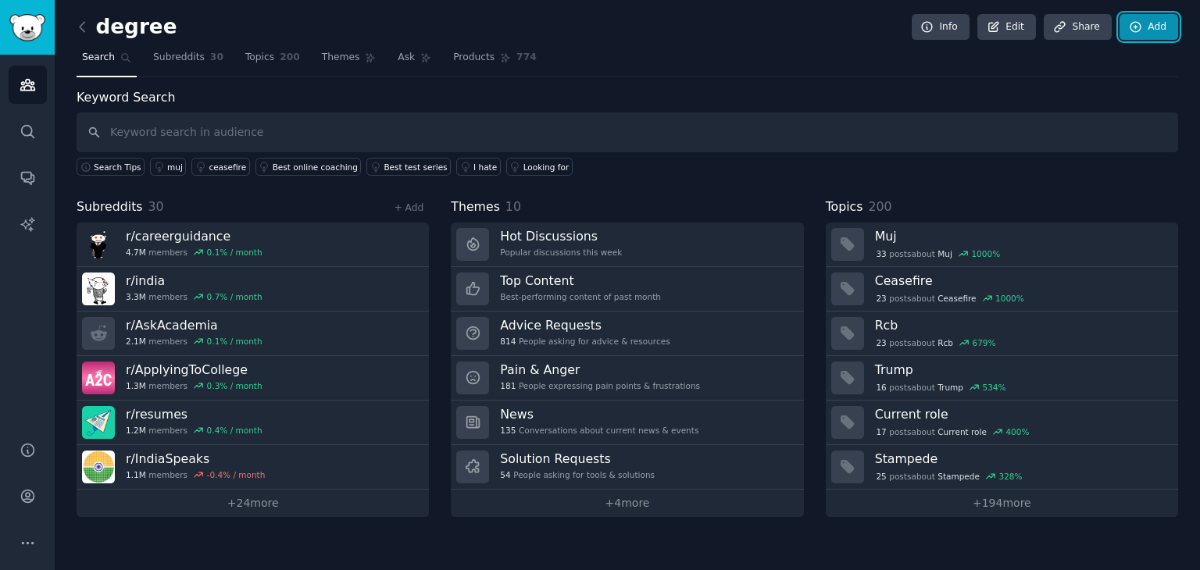
click at [1145, 30] on link "Add" at bounding box center [1149, 27] width 59 height 27
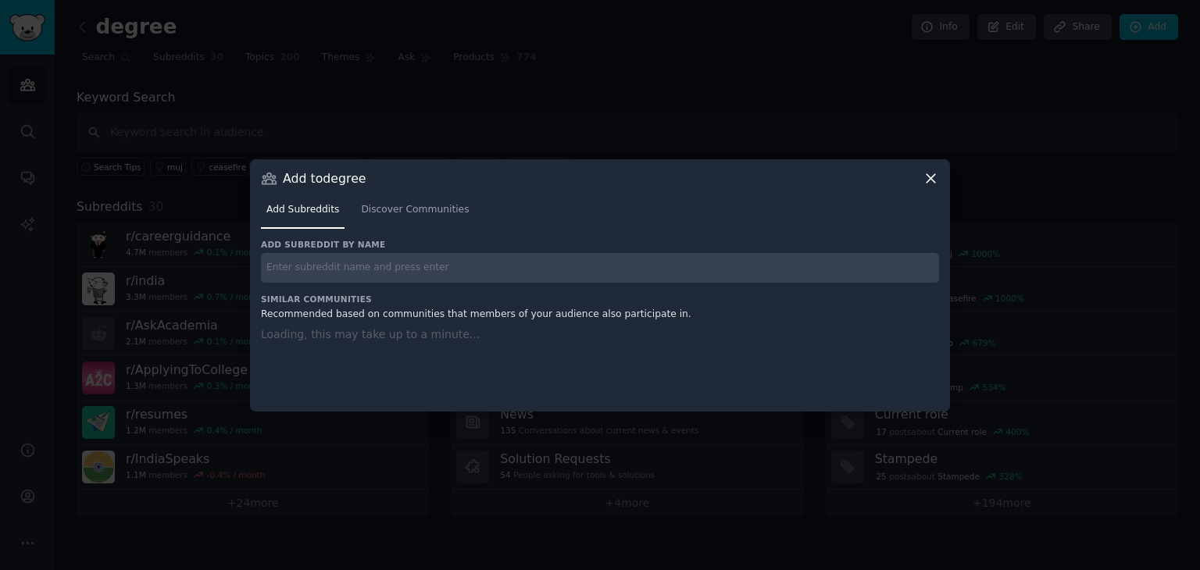
click at [604, 263] on input "text" at bounding box center [600, 268] width 678 height 30
paste input "r/ChristUniversity"
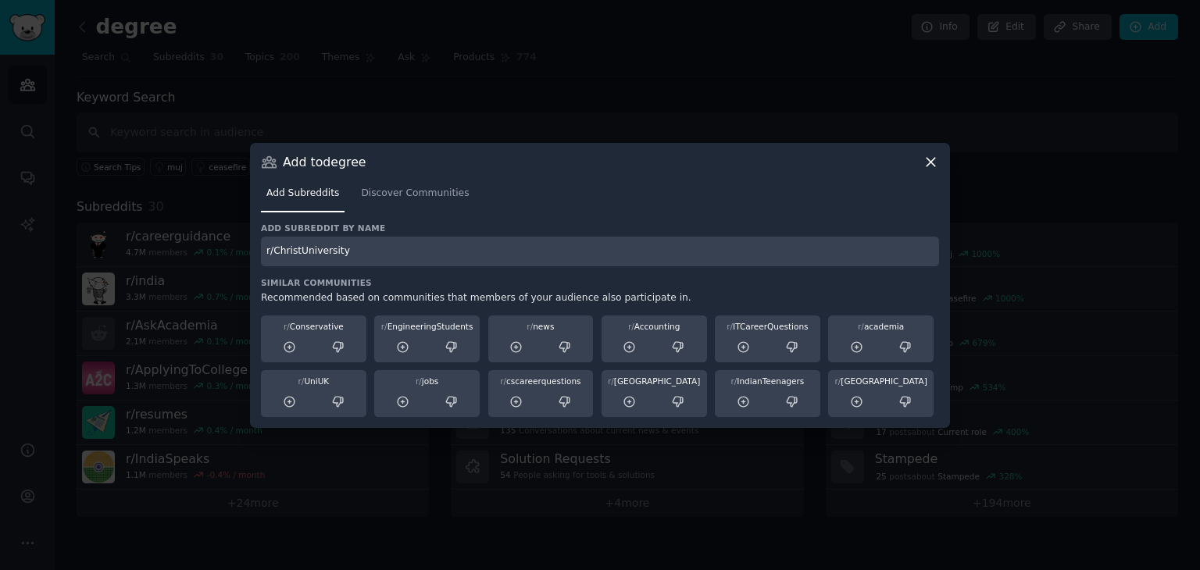
click at [604, 263] on input "r/ChristUniversity" at bounding box center [600, 252] width 678 height 30
type input "r/ChristUniversity"
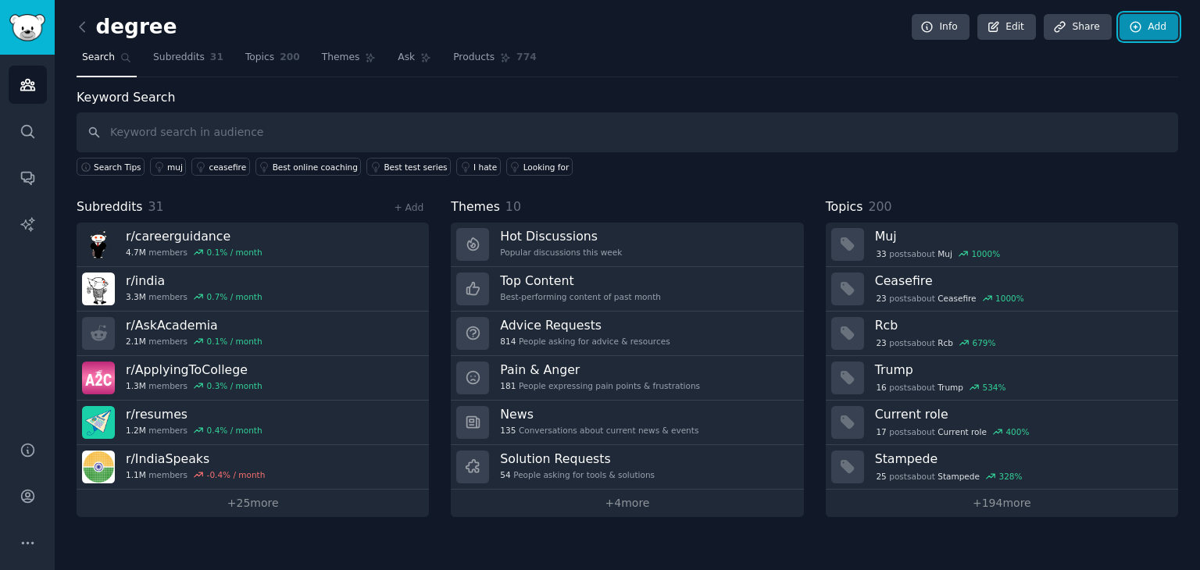
click at [1146, 20] on link "Add" at bounding box center [1149, 27] width 59 height 27
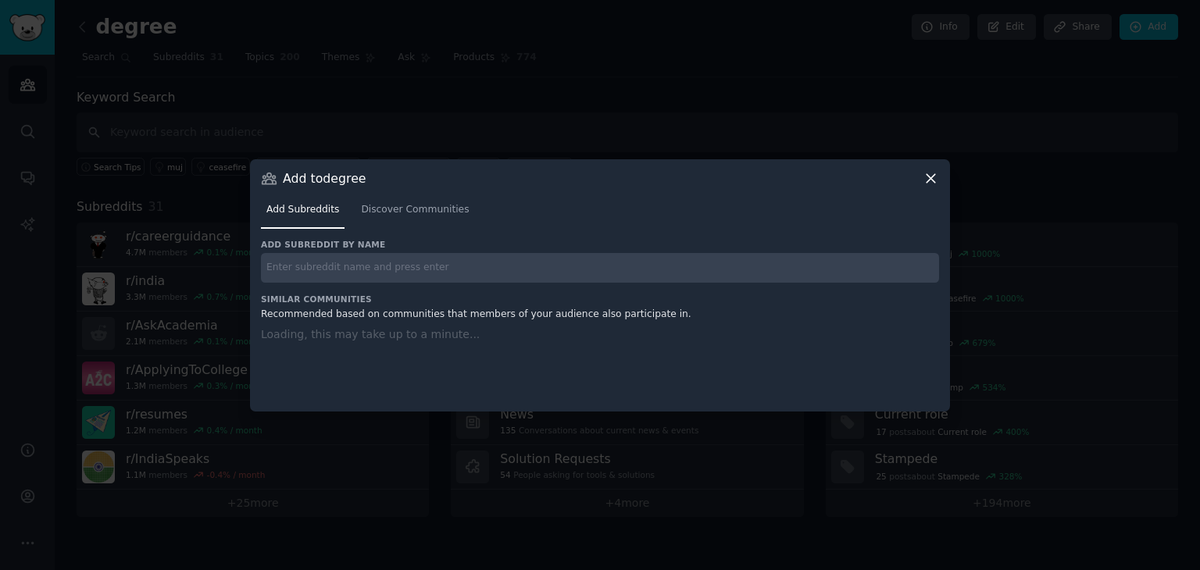
click at [531, 270] on input "text" at bounding box center [600, 268] width 678 height 30
paste input "r/AmityUniversity"
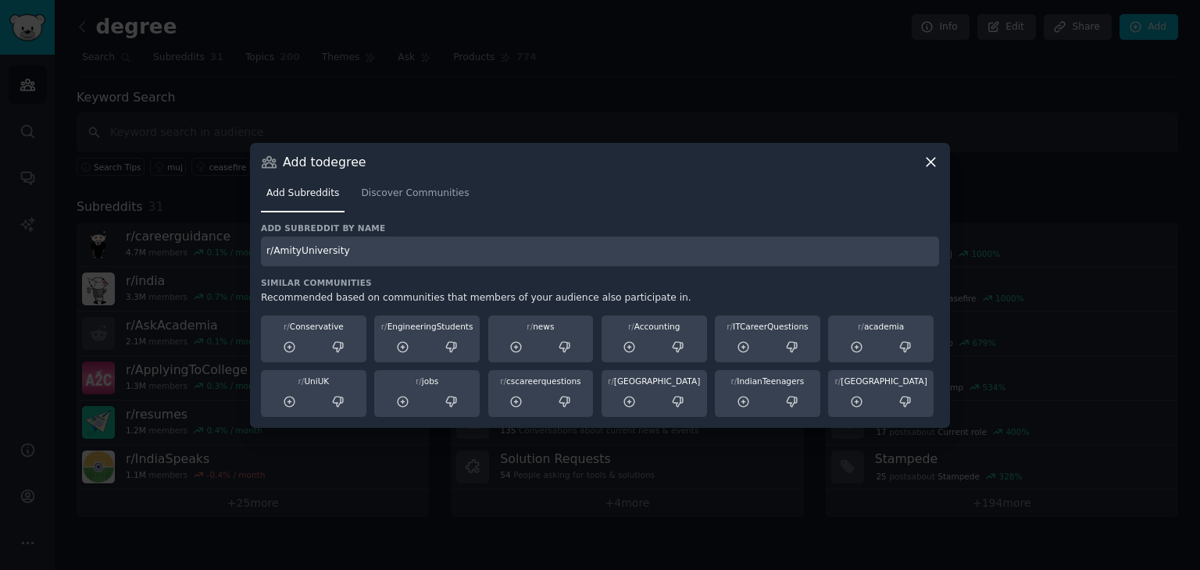
type input "r/AmityUniversity"
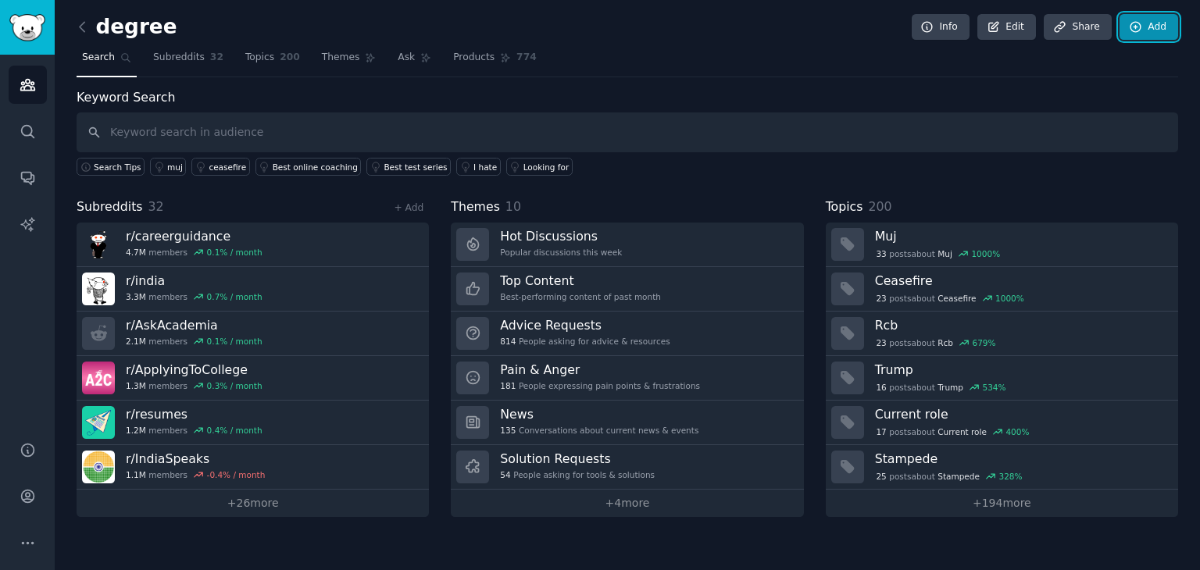
click at [1150, 28] on link "Add" at bounding box center [1149, 27] width 59 height 27
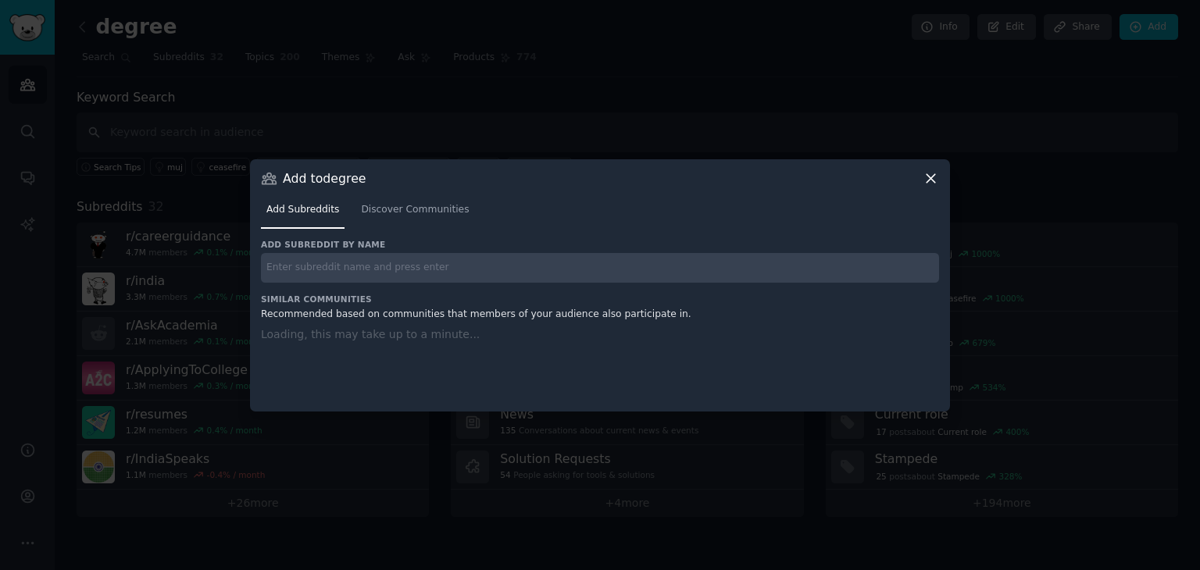
click at [627, 270] on input "text" at bounding box center [600, 268] width 678 height 30
paste input "r/AnnaUniversity"
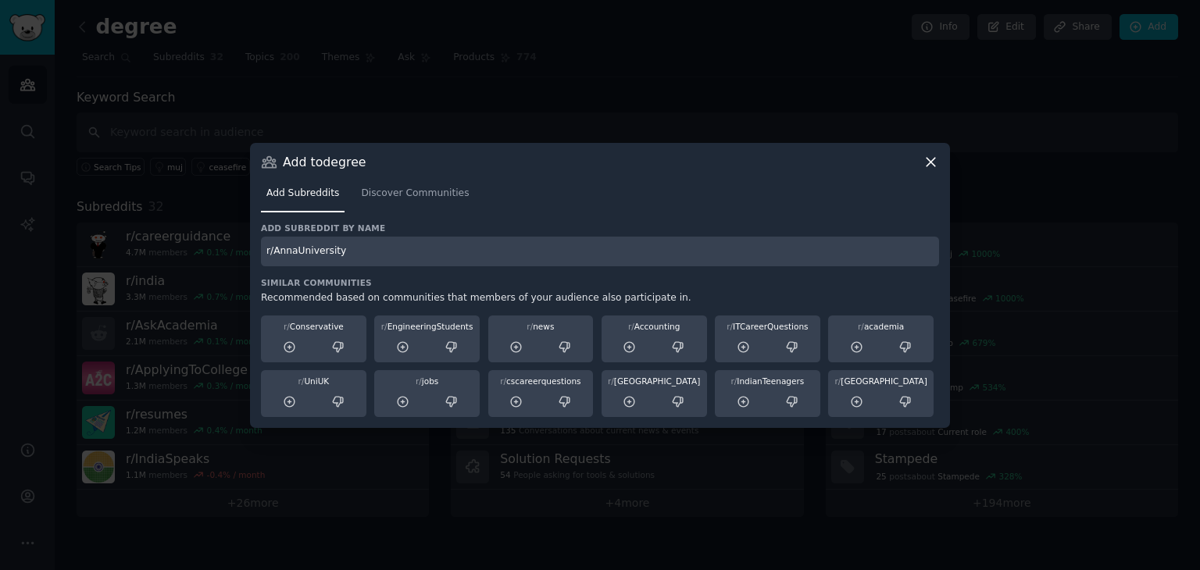
type input "r/AnnaUniversity"
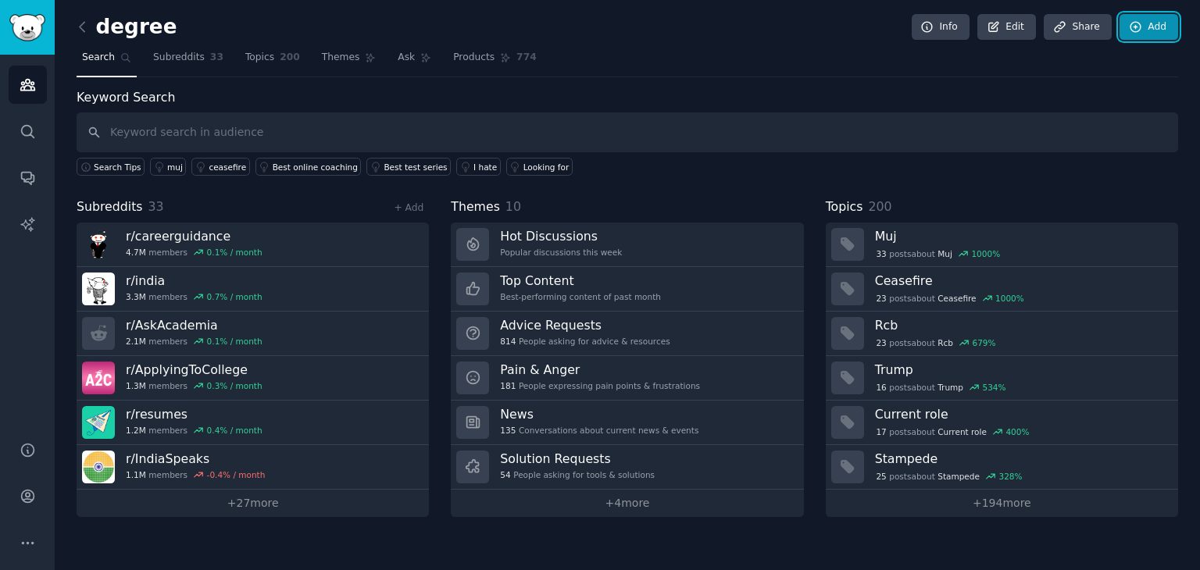
click at [1165, 30] on link "Add" at bounding box center [1149, 27] width 59 height 27
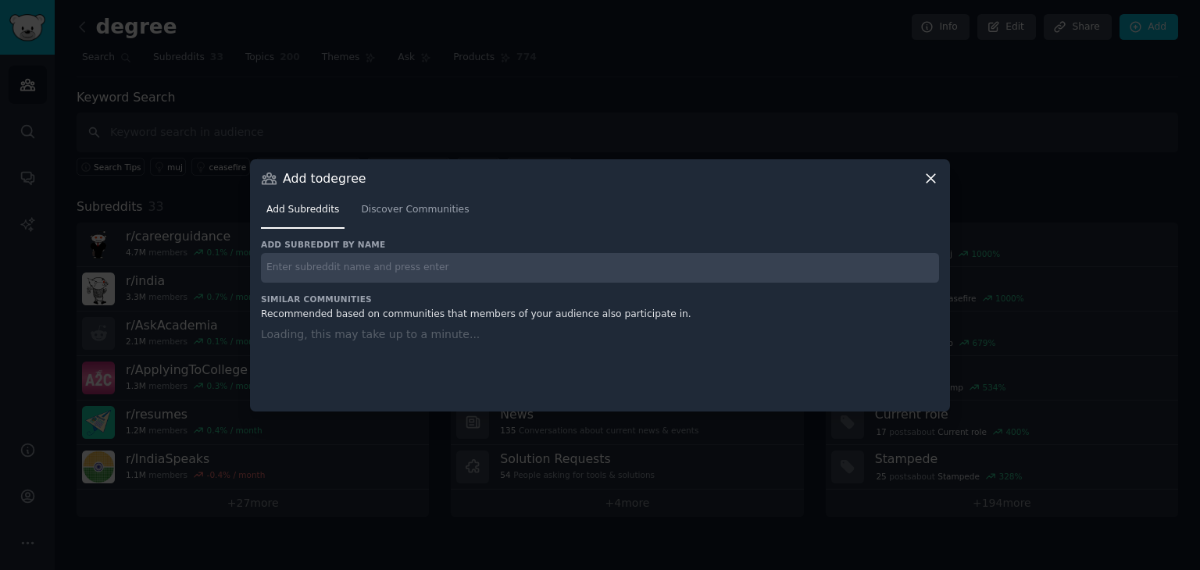
click at [631, 257] on input "text" at bounding box center [600, 268] width 678 height 30
paste input "r/JadavpurUniversity"
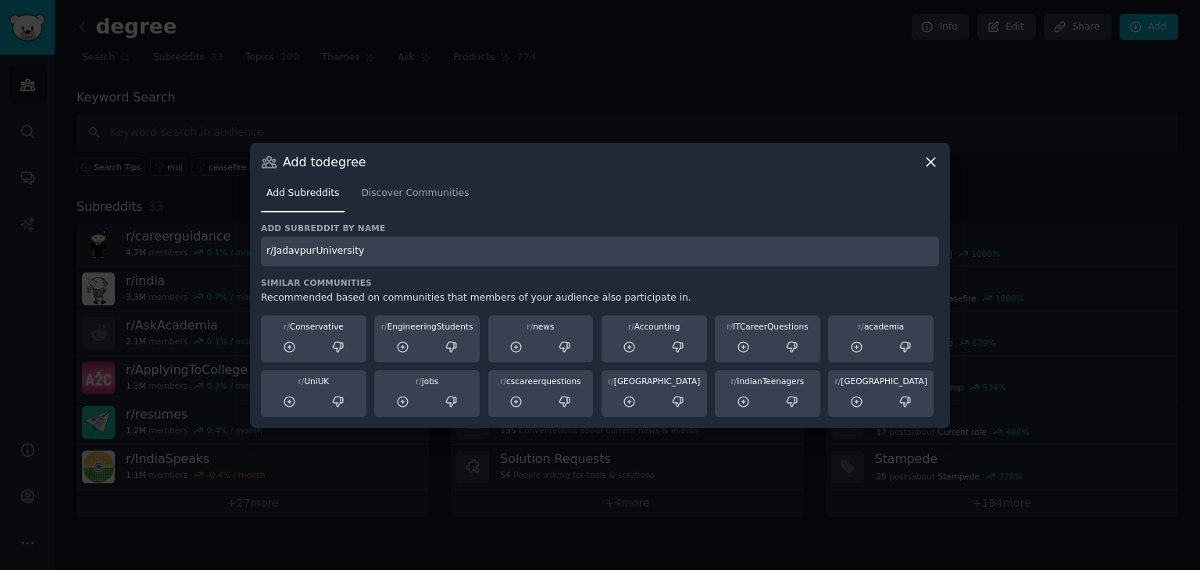
type input "r/JadavpurUniversity"
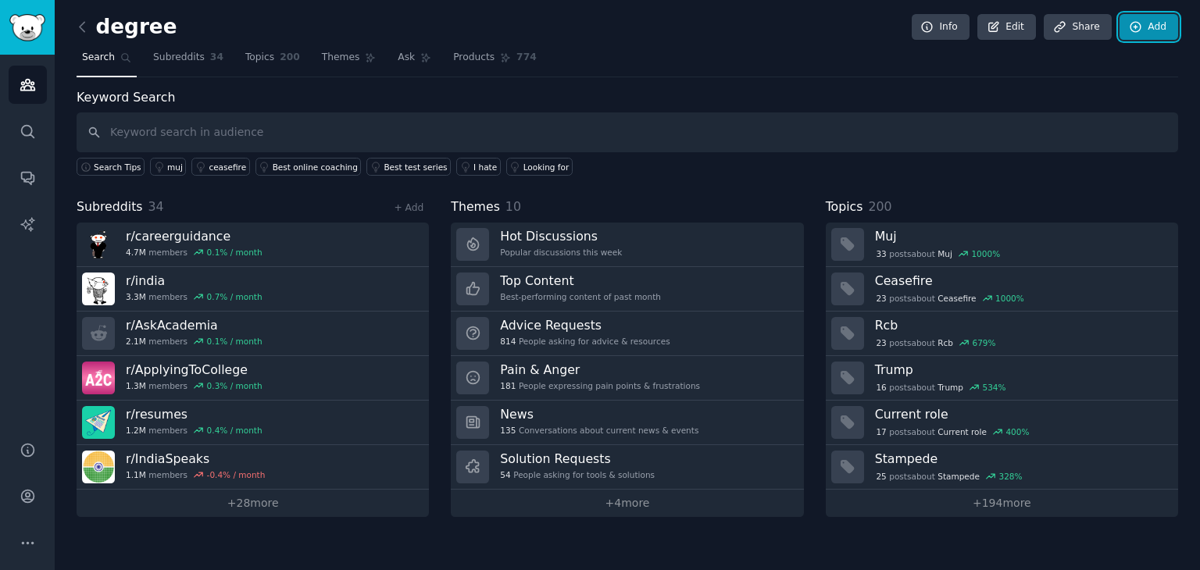
click at [1140, 30] on icon at bounding box center [1136, 27] width 10 height 10
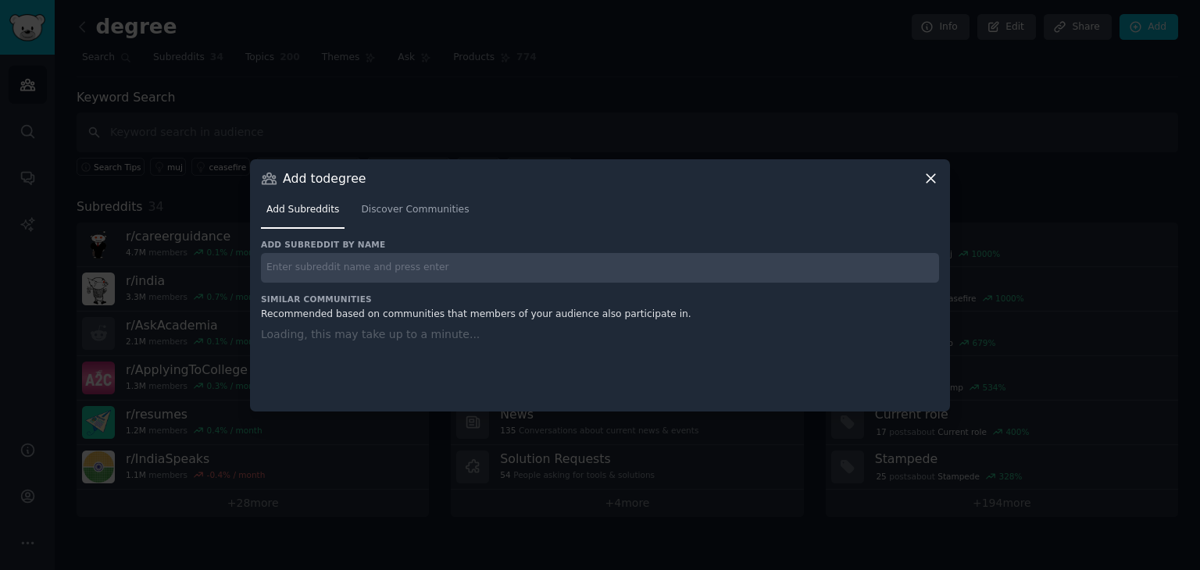
click at [520, 266] on input "text" at bounding box center [600, 268] width 678 height 30
paste input "r/IISER"
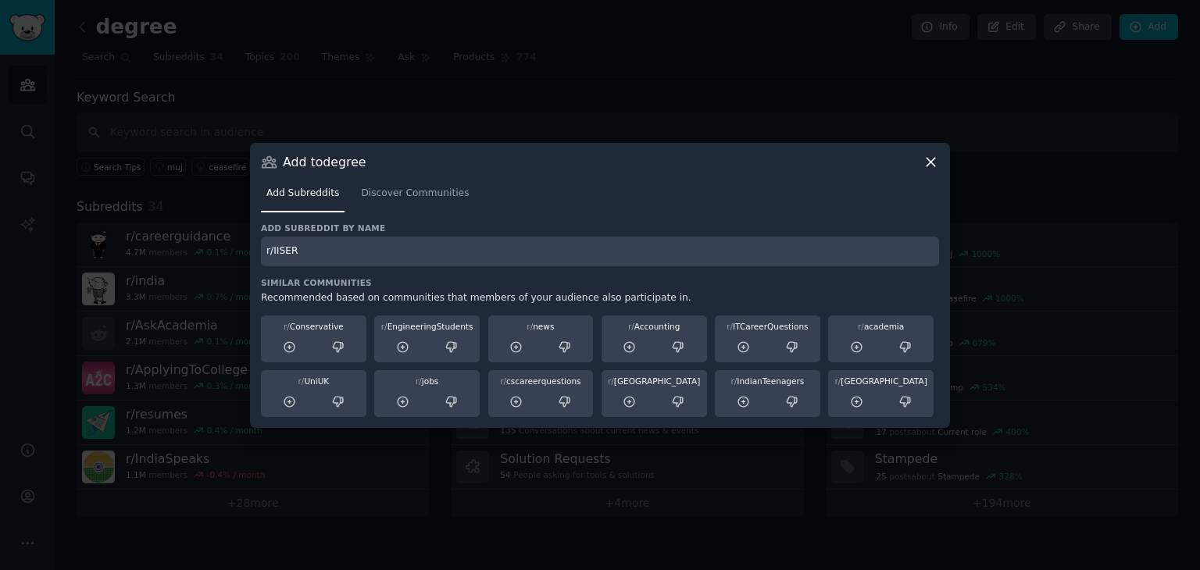
type input "r/IISER"
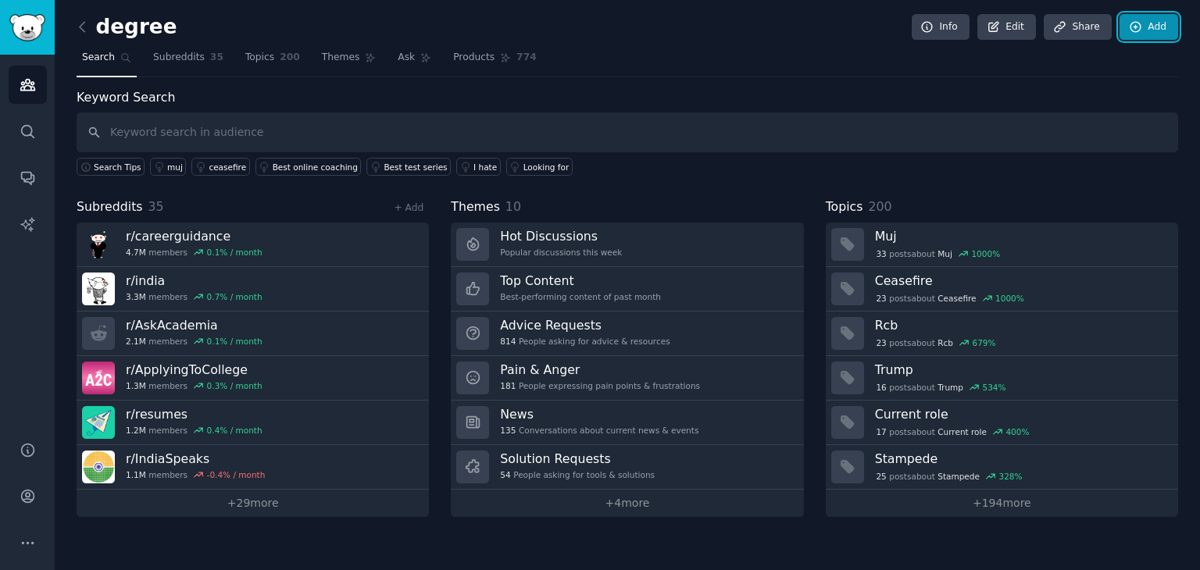
click at [1150, 29] on link "Add" at bounding box center [1149, 27] width 59 height 27
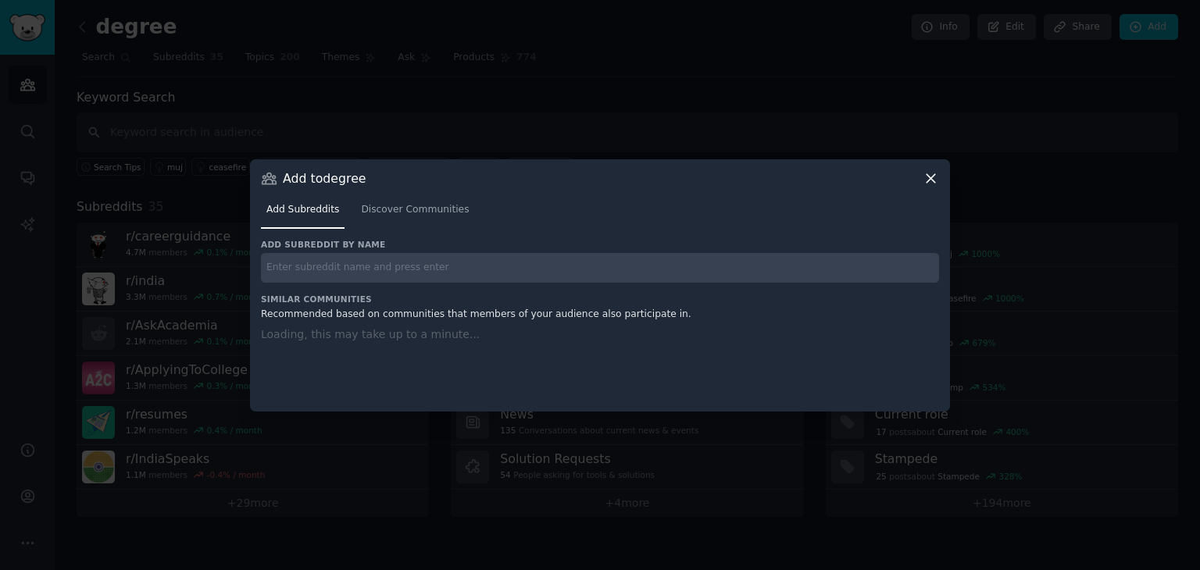
click at [515, 276] on input "text" at bounding box center [600, 268] width 678 height 30
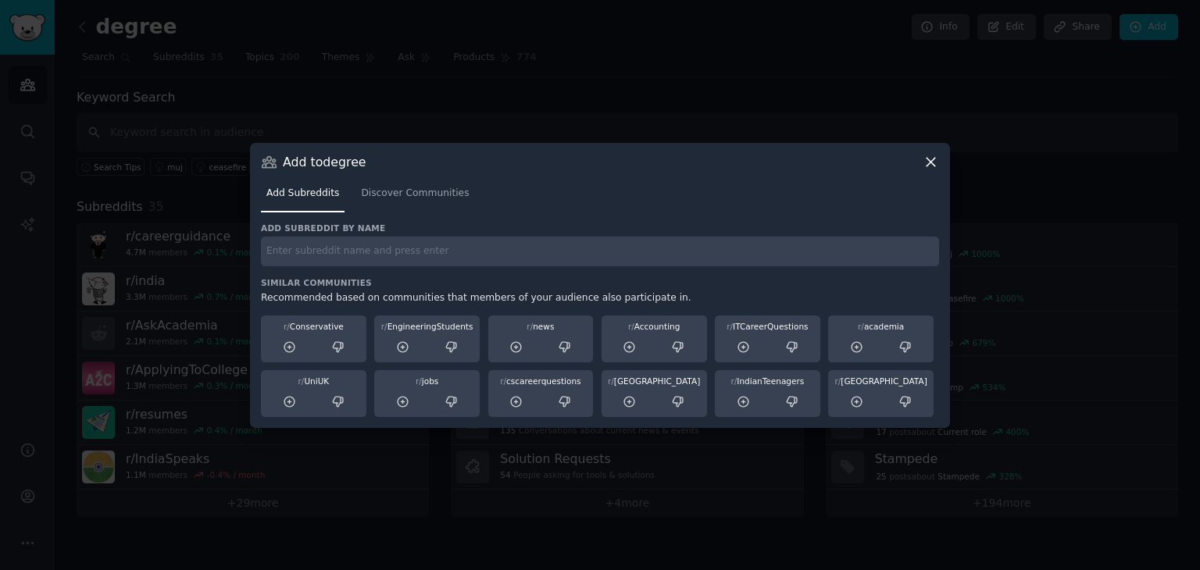
paste input "r/rvce"
type input "r/rvce"
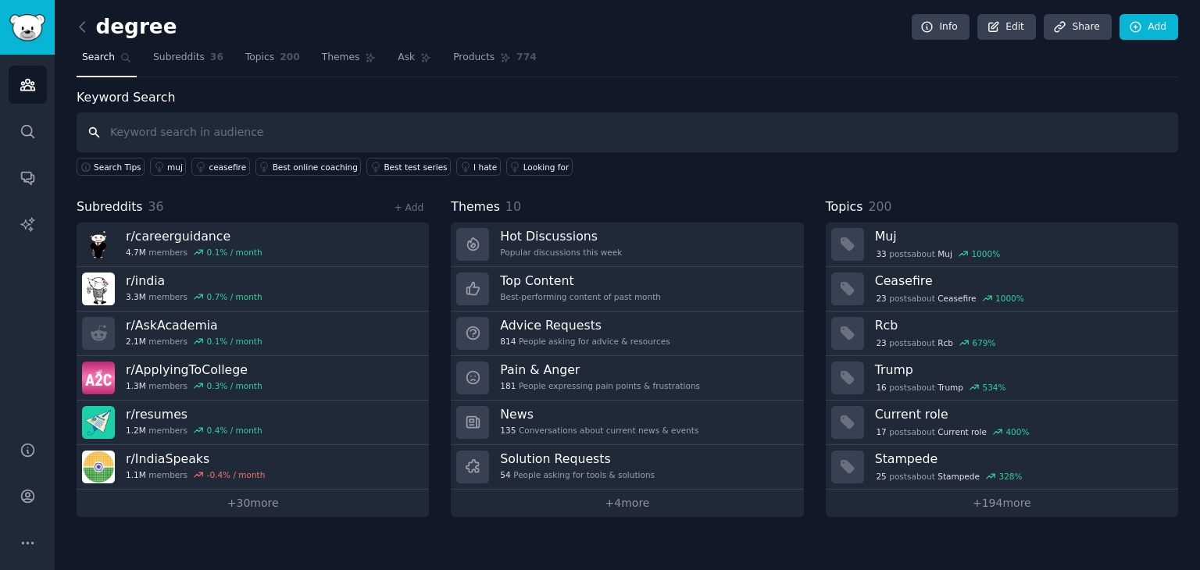
click at [400, 138] on input "text" at bounding box center [628, 133] width 1102 height 40
click at [1152, 29] on link "Add" at bounding box center [1149, 27] width 59 height 27
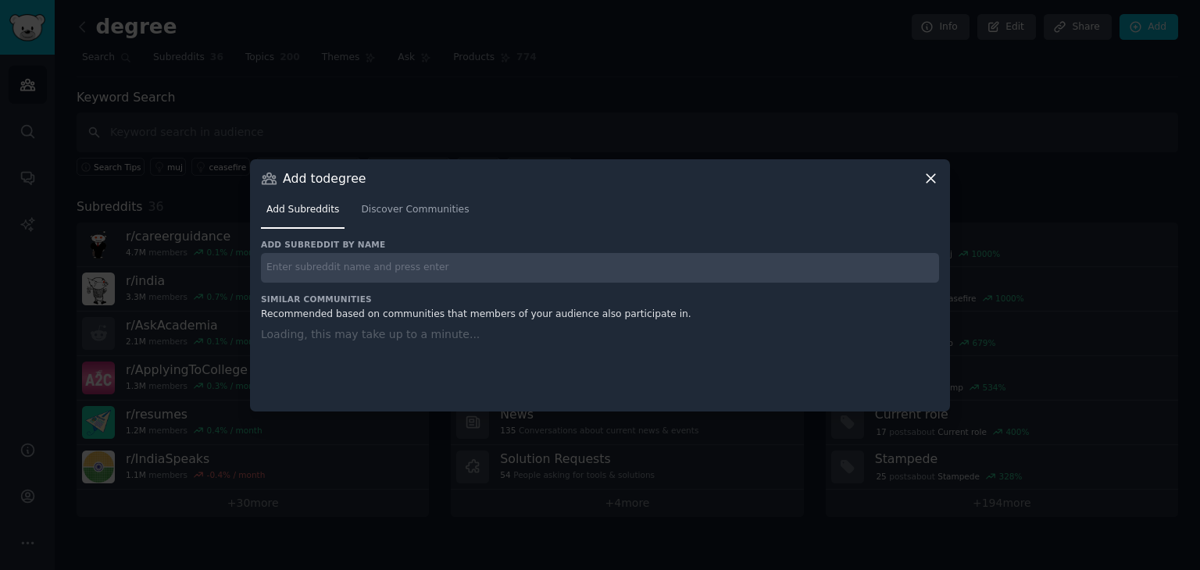
click at [595, 266] on input "text" at bounding box center [600, 268] width 678 height 30
paste input "r/PESU"
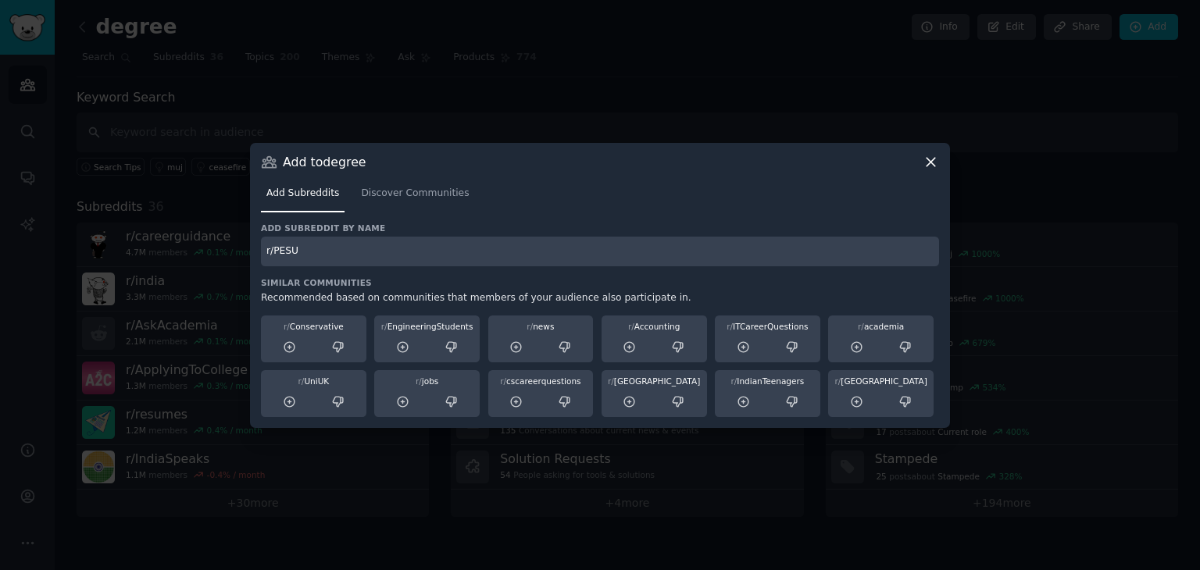
type input "r/PESU"
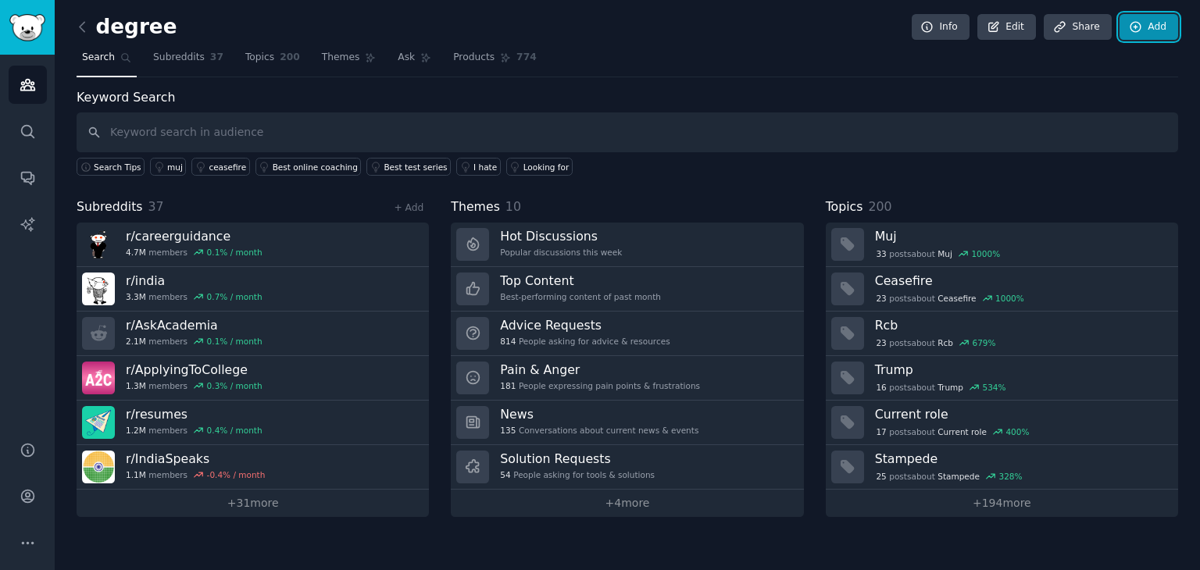
click at [1138, 24] on icon at bounding box center [1136, 27] width 14 height 14
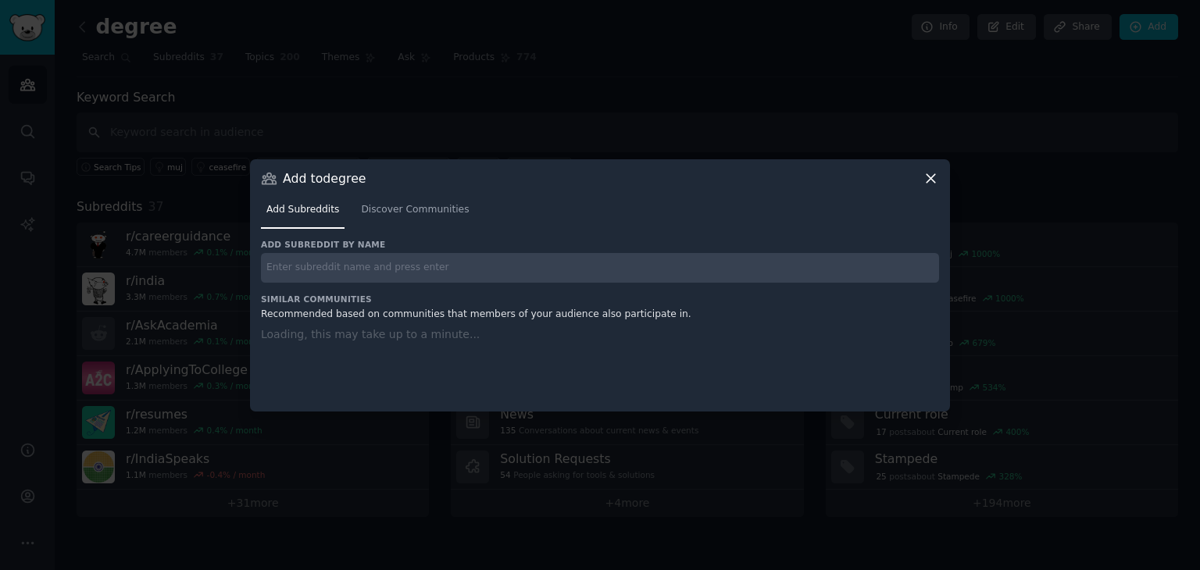
click at [625, 270] on input "text" at bounding box center [600, 268] width 678 height 30
paste input "r/DelhiUniversity"
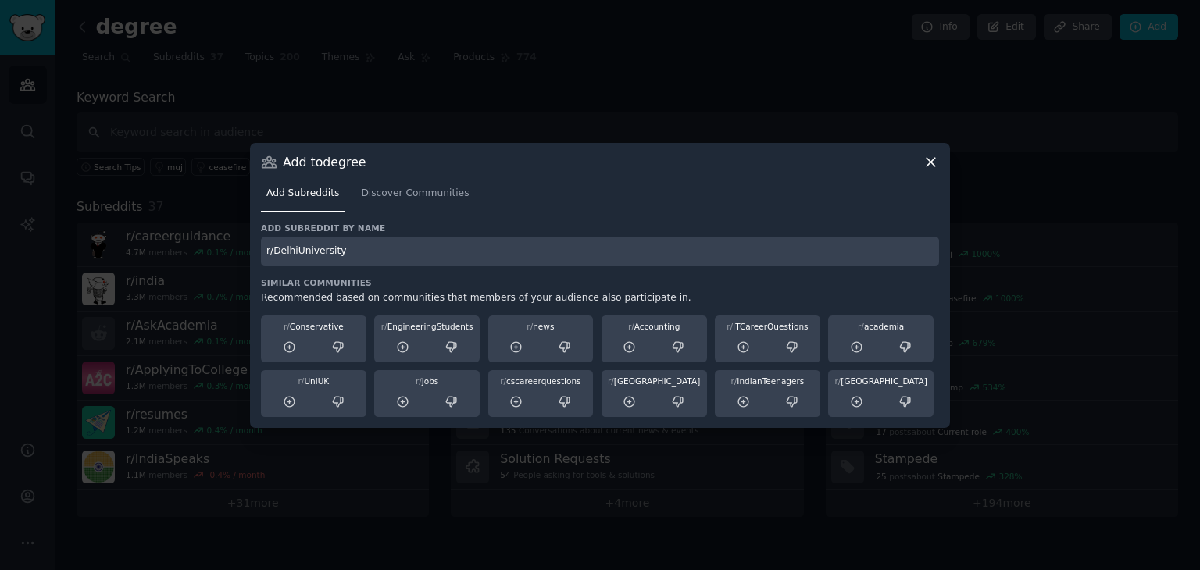
type input "r/DelhiUniversity"
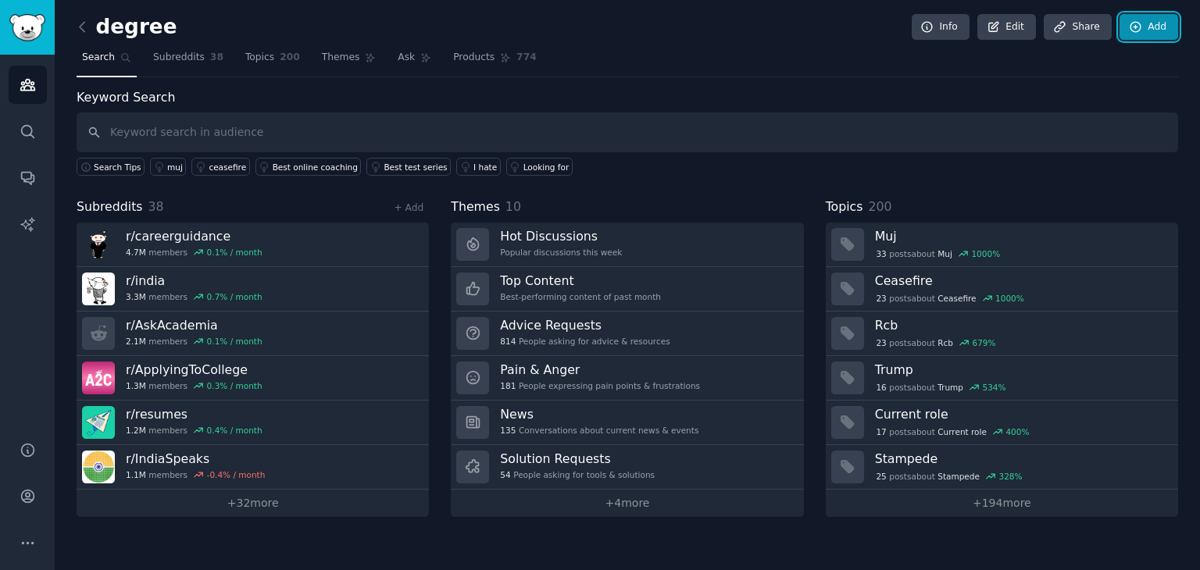
click at [1142, 23] on icon at bounding box center [1136, 27] width 14 height 14
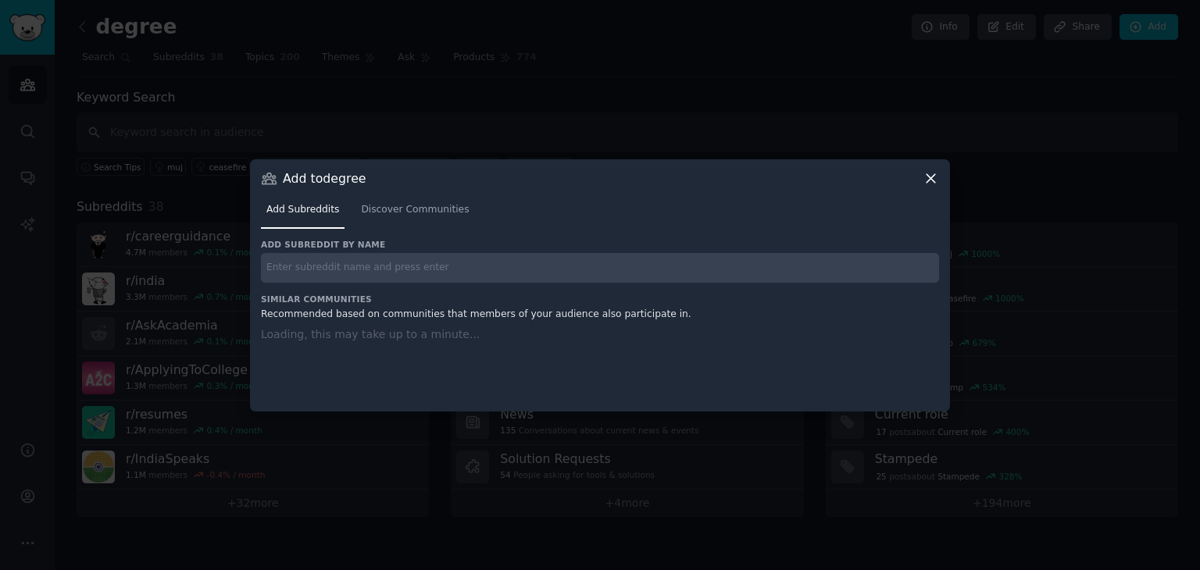
click at [680, 265] on input "text" at bounding box center [600, 268] width 678 height 30
paste input "r/iitbombay"
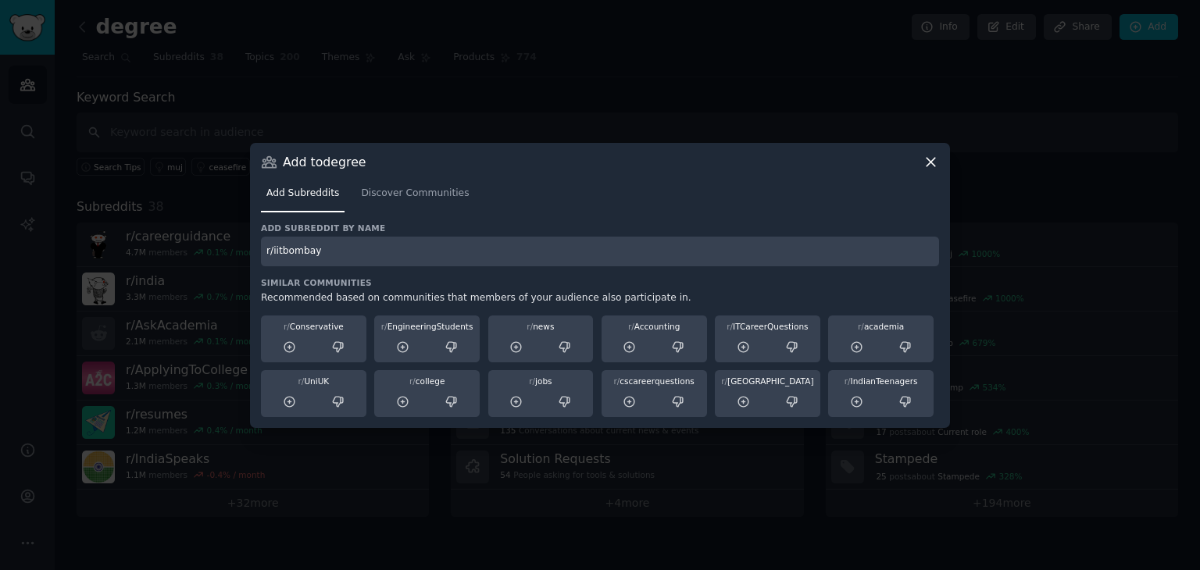
type input "r/iitbombay"
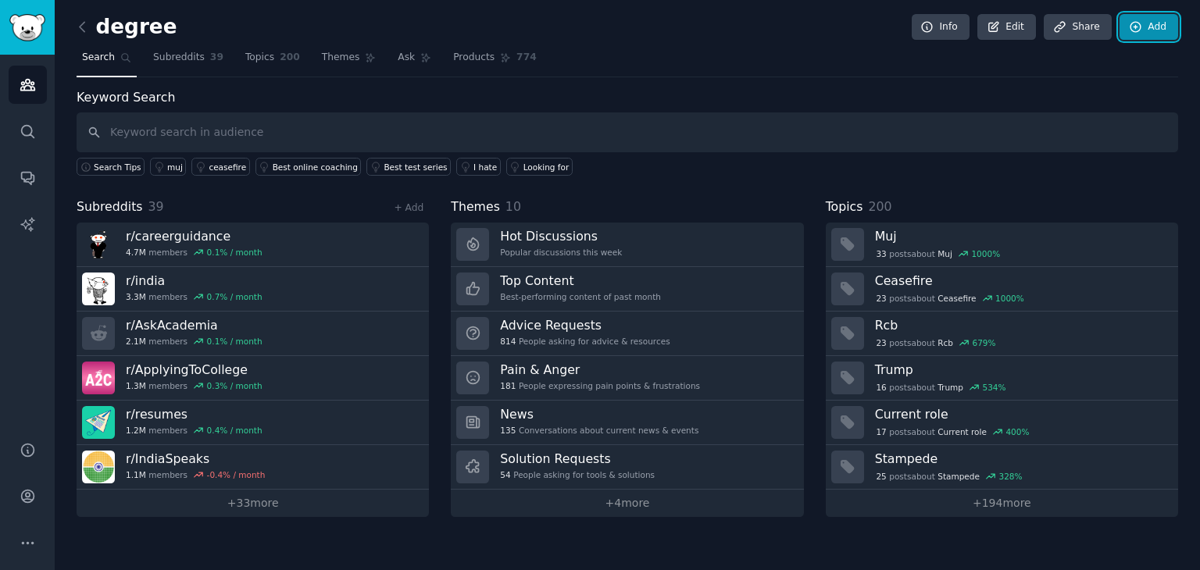
click at [1138, 24] on icon at bounding box center [1136, 27] width 14 height 14
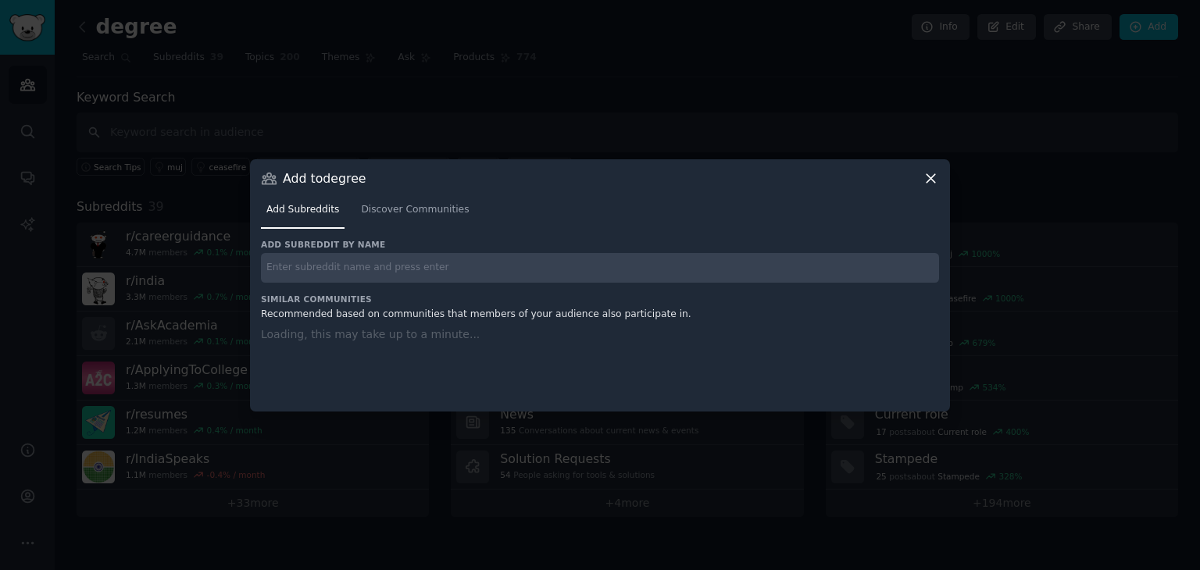
click at [734, 263] on input "text" at bounding box center [600, 268] width 678 height 30
paste input "r/IITKGP"
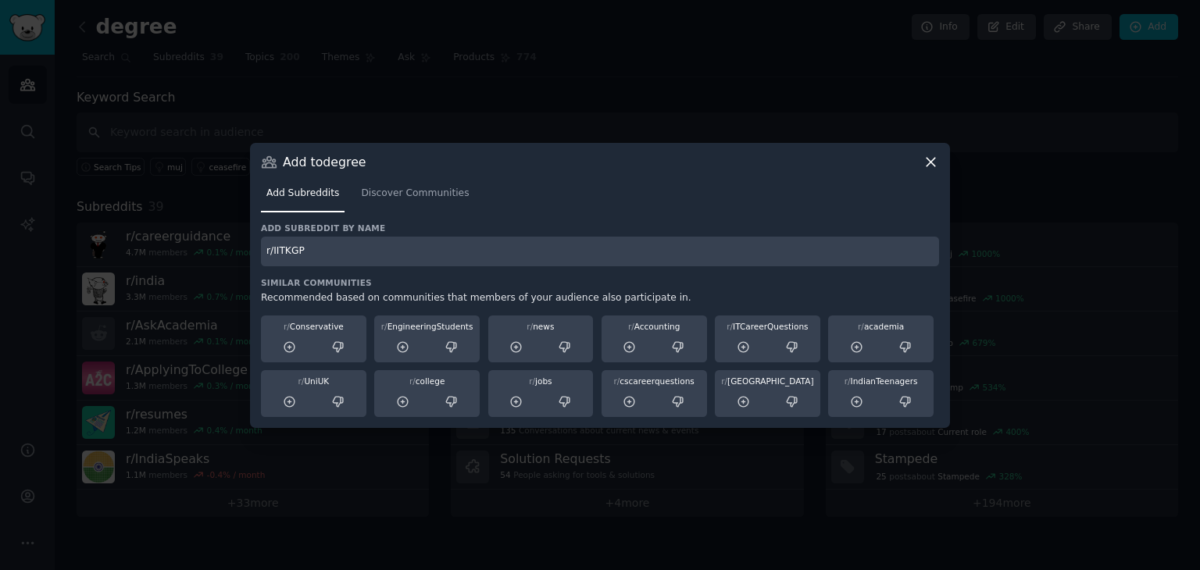
type input "r/IITKGP"
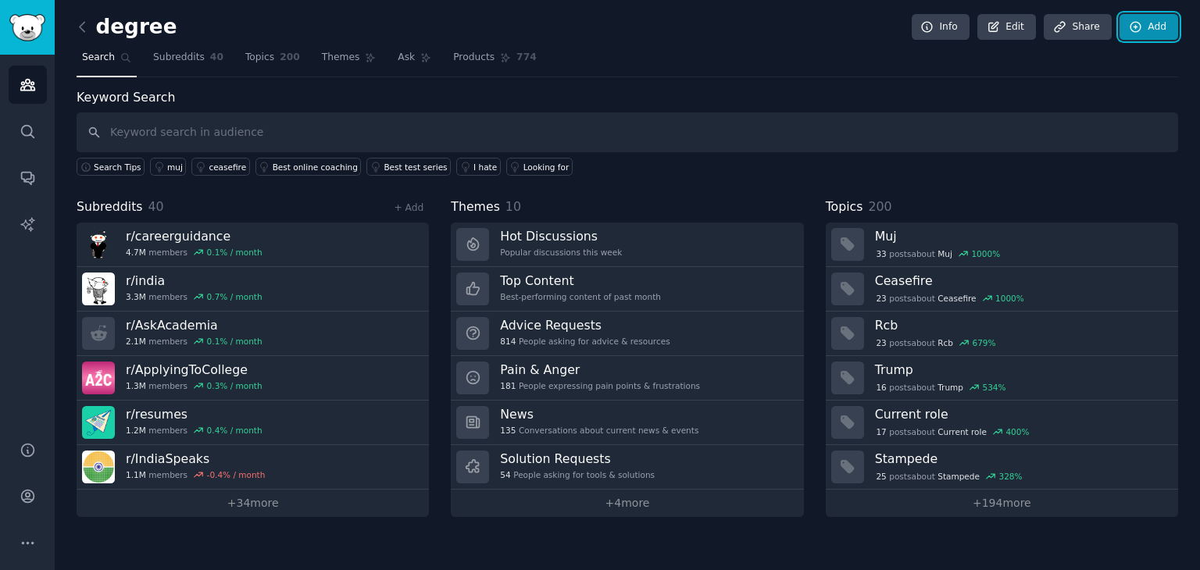
click at [1135, 33] on icon at bounding box center [1136, 27] width 14 height 14
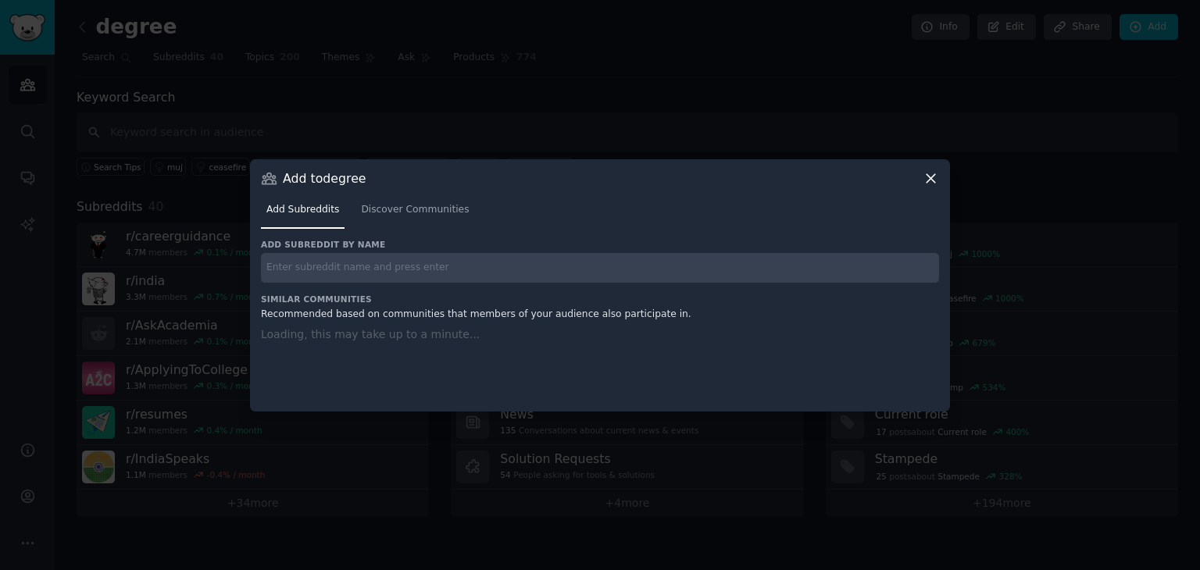
click at [704, 260] on input "text" at bounding box center [600, 268] width 678 height 30
paste input "r/redtaganna"
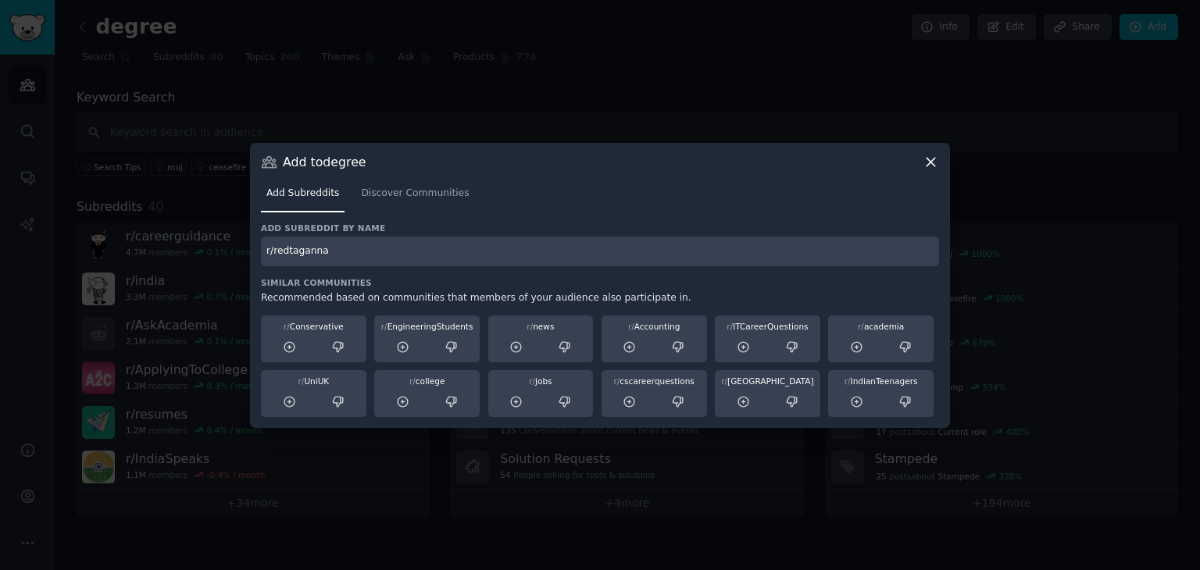
type input "r/redtaganna"
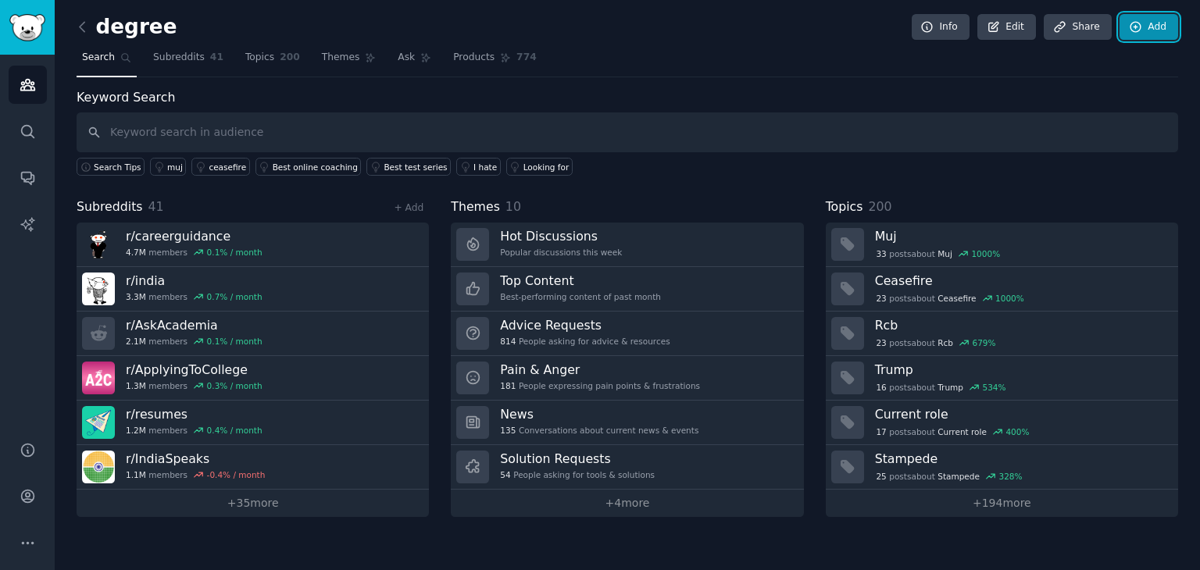
click at [1142, 33] on icon at bounding box center [1136, 27] width 14 height 14
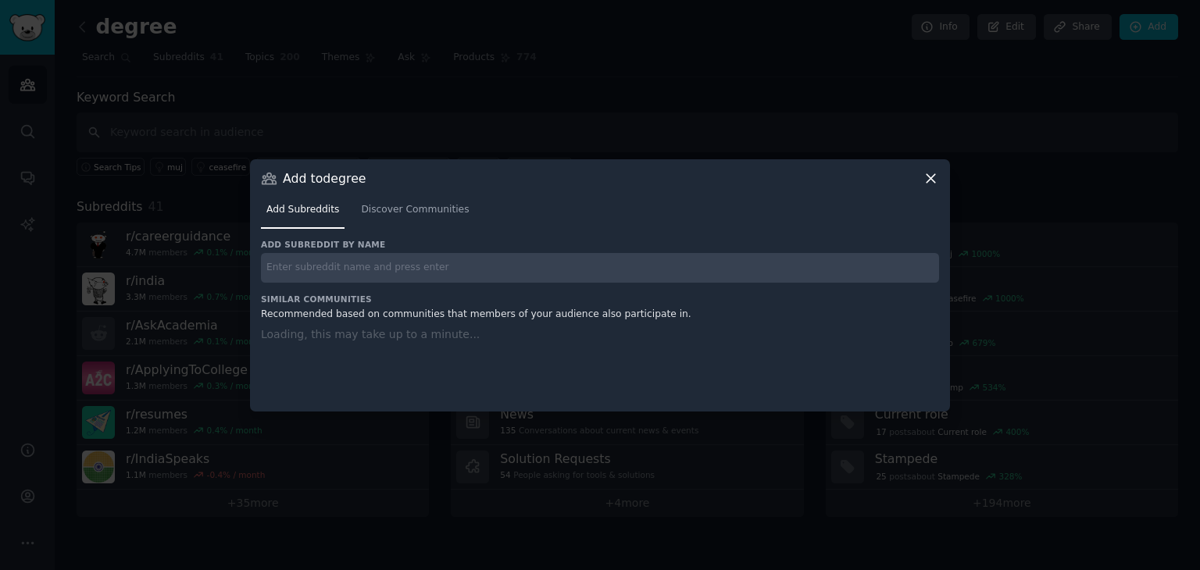
click at [544, 263] on input "text" at bounding box center [600, 268] width 678 height 30
paste input "r/MSRITians"
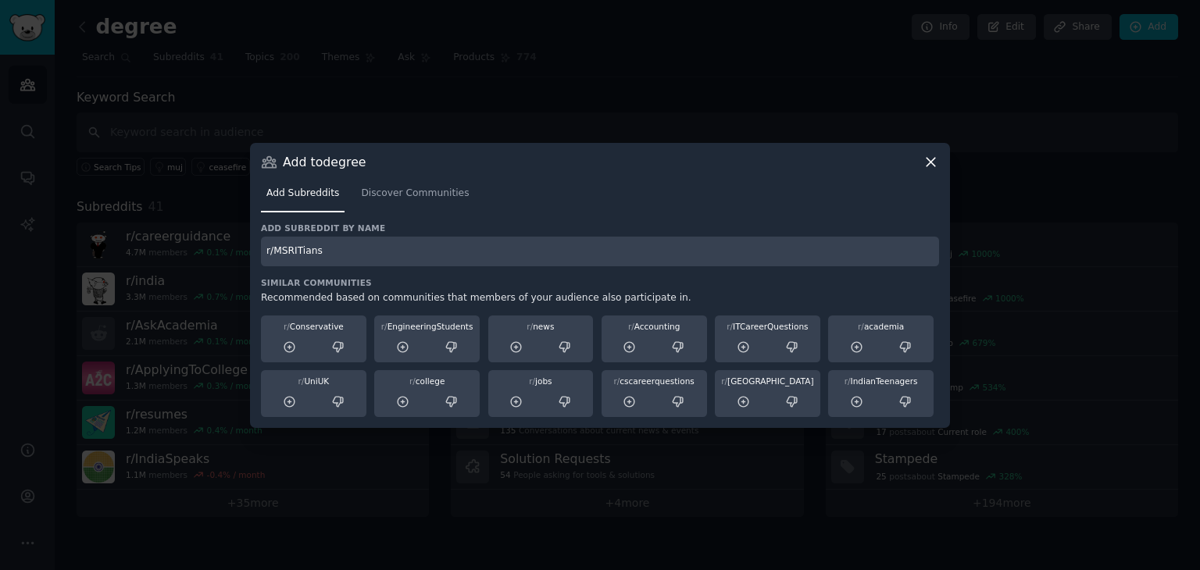
type input "r/MSRITians"
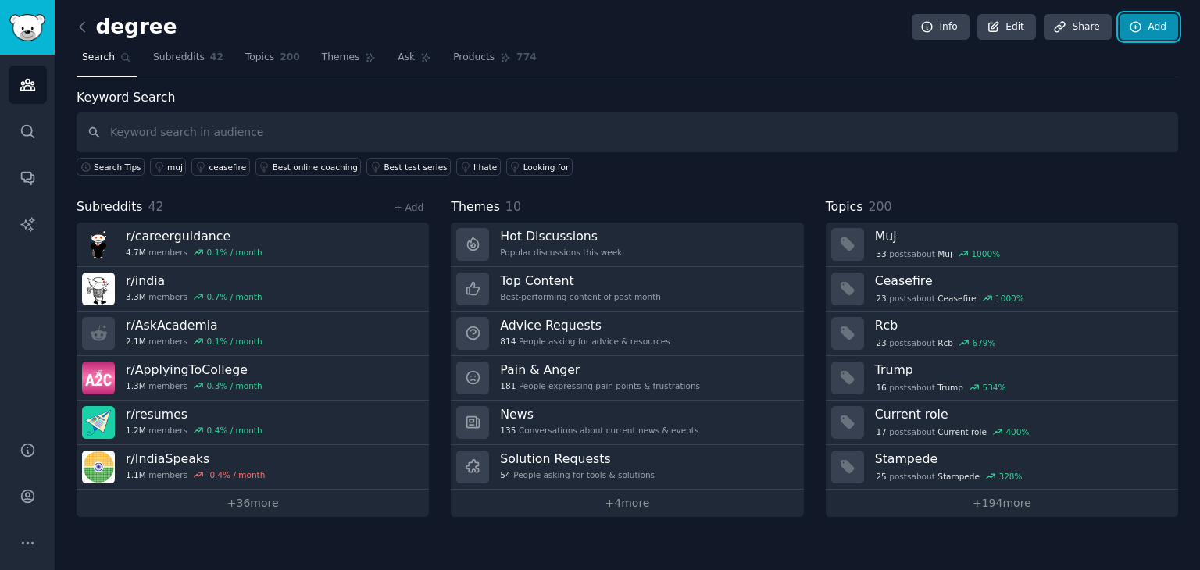
click at [1151, 26] on link "Add" at bounding box center [1149, 27] width 59 height 27
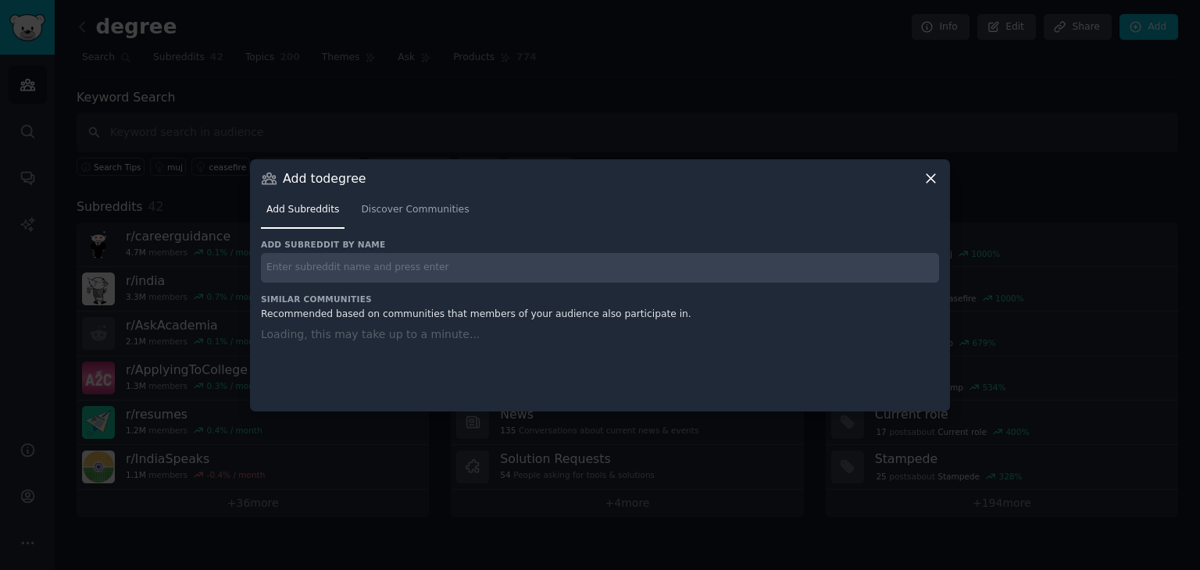
click at [611, 267] on input "text" at bounding box center [600, 268] width 678 height 30
paste input "r/BMSCE"
type input "r/BMSCE"
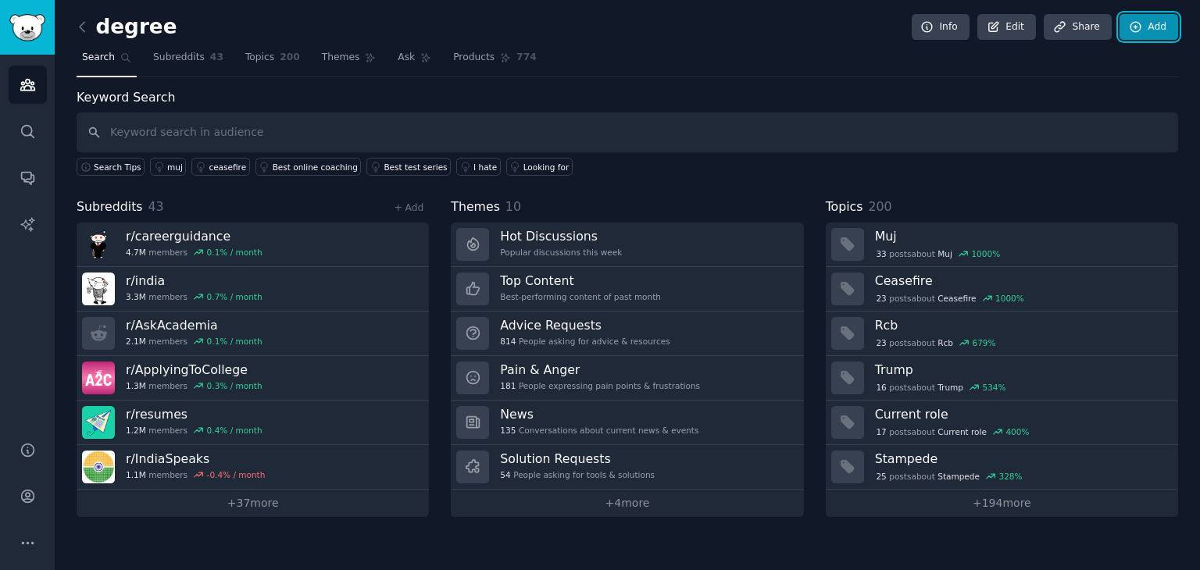
click at [1138, 25] on icon at bounding box center [1136, 27] width 14 height 14
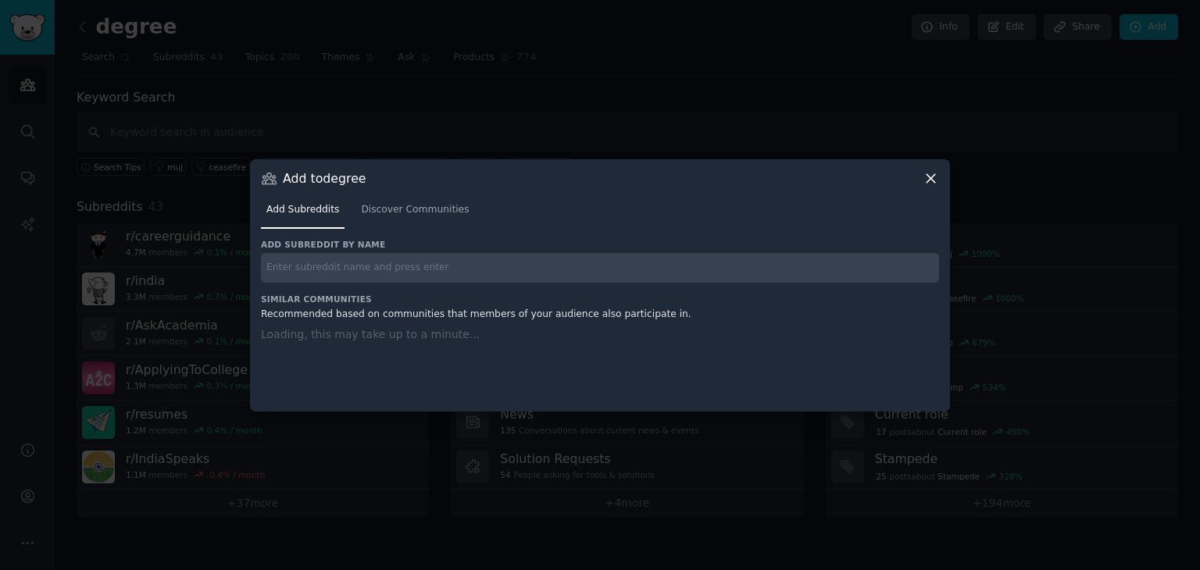
click at [722, 265] on input "text" at bounding box center [600, 268] width 678 height 30
paste input "r/iitmadras"
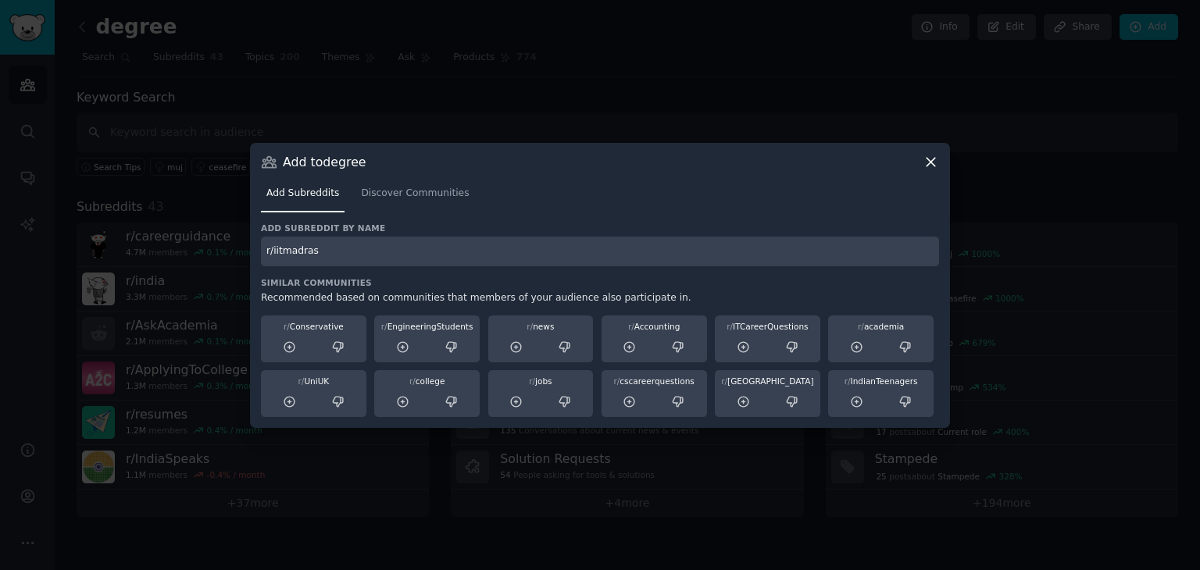
type input "r/iitmadras"
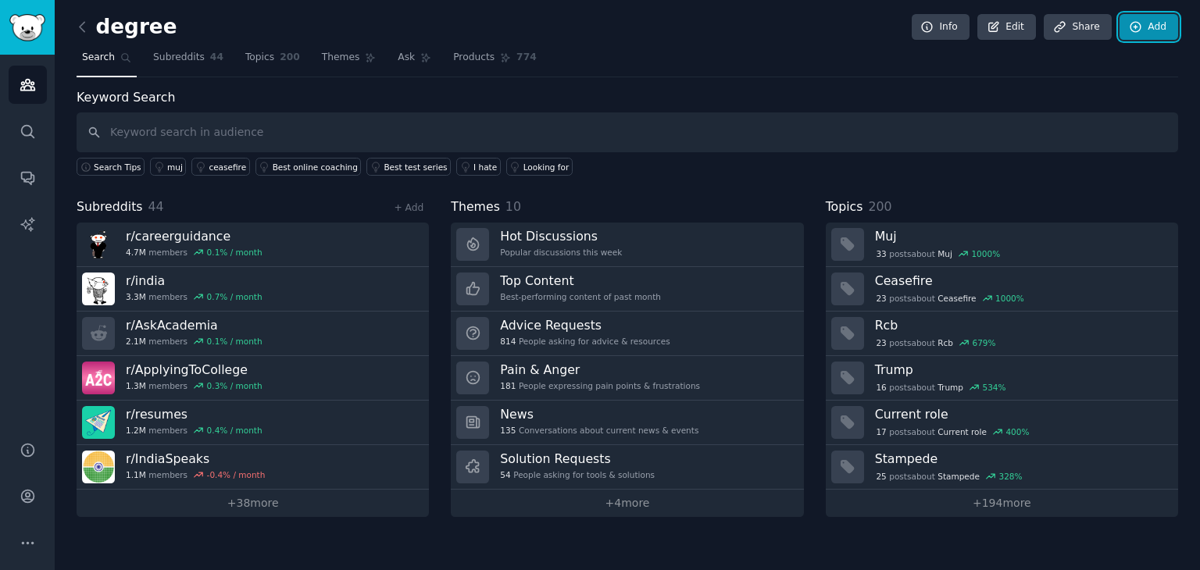
click at [1142, 23] on icon at bounding box center [1136, 27] width 14 height 14
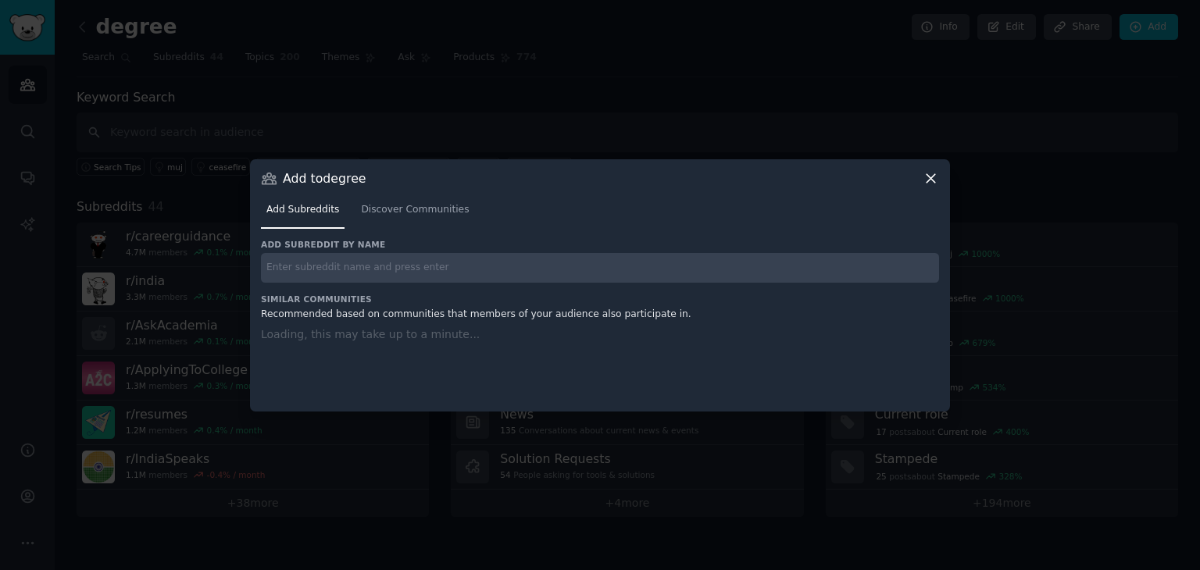
click at [717, 263] on input "text" at bounding box center [600, 268] width 678 height 30
paste input "r/IITR"
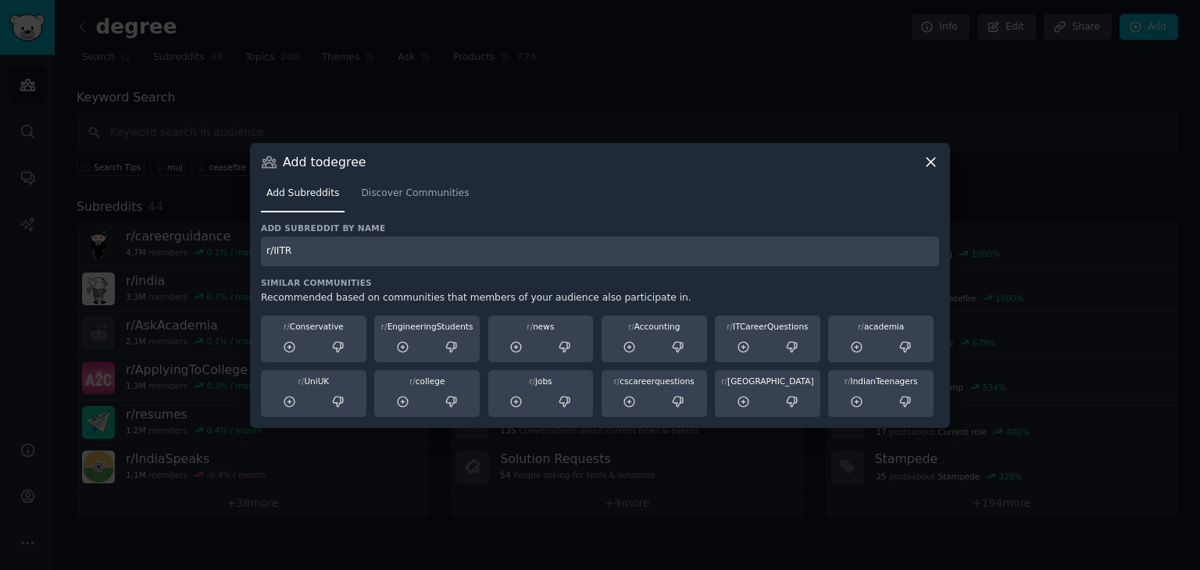
type input "r/IITR"
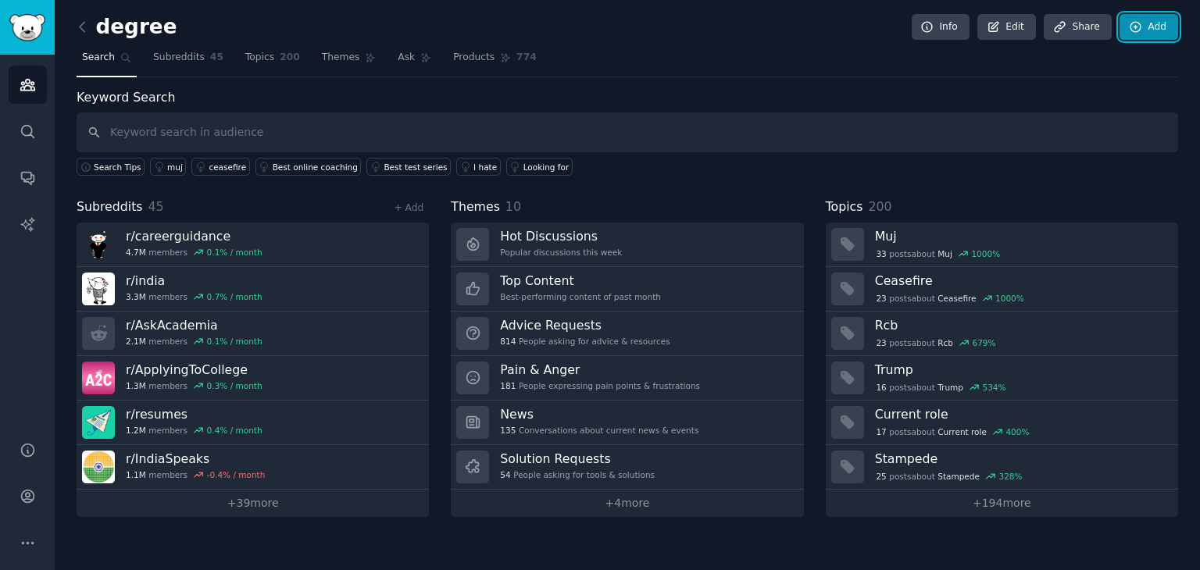
click at [1154, 29] on link "Add" at bounding box center [1149, 27] width 59 height 27
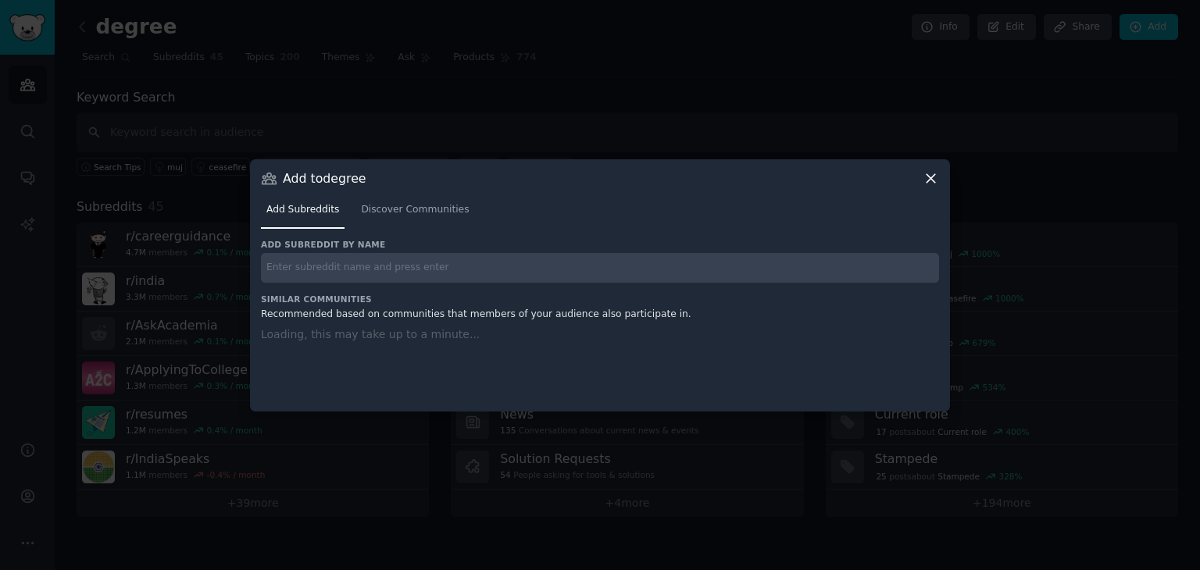
click at [744, 263] on input "text" at bounding box center [600, 268] width 678 height 30
paste input "r/iitbconfession"
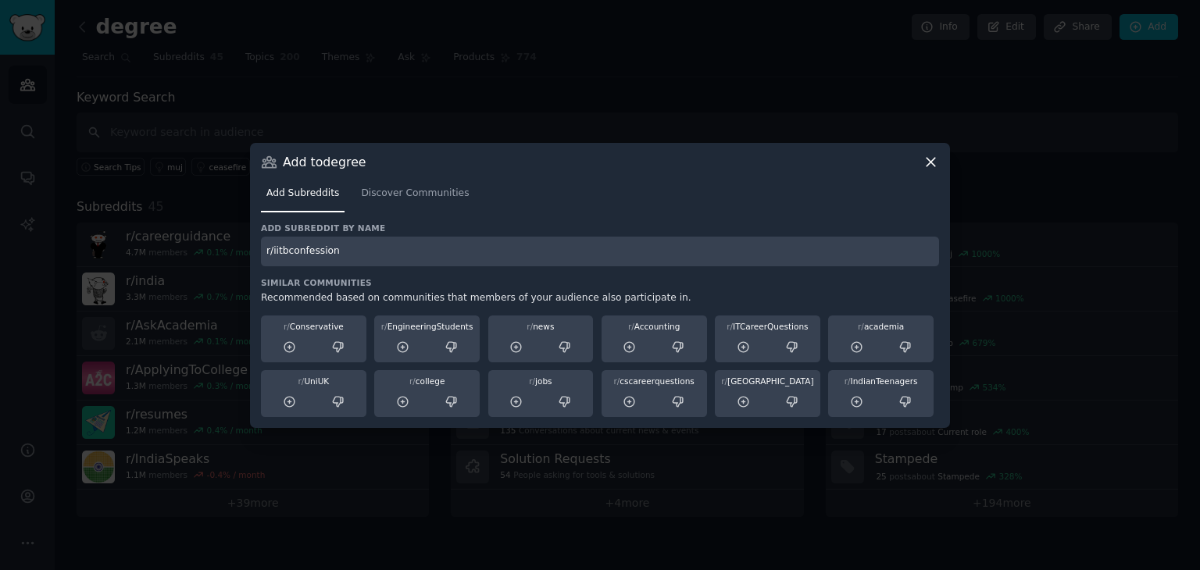
type input "r/iitbconfession"
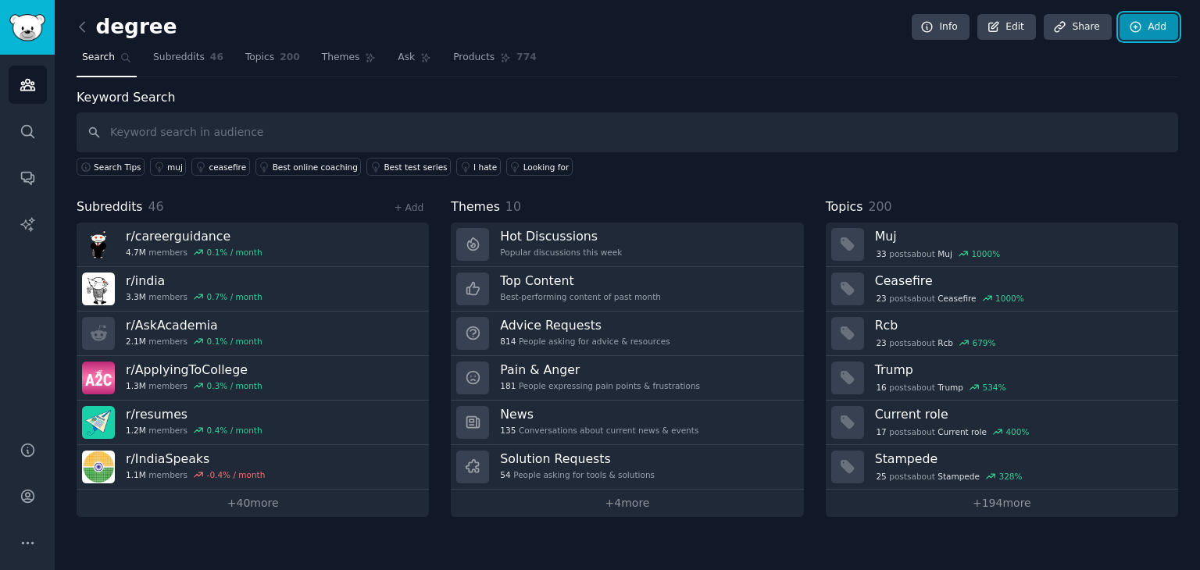
click at [1131, 29] on icon at bounding box center [1136, 27] width 10 height 10
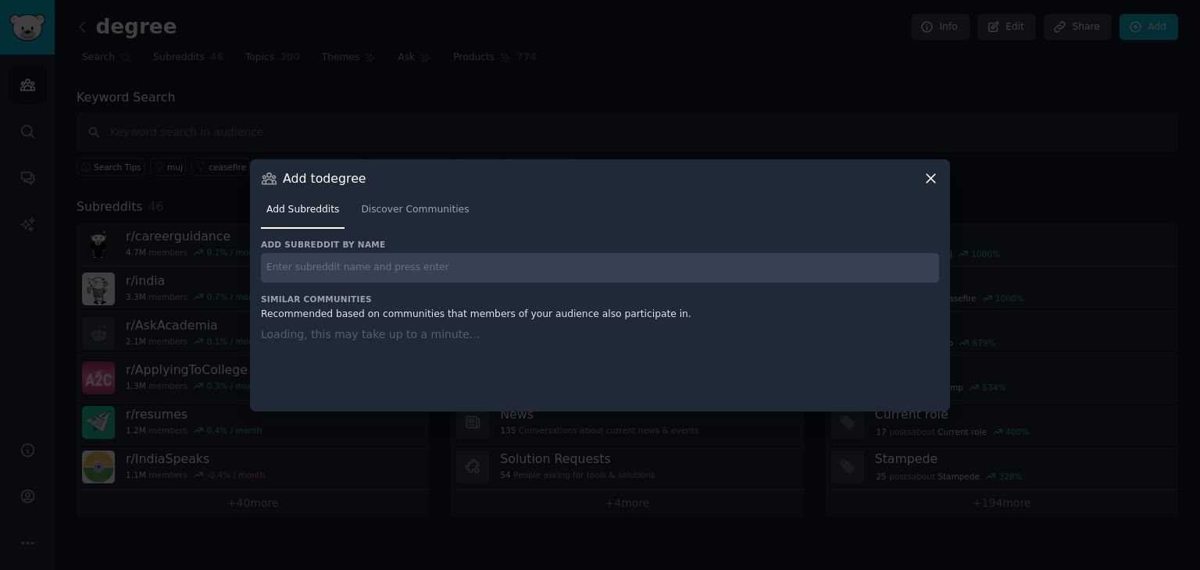
click at [548, 265] on input "text" at bounding box center [600, 268] width 678 height 30
paste input "r/IIIT_D"
type input "r/IIIT_D"
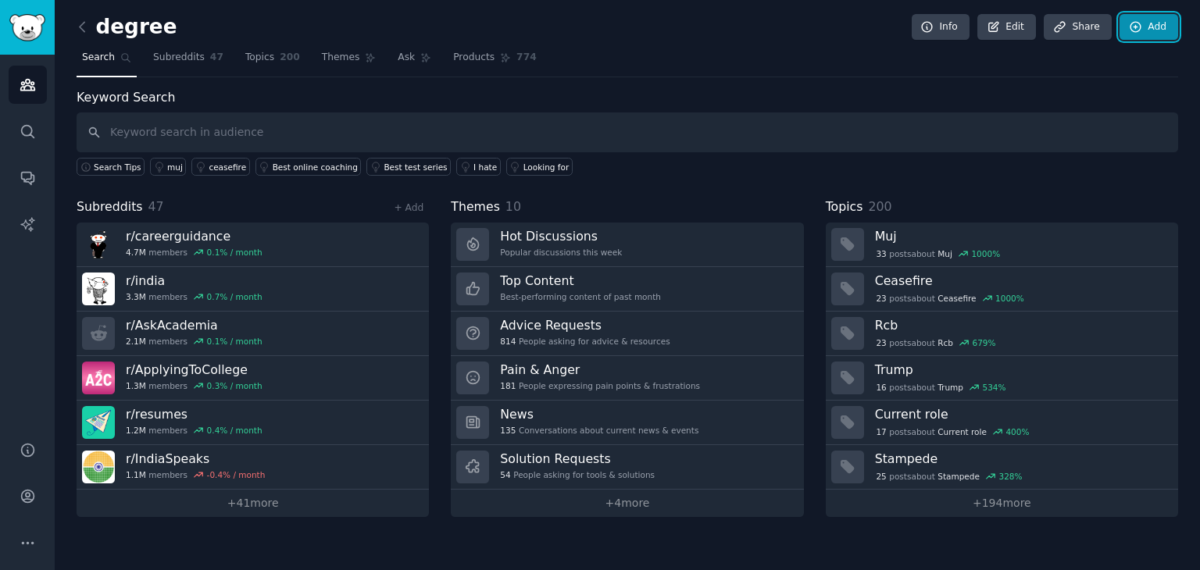
click at [1149, 20] on link "Add" at bounding box center [1149, 27] width 59 height 27
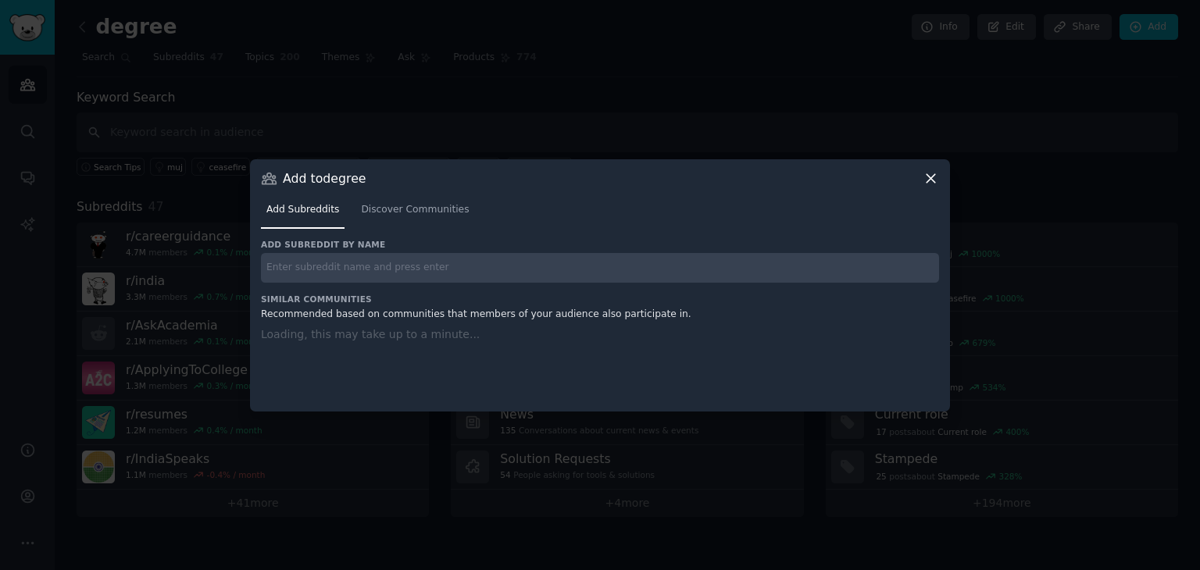
click at [588, 273] on input "text" at bounding box center [600, 268] width 678 height 30
paste input "r/iiitallahabad, r/iiitjabalpur, r/iiitn"
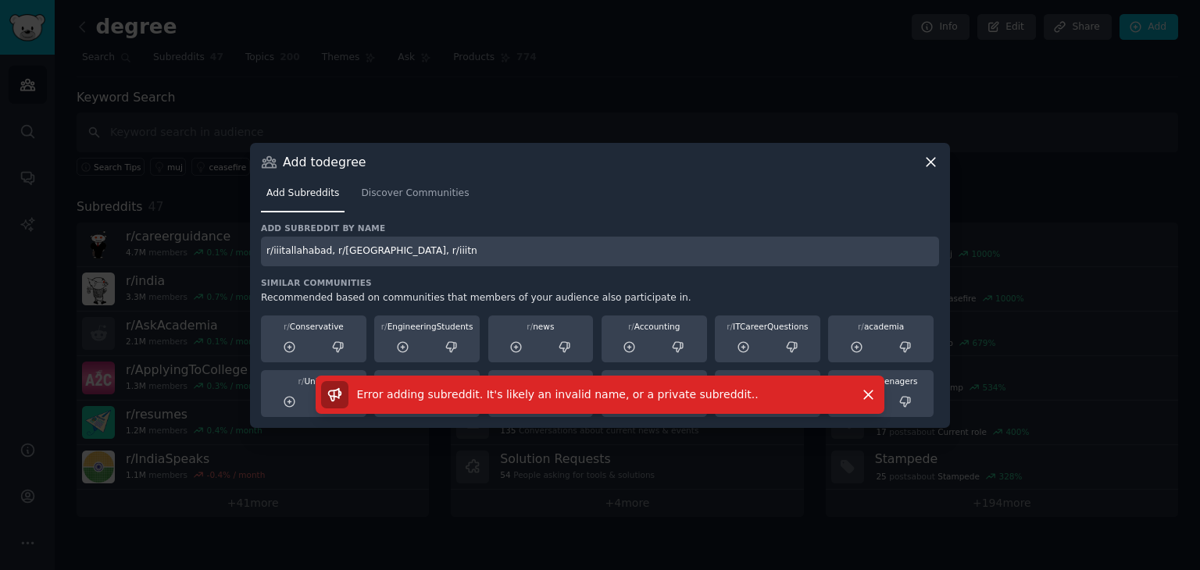
click at [453, 244] on input "r/iiitallahabad, r/iiitjabalpur, r/iiitn" at bounding box center [600, 252] width 678 height 30
click at [453, 244] on input "r/iiitallahabad," at bounding box center [600, 252] width 678 height 30
type input "r/iiitallahabad"
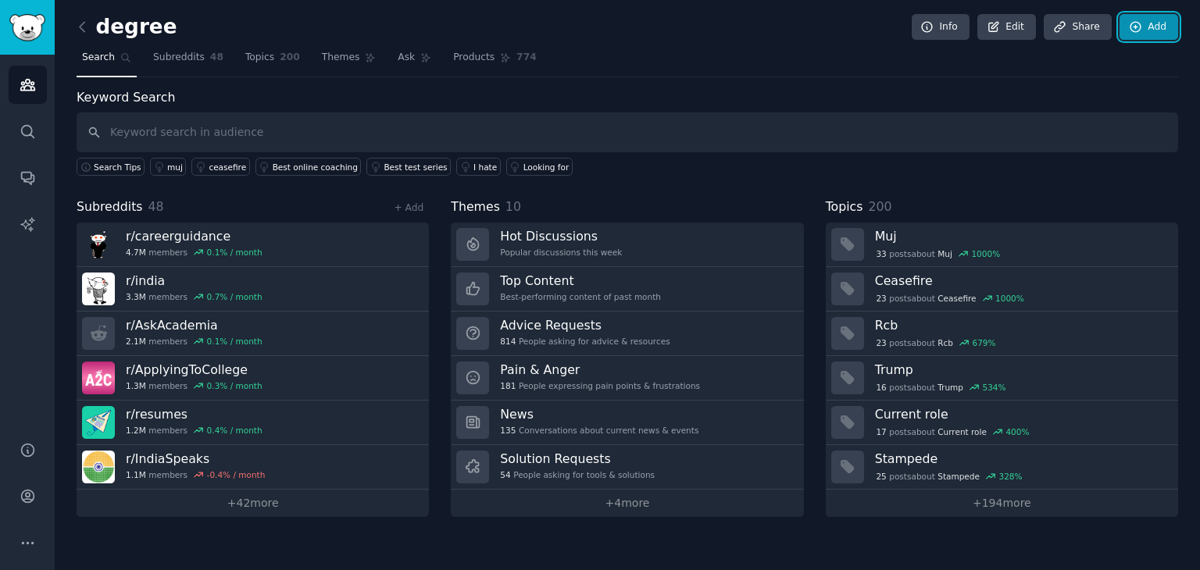
click at [1163, 30] on link "Add" at bounding box center [1149, 27] width 59 height 27
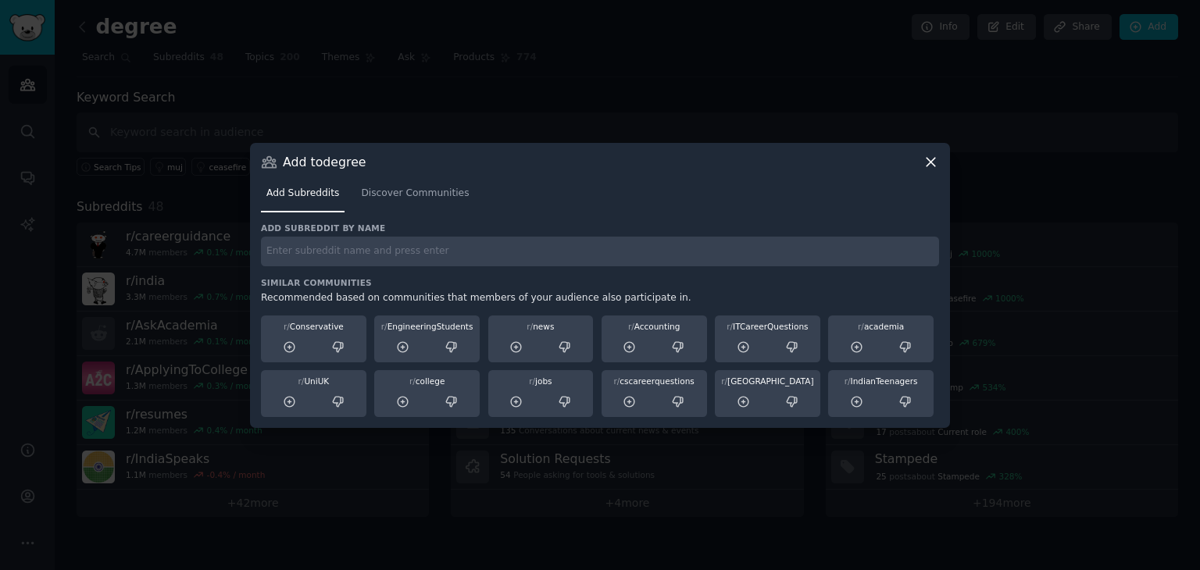
click at [452, 256] on input "text" at bounding box center [600, 252] width 678 height 30
paste input "r/iiitjabalpur"
type input "r/iiitjabalpur"
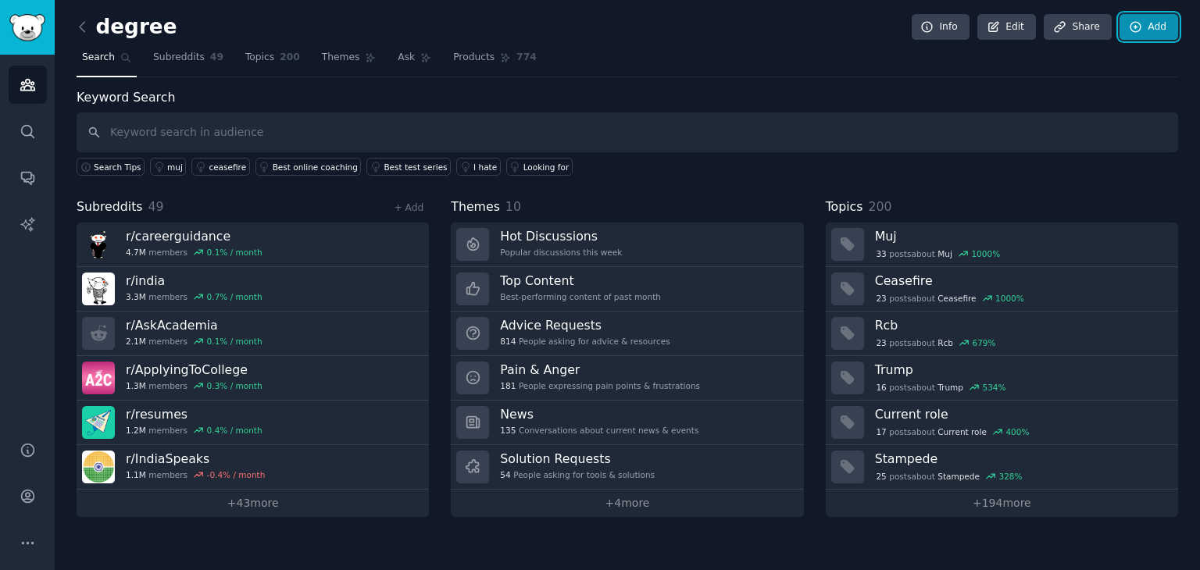
click at [1140, 23] on icon at bounding box center [1136, 27] width 10 height 10
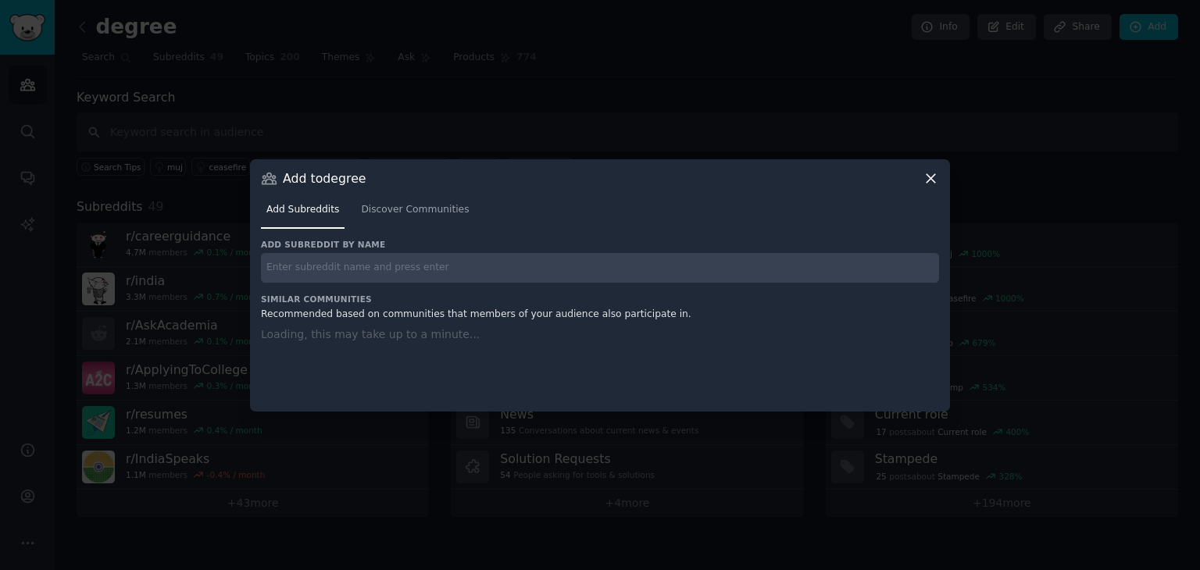
click at [612, 263] on input "text" at bounding box center [600, 268] width 678 height 30
paste input "r/iiitn"
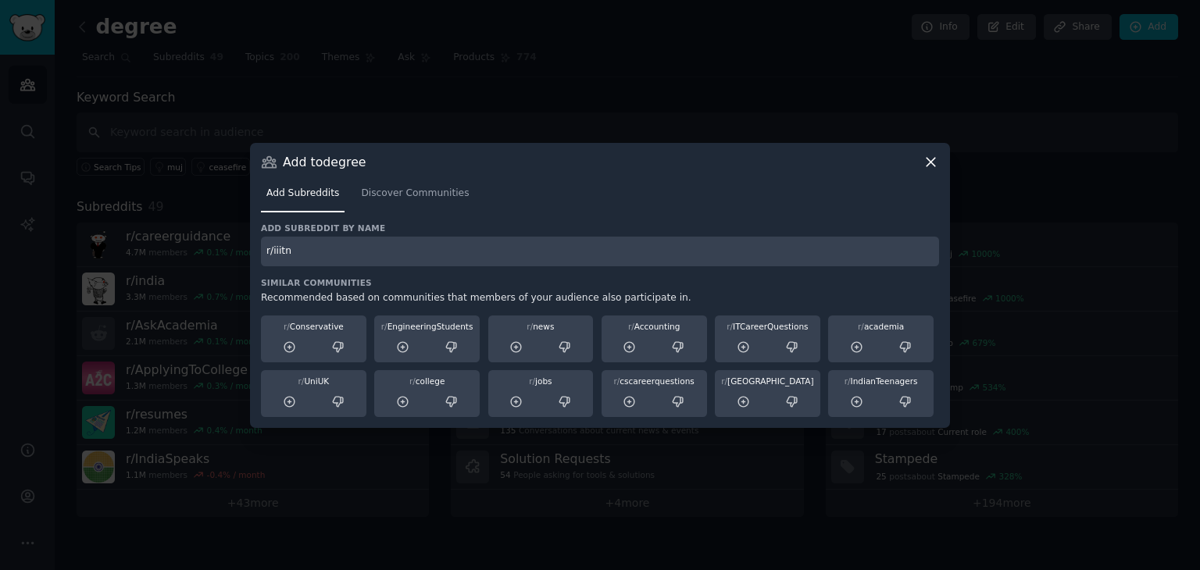
type input "r/iiitn"
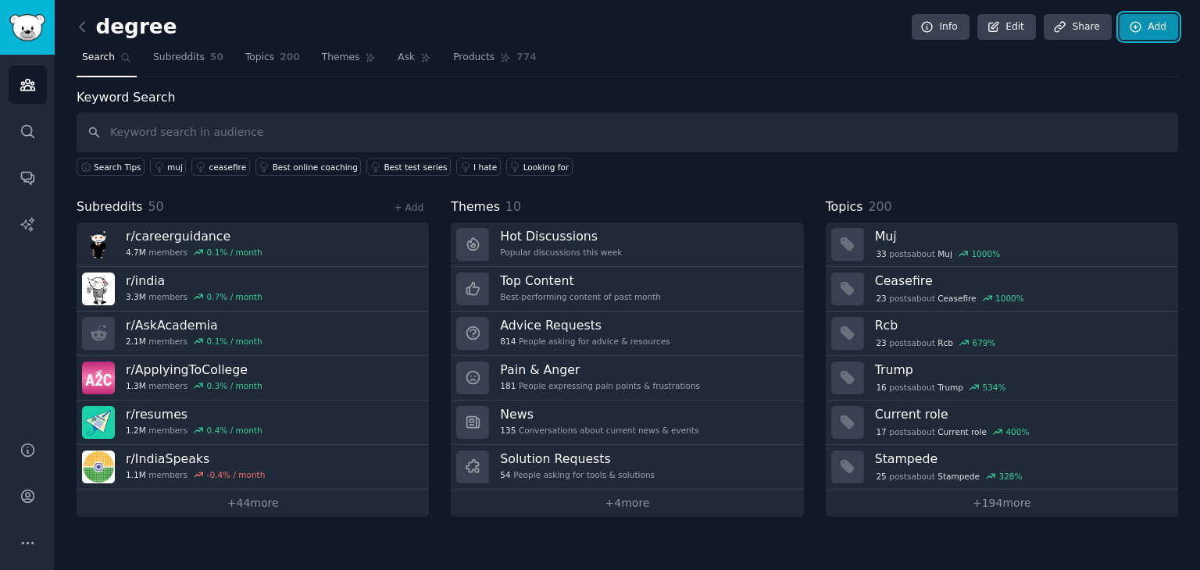
click at [1154, 26] on link "Add" at bounding box center [1149, 27] width 59 height 27
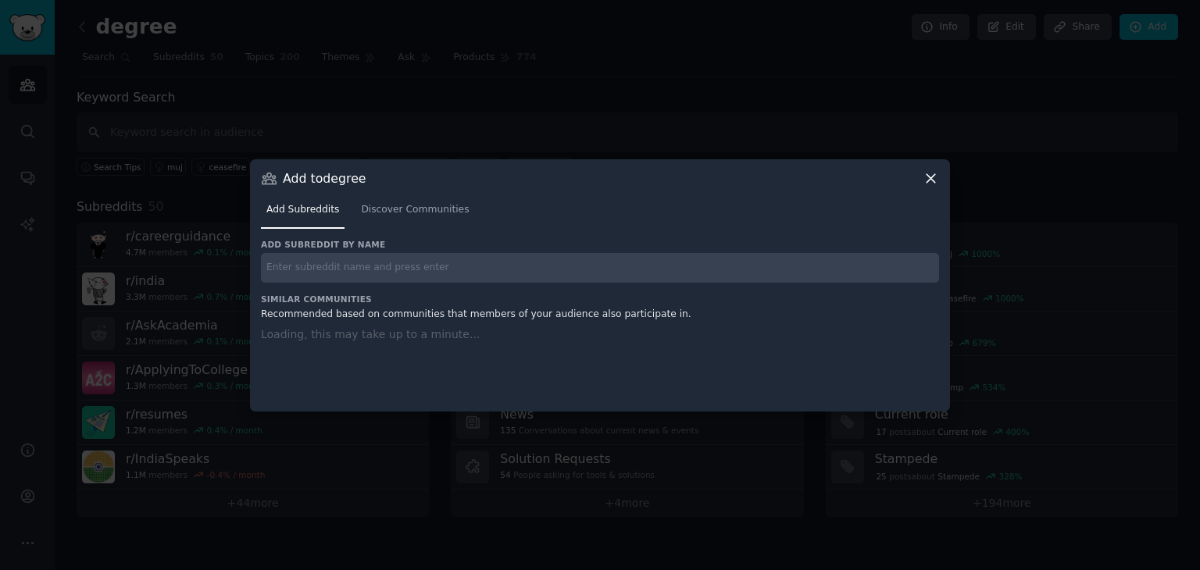
click at [594, 266] on input "text" at bounding box center [600, 268] width 678 height 30
paste input "r/NIT_Delhi"
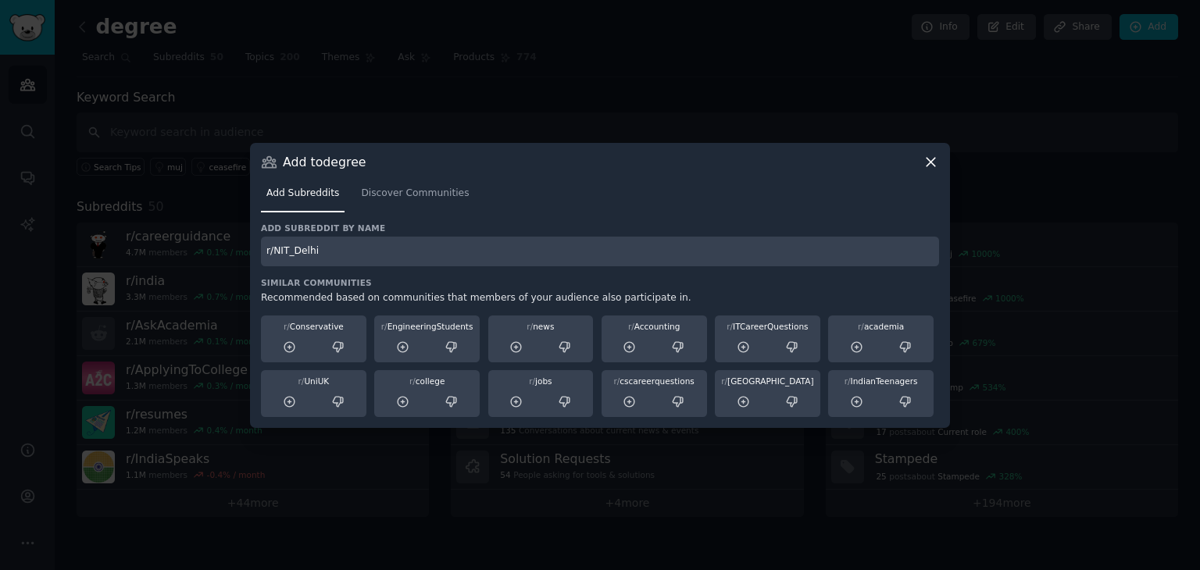
type input "r/NIT_Delhi"
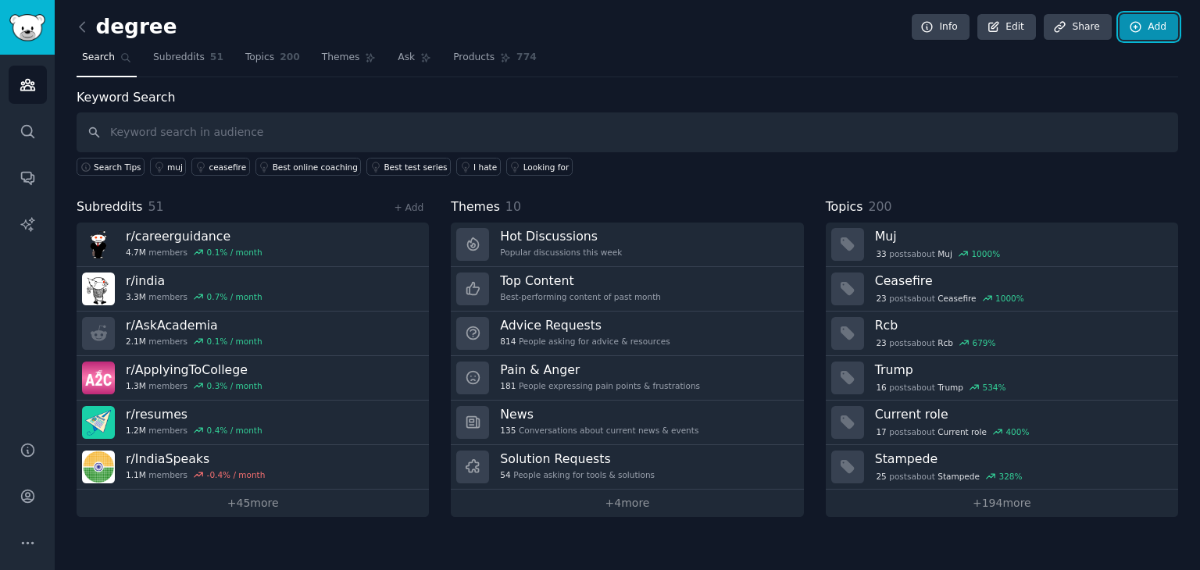
click at [1159, 20] on link "Add" at bounding box center [1149, 27] width 59 height 27
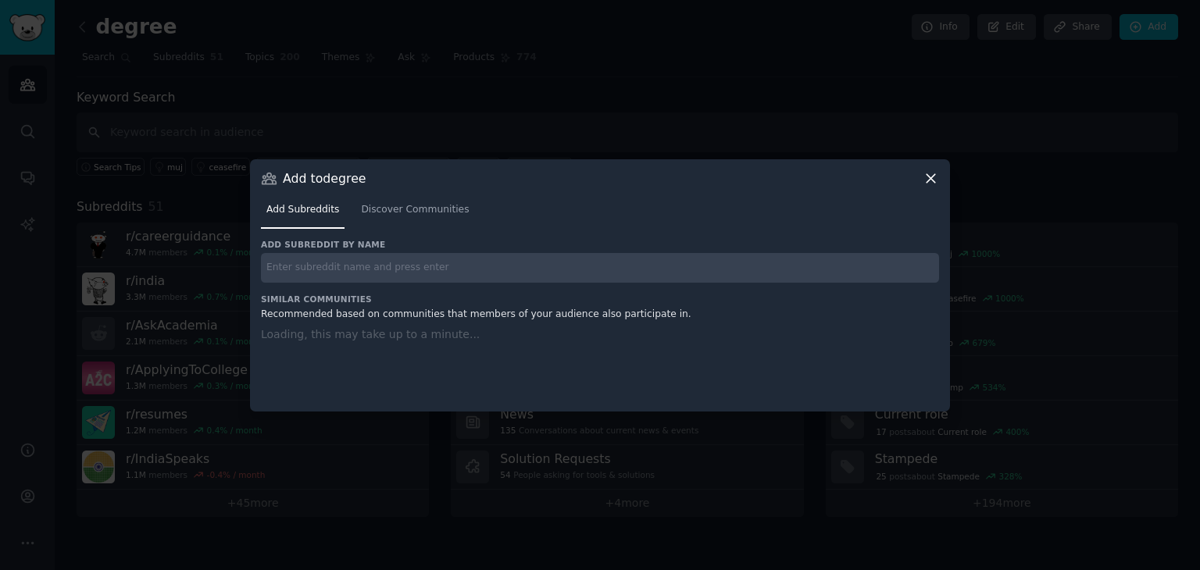
click at [493, 263] on input "text" at bounding box center [600, 268] width 678 height 30
paste input "r/NIT_Warangal"
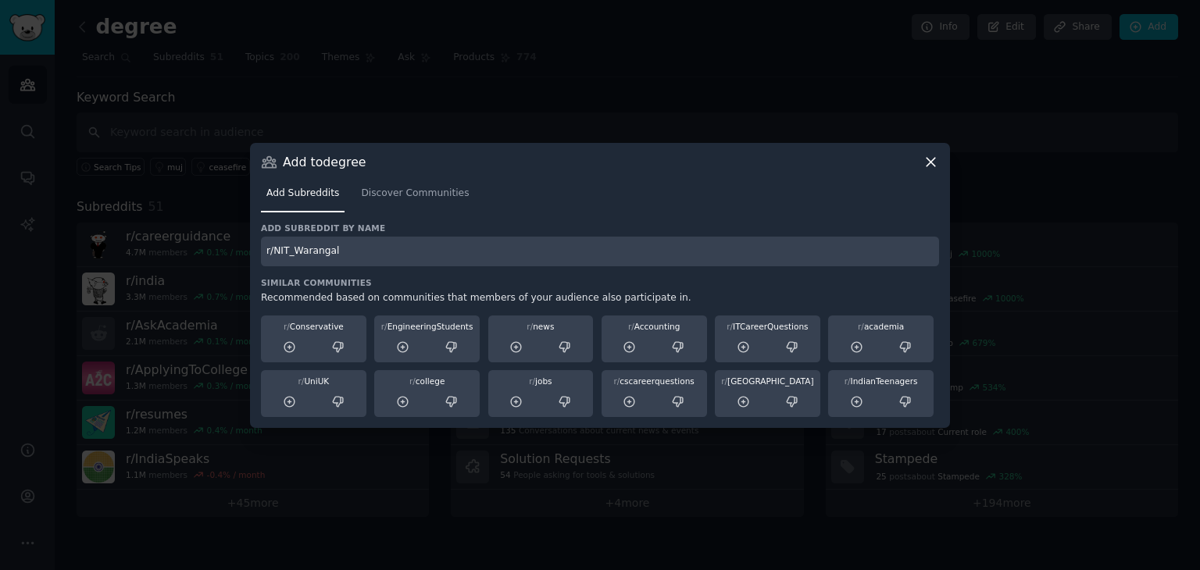
type input "r/NIT_Warangal"
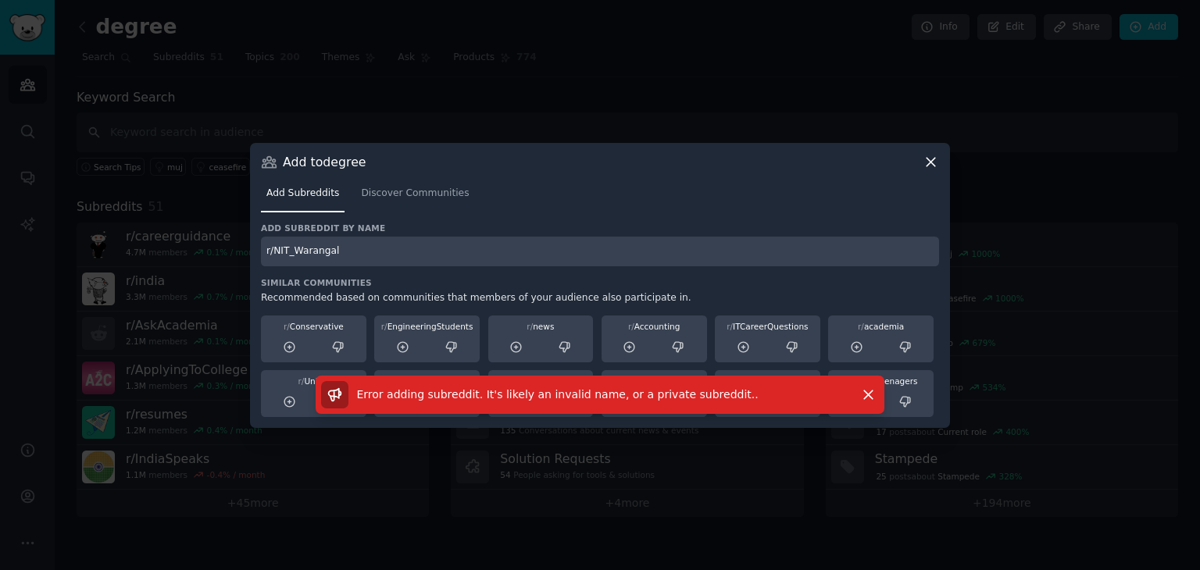
click at [398, 247] on input "r/NIT_Warangal" at bounding box center [600, 252] width 678 height 30
click at [925, 155] on icon at bounding box center [931, 162] width 16 height 16
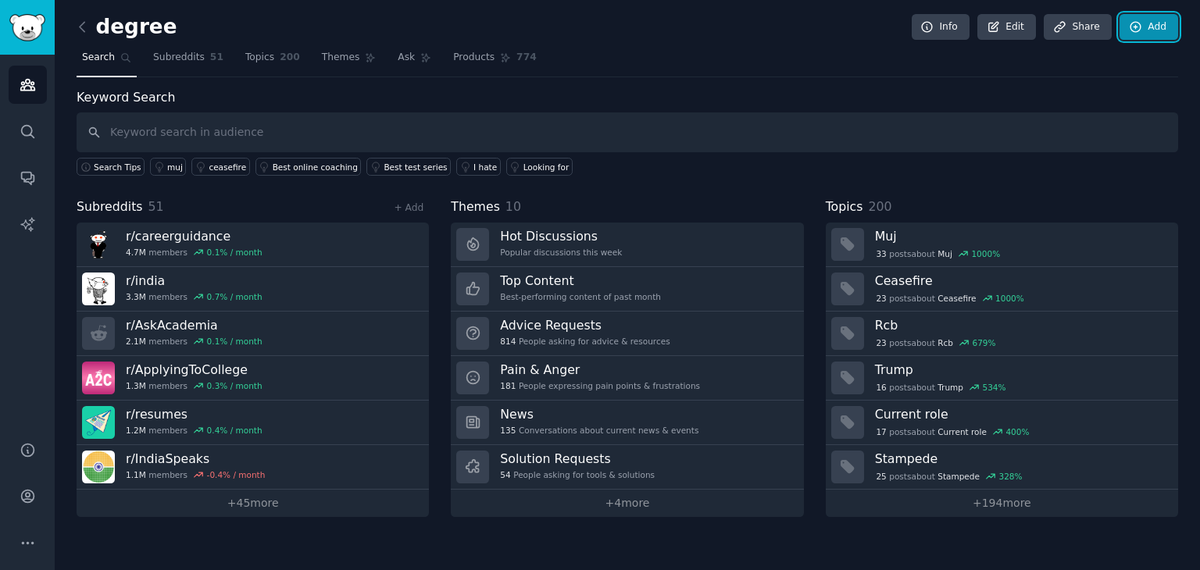
click at [1131, 29] on icon at bounding box center [1136, 27] width 10 height 10
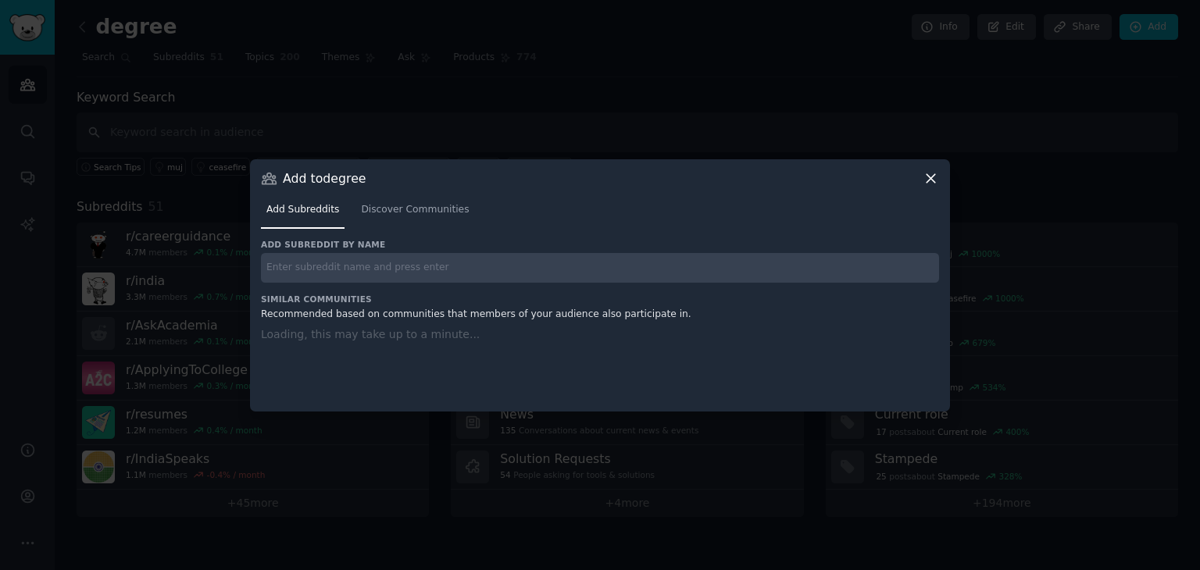
click at [507, 265] on input "text" at bounding box center [600, 268] width 678 height 30
paste input "r/iist"
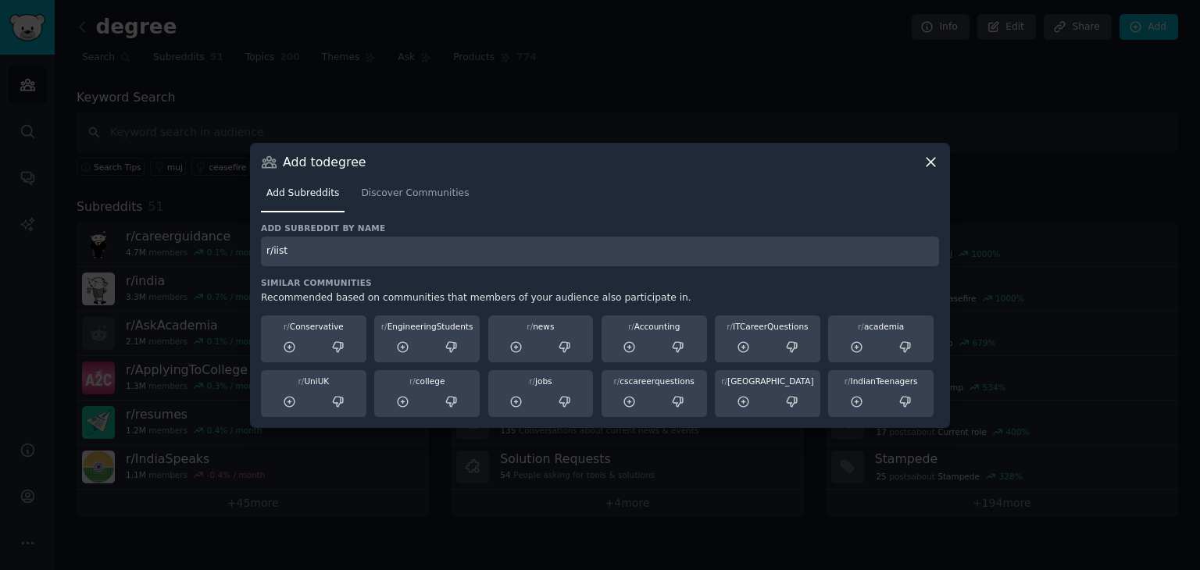
type input "r/iist"
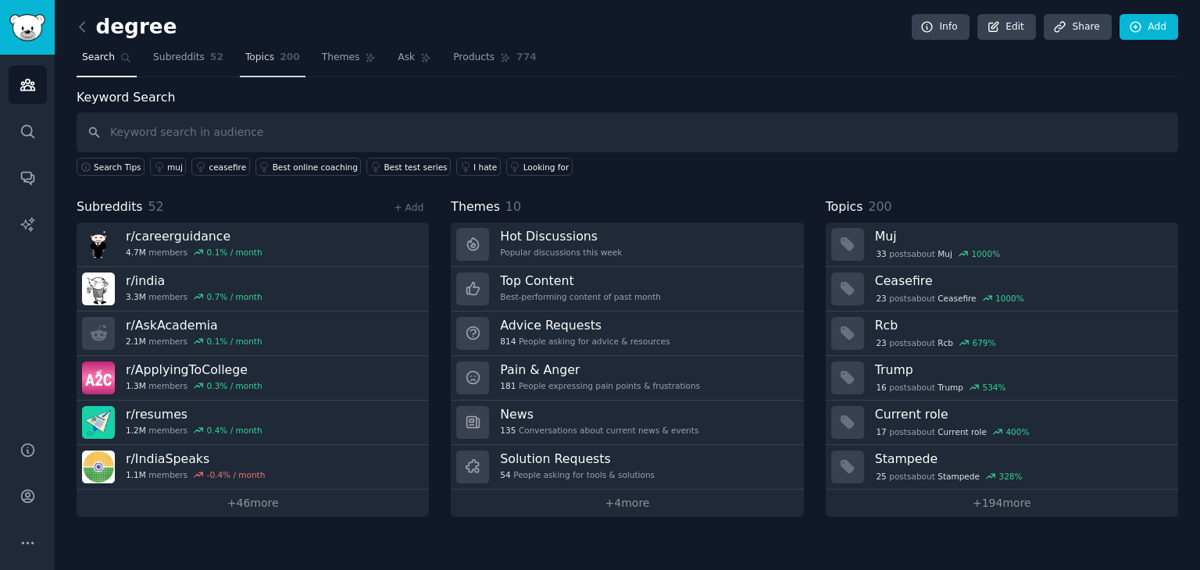
click at [245, 60] on span "Topics" at bounding box center [259, 58] width 29 height 14
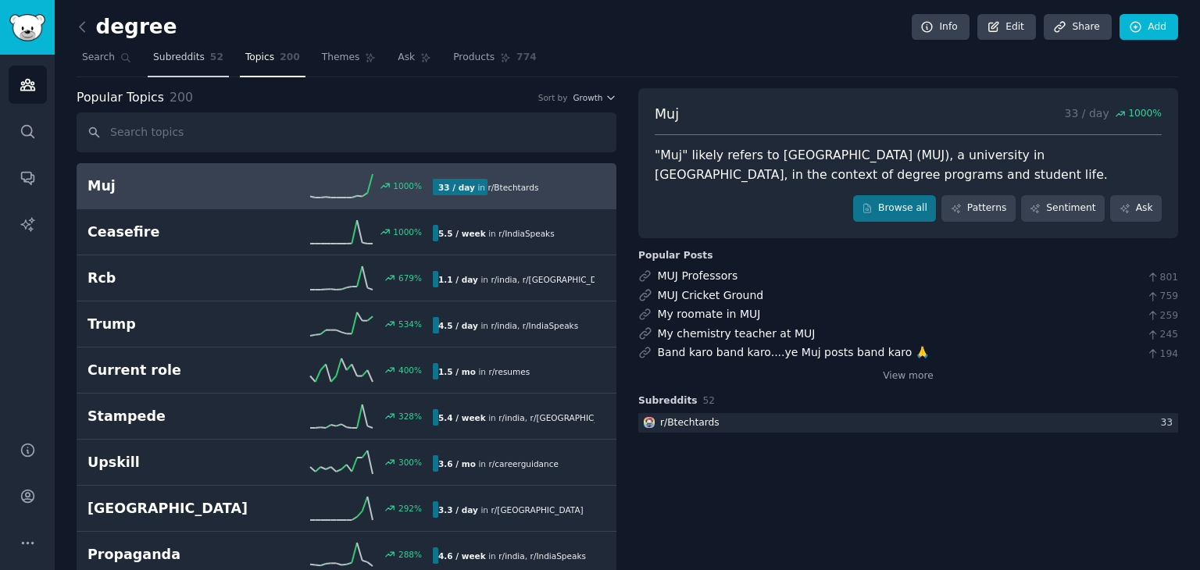
click at [181, 55] on span "Subreddits" at bounding box center [179, 58] width 52 height 14
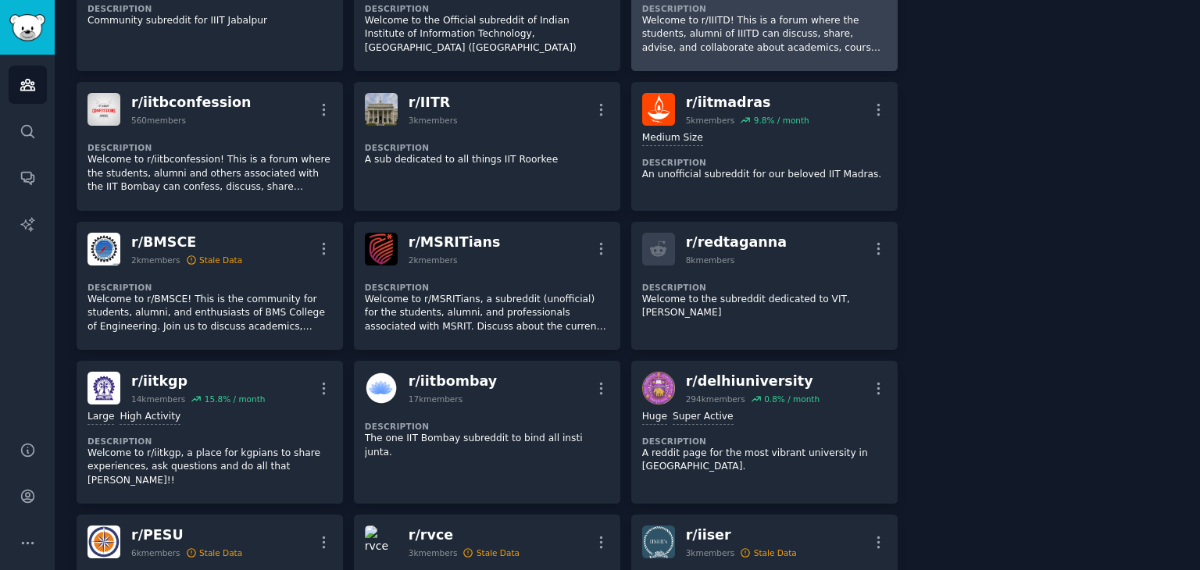
scroll to position [291, 0]
